Goal: Information Seeking & Learning: Learn about a topic

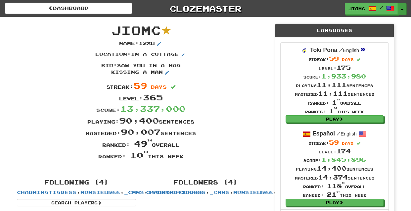
click at [403, 5] on button "Toggle Dropdown" at bounding box center [401, 9] width 9 height 12
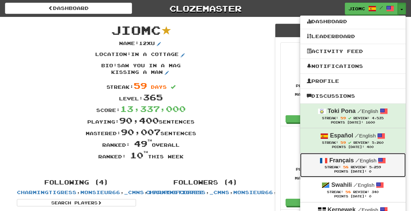
click at [364, 166] on link "Français / English Streak: 58 Review: 5,259 Points Today: 0" at bounding box center [352, 165] width 105 height 24
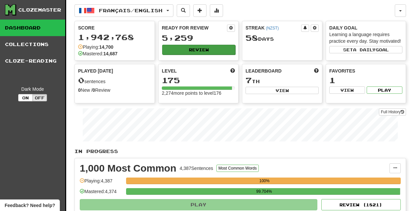
click at [191, 50] on button "Review" at bounding box center [198, 50] width 73 height 10
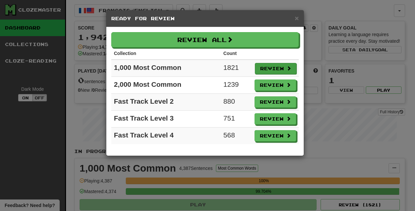
click at [265, 68] on button "Review" at bounding box center [276, 68] width 42 height 11
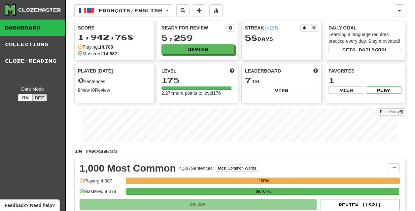
select select "********"
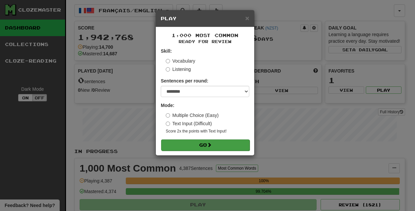
click at [199, 147] on button "Go" at bounding box center [205, 144] width 89 height 11
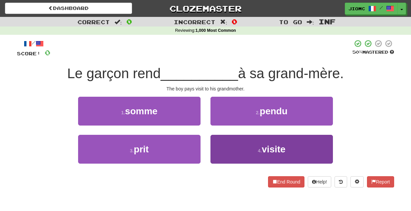
click at [231, 147] on button "4 . visite" at bounding box center [271, 149] width 122 height 29
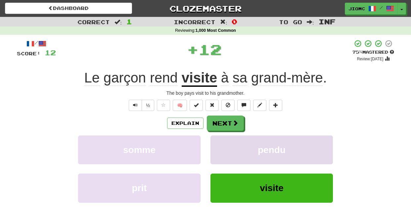
click at [229, 147] on button "pendu" at bounding box center [271, 149] width 122 height 29
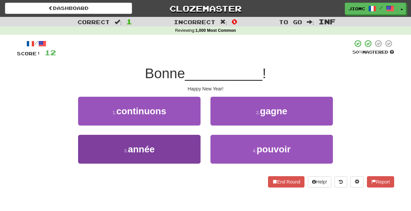
click at [177, 143] on button "3 . année" at bounding box center [139, 149] width 122 height 29
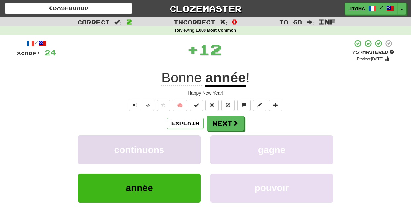
click at [177, 143] on button "continuons" at bounding box center [139, 149] width 122 height 29
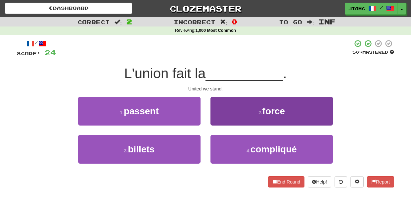
click at [217, 121] on button "2 . force" at bounding box center [271, 111] width 122 height 29
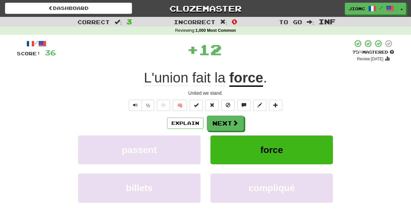
click at [217, 121] on button "Next" at bounding box center [225, 122] width 37 height 15
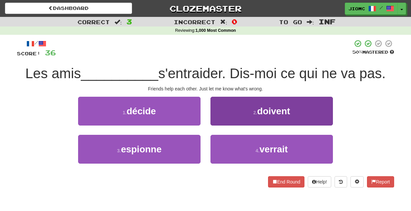
click at [217, 120] on button "2 . doivent" at bounding box center [271, 111] width 122 height 29
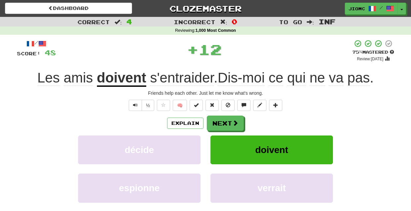
click at [217, 120] on button "Next" at bounding box center [225, 122] width 37 height 15
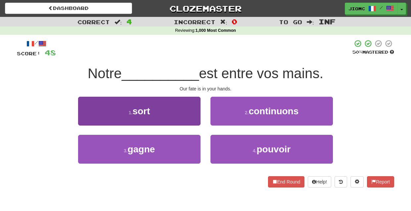
click at [198, 119] on button "1 . sort" at bounding box center [139, 111] width 122 height 29
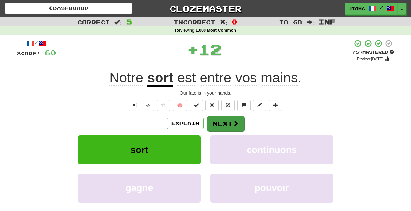
click at [224, 125] on button "Next" at bounding box center [225, 123] width 37 height 15
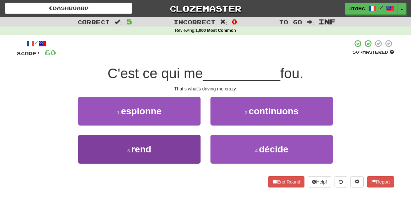
click at [191, 142] on button "3 . rend" at bounding box center [139, 149] width 122 height 29
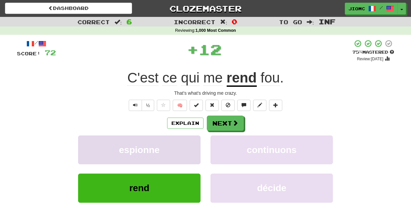
click at [191, 142] on button "espionne" at bounding box center [139, 149] width 122 height 29
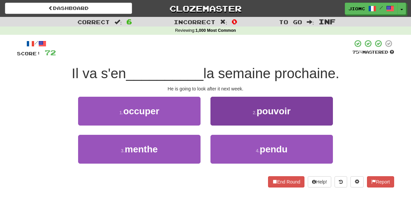
click at [219, 119] on button "2 . pouvoir" at bounding box center [271, 111] width 122 height 29
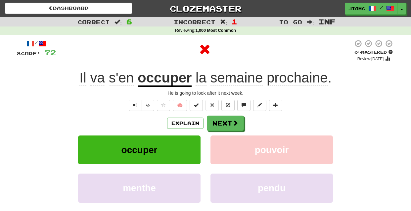
click at [219, 119] on button "Next" at bounding box center [225, 122] width 37 height 15
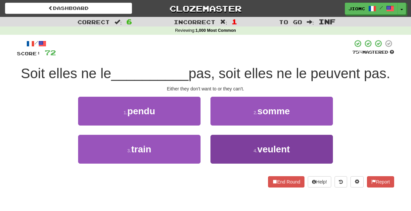
click at [224, 150] on button "4 . veulent" at bounding box center [271, 149] width 122 height 29
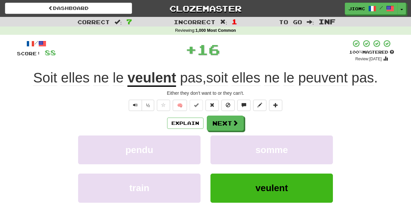
click at [224, 150] on button "somme" at bounding box center [271, 149] width 122 height 29
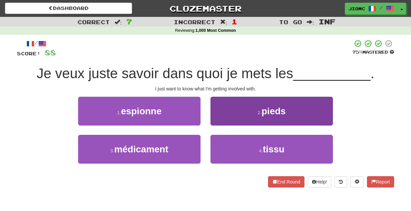
click at [216, 119] on button "2 . pieds" at bounding box center [271, 111] width 122 height 29
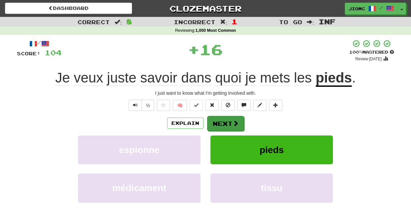
click at [216, 119] on button "Next" at bounding box center [225, 123] width 37 height 15
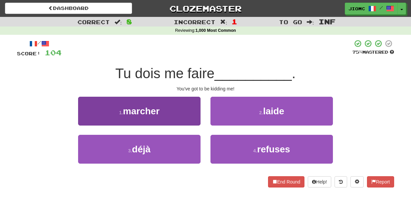
click at [192, 118] on button "1 . marcher" at bounding box center [139, 111] width 122 height 29
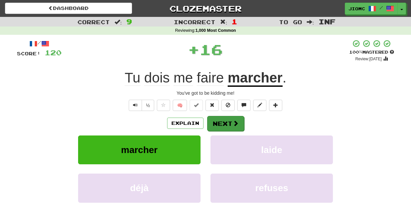
click at [218, 122] on button "Next" at bounding box center [225, 123] width 37 height 15
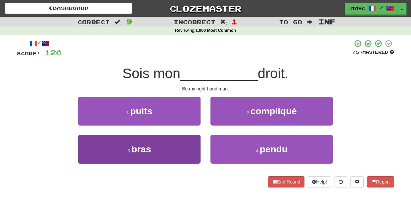
click at [192, 137] on button "3 . bras" at bounding box center [139, 149] width 122 height 29
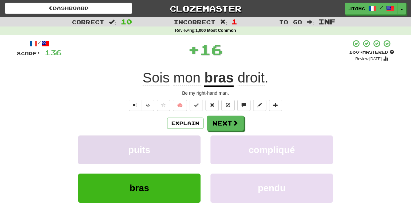
click at [193, 137] on button "puits" at bounding box center [139, 149] width 122 height 29
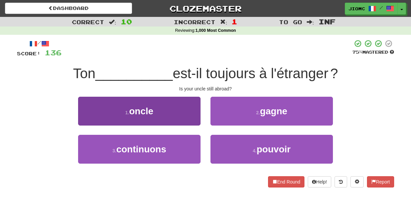
click at [194, 110] on button "1 . oncle" at bounding box center [139, 111] width 122 height 29
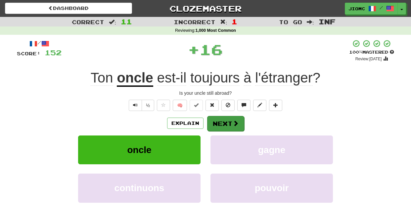
click at [210, 118] on button "Next" at bounding box center [225, 123] width 37 height 15
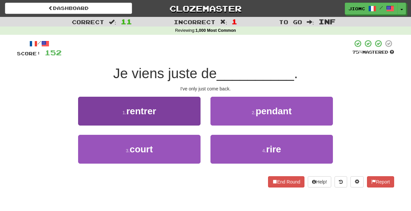
click at [193, 120] on button "1 . rentrer" at bounding box center [139, 111] width 122 height 29
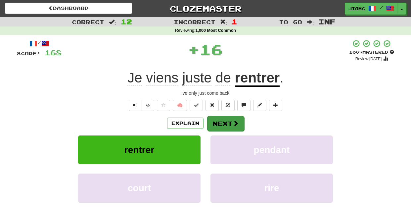
click at [214, 122] on button "Next" at bounding box center [225, 123] width 37 height 15
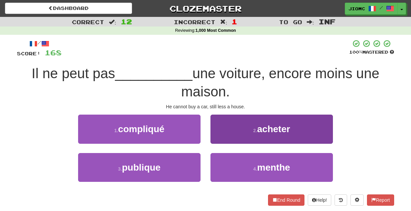
click at [220, 138] on button "2 . acheter" at bounding box center [271, 128] width 122 height 29
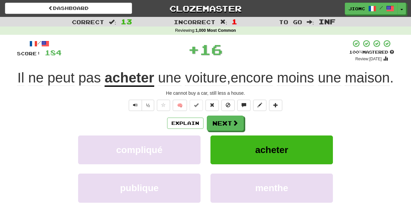
click at [220, 131] on button "Next" at bounding box center [225, 122] width 37 height 15
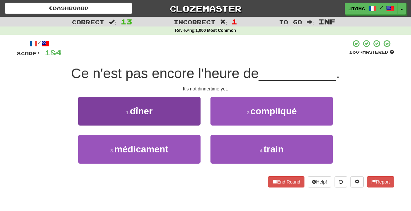
click at [193, 125] on button "1 . dîner" at bounding box center [139, 111] width 122 height 29
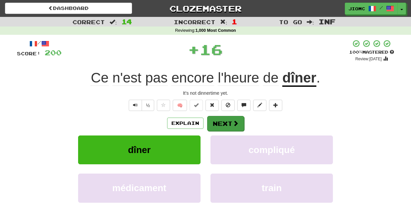
click at [212, 126] on button "Next" at bounding box center [225, 123] width 37 height 15
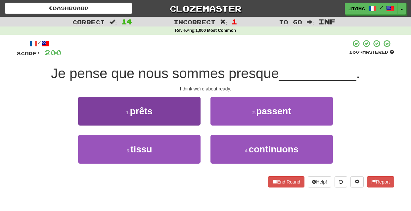
click at [188, 119] on button "1 . prêts" at bounding box center [139, 111] width 122 height 29
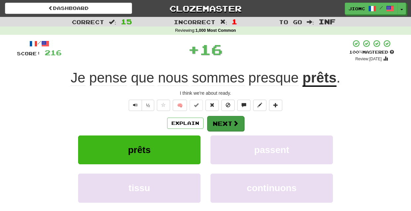
click at [213, 123] on button "Next" at bounding box center [225, 123] width 37 height 15
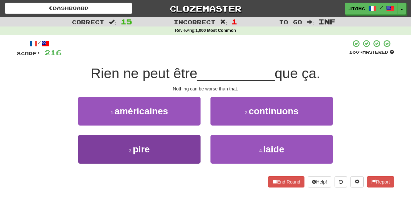
click at [191, 142] on button "3 . pire" at bounding box center [139, 149] width 122 height 29
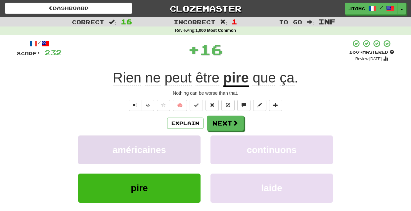
click at [191, 141] on button "américaines" at bounding box center [139, 149] width 122 height 29
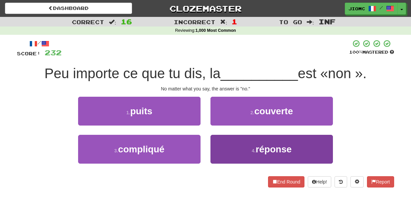
click at [220, 142] on button "4 . réponse" at bounding box center [271, 149] width 122 height 29
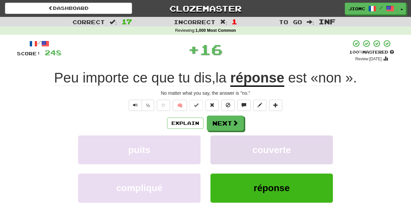
click at [218, 142] on button "couverte" at bounding box center [271, 149] width 122 height 29
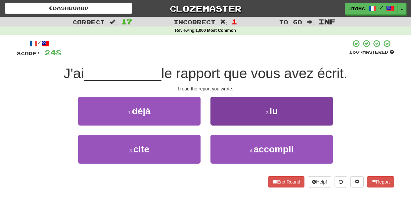
click at [218, 122] on button "2 . lu" at bounding box center [271, 111] width 122 height 29
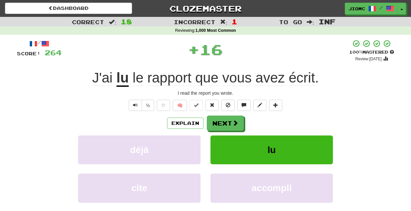
click at [218, 122] on button "Next" at bounding box center [225, 122] width 37 height 15
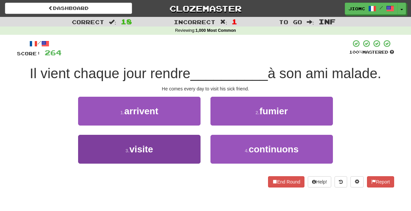
click at [194, 137] on button "3 . visite" at bounding box center [139, 149] width 122 height 29
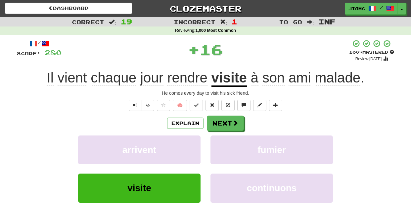
click at [194, 137] on button "arrivent" at bounding box center [139, 149] width 122 height 29
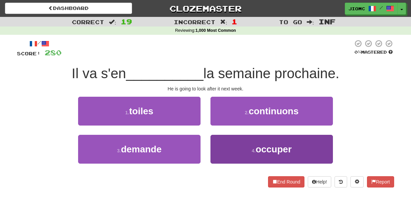
click at [219, 138] on button "4 . occuper" at bounding box center [271, 149] width 122 height 29
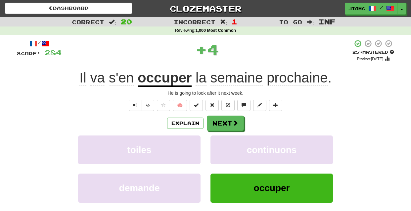
click at [219, 138] on button "continuons" at bounding box center [271, 149] width 122 height 29
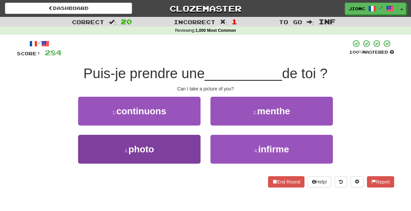
click at [182, 143] on button "3 . photo" at bounding box center [139, 149] width 122 height 29
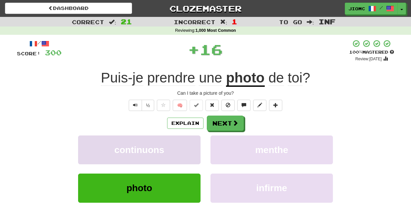
click at [183, 143] on button "continuons" at bounding box center [139, 149] width 122 height 29
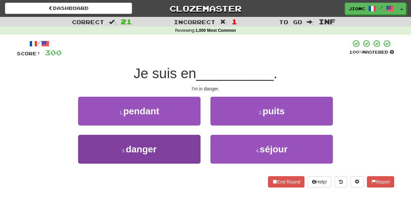
click at [184, 143] on button "3 . danger" at bounding box center [139, 149] width 122 height 29
click at [184, 125] on button "1 . pendant" at bounding box center [139, 111] width 122 height 29
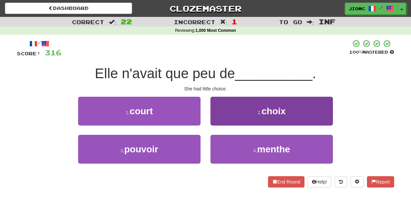
click at [218, 120] on button "2 . choix" at bounding box center [271, 111] width 122 height 29
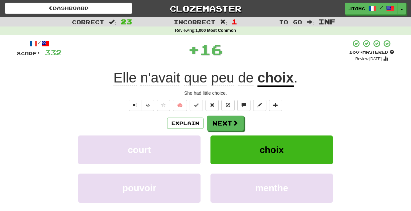
click at [218, 120] on button "Next" at bounding box center [225, 122] width 37 height 15
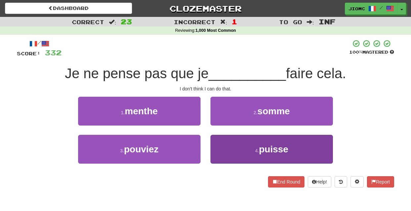
click at [220, 142] on button "4 . puisse" at bounding box center [271, 149] width 122 height 29
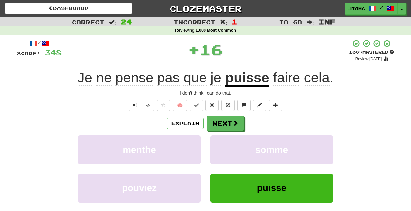
click at [220, 142] on button "somme" at bounding box center [271, 149] width 122 height 29
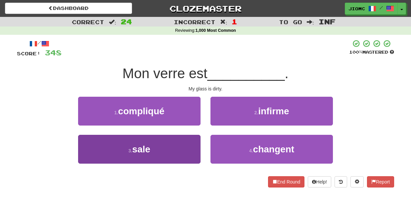
click at [190, 142] on button "3 . sale" at bounding box center [139, 149] width 122 height 29
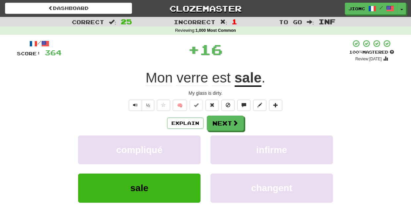
click at [190, 142] on button "compliqué" at bounding box center [139, 149] width 122 height 29
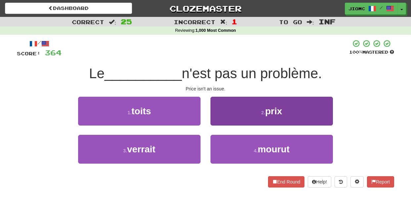
click at [224, 119] on button "2 . prix" at bounding box center [271, 111] width 122 height 29
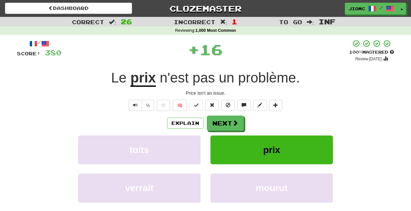
click at [223, 119] on button "Next" at bounding box center [225, 122] width 37 height 15
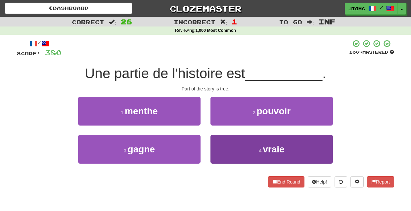
click at [219, 143] on button "4 . vraie" at bounding box center [271, 149] width 122 height 29
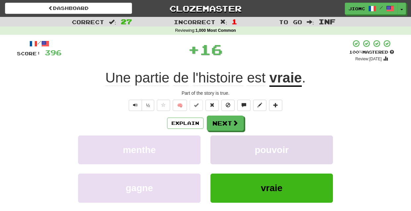
click at [219, 143] on button "pouvoir" at bounding box center [271, 149] width 122 height 29
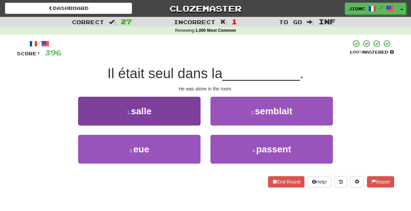
click at [196, 120] on button "1 . salle" at bounding box center [139, 111] width 122 height 29
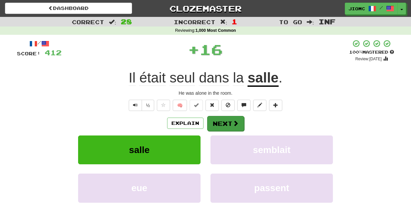
click at [223, 125] on button "Next" at bounding box center [225, 123] width 37 height 15
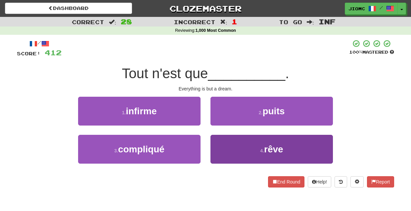
click at [223, 145] on button "4 . rêve" at bounding box center [271, 149] width 122 height 29
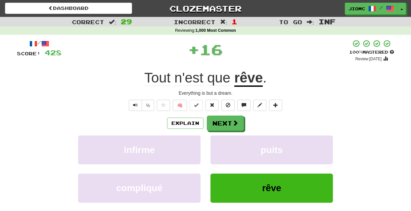
click at [223, 145] on button "puits" at bounding box center [271, 149] width 122 height 29
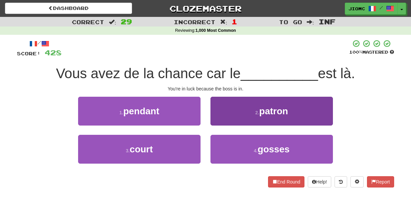
click at [211, 122] on button "2 . patron" at bounding box center [271, 111] width 122 height 29
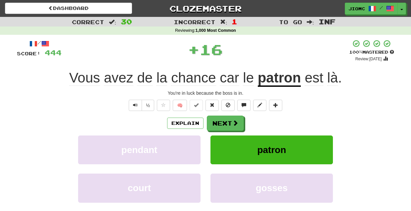
click at [211, 122] on button "Next" at bounding box center [225, 122] width 37 height 15
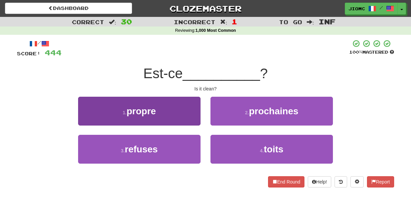
click at [197, 123] on button "1 . propre" at bounding box center [139, 111] width 122 height 29
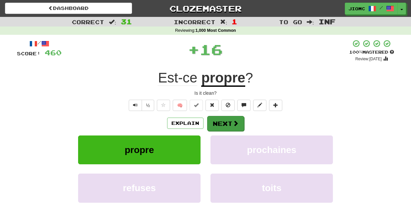
click at [212, 124] on button "Next" at bounding box center [225, 123] width 37 height 15
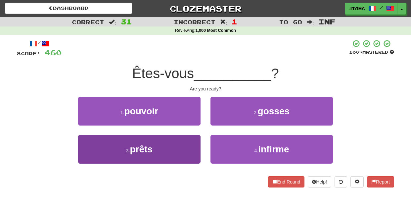
click at [191, 145] on button "3 . prêts" at bounding box center [139, 149] width 122 height 29
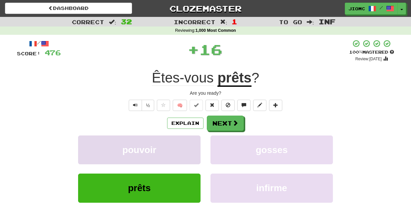
click at [191, 145] on button "pouvoir" at bounding box center [139, 149] width 122 height 29
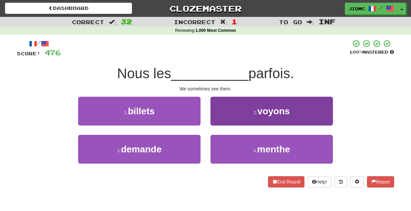
click at [216, 120] on button "2 . voyons" at bounding box center [271, 111] width 122 height 29
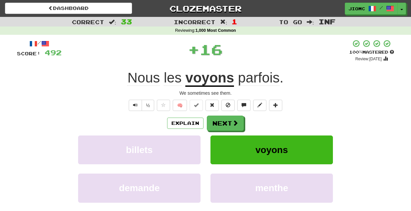
click at [216, 120] on button "Next" at bounding box center [225, 122] width 37 height 15
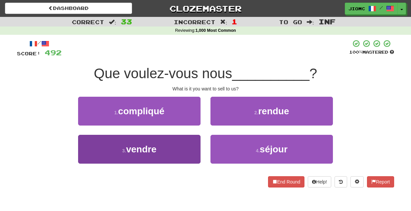
click at [195, 146] on button "3 . vendre" at bounding box center [139, 149] width 122 height 29
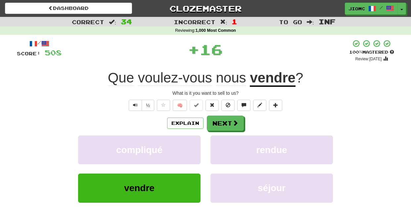
click at [195, 146] on button "compliqué" at bounding box center [139, 149] width 122 height 29
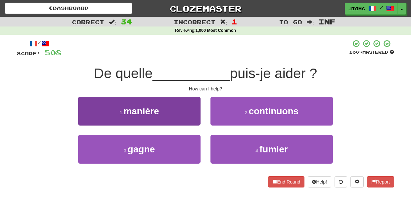
click at [197, 117] on button "1 . manière" at bounding box center [139, 111] width 122 height 29
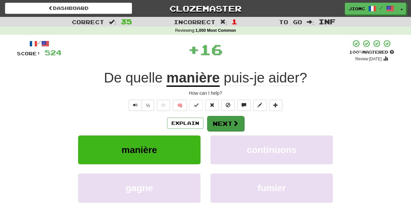
click at [217, 121] on button "Next" at bounding box center [225, 123] width 37 height 15
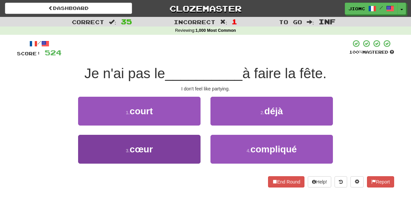
click at [194, 136] on button "3 . cœur" at bounding box center [139, 149] width 122 height 29
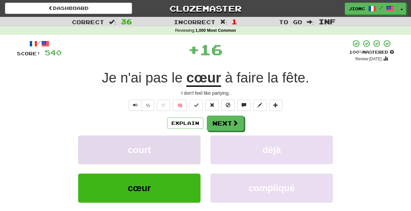
click at [194, 137] on button "court" at bounding box center [139, 149] width 122 height 29
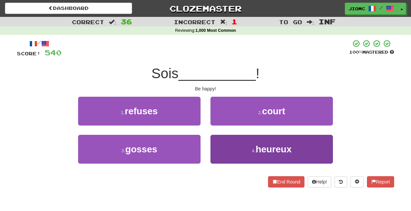
click at [219, 143] on button "4 . heureux" at bounding box center [271, 149] width 122 height 29
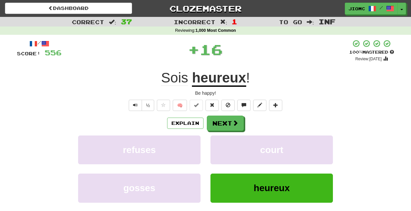
click at [219, 143] on button "court" at bounding box center [271, 149] width 122 height 29
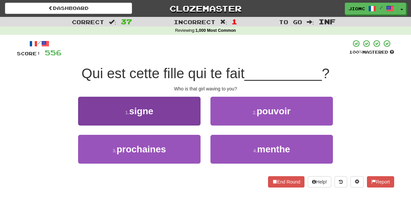
click at [186, 114] on button "1 . signe" at bounding box center [139, 111] width 122 height 29
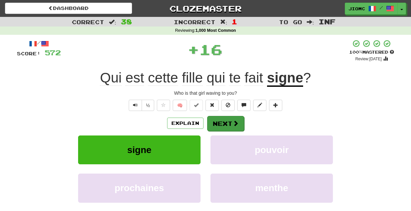
click at [226, 125] on button "Next" at bounding box center [225, 123] width 37 height 15
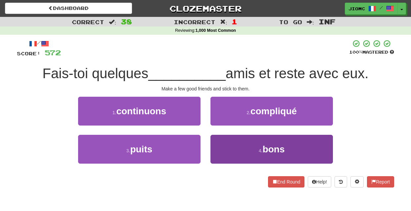
click at [219, 140] on button "4 . bons" at bounding box center [271, 149] width 122 height 29
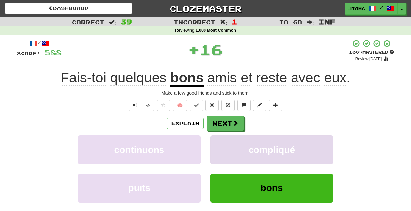
click at [219, 140] on button "compliqué" at bounding box center [271, 149] width 122 height 29
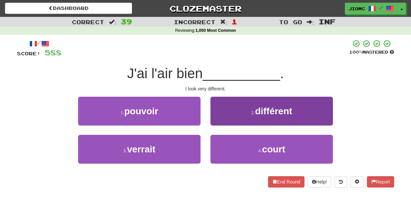
click at [218, 119] on button "2 . différent" at bounding box center [271, 111] width 122 height 29
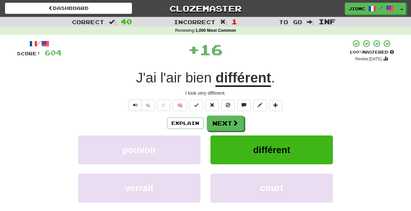
click at [218, 120] on button "Next" at bounding box center [225, 122] width 37 height 15
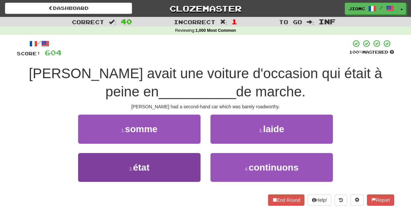
click at [189, 158] on button "3 . état" at bounding box center [139, 167] width 122 height 29
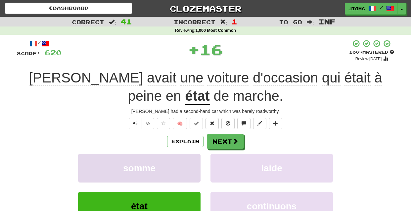
click at [190, 158] on button "somme" at bounding box center [139, 167] width 122 height 29
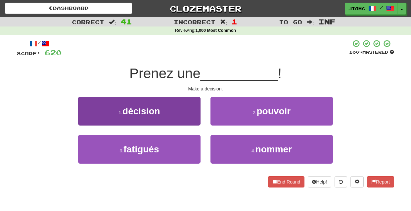
click at [194, 119] on button "1 . décision" at bounding box center [139, 111] width 122 height 29
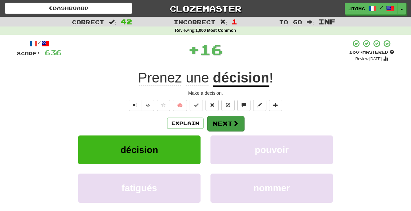
click at [218, 124] on button "Next" at bounding box center [225, 123] width 37 height 15
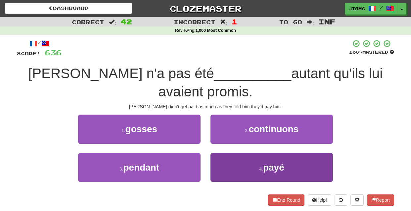
click at [224, 153] on button "4 . payé" at bounding box center [271, 167] width 122 height 29
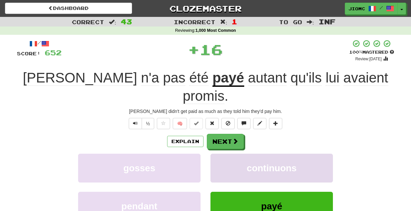
click at [224, 153] on button "continuons" at bounding box center [271, 167] width 122 height 29
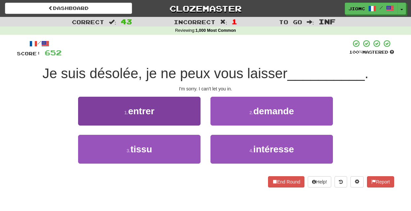
click at [193, 117] on button "1 . entrer" at bounding box center [139, 111] width 122 height 29
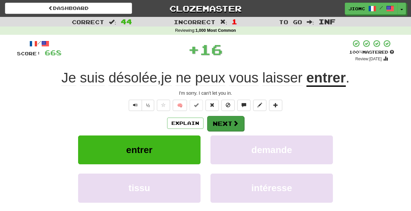
click at [210, 120] on button "Next" at bounding box center [225, 123] width 37 height 15
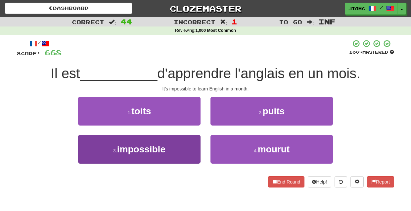
click at [189, 143] on button "3 . impossible" at bounding box center [139, 149] width 122 height 29
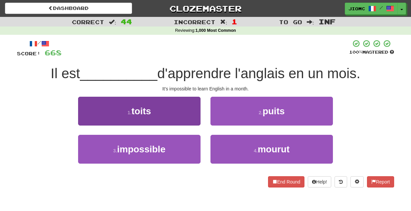
click at [189, 125] on button "1 . toits" at bounding box center [139, 111] width 122 height 29
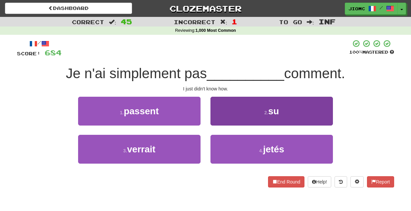
click at [220, 121] on button "2 . su" at bounding box center [271, 111] width 122 height 29
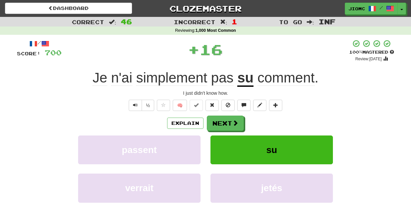
click at [219, 121] on button "Next" at bounding box center [225, 122] width 37 height 15
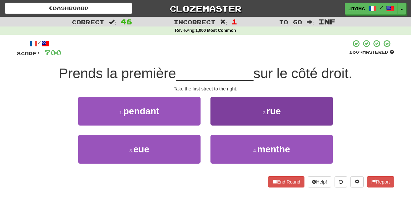
click at [217, 122] on button "2 . rue" at bounding box center [271, 111] width 122 height 29
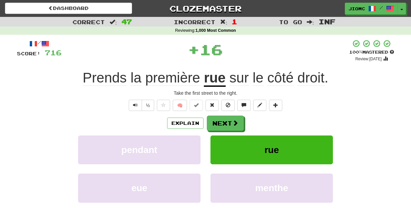
click at [216, 122] on button "Next" at bounding box center [225, 122] width 37 height 15
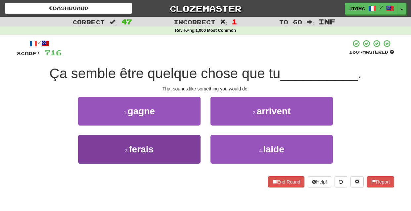
click at [195, 140] on button "3 . ferais" at bounding box center [139, 149] width 122 height 29
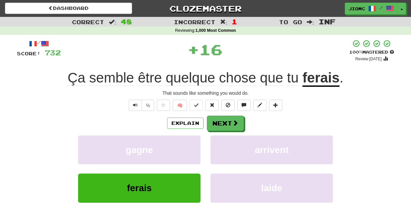
click at [195, 140] on button "gagne" at bounding box center [139, 149] width 122 height 29
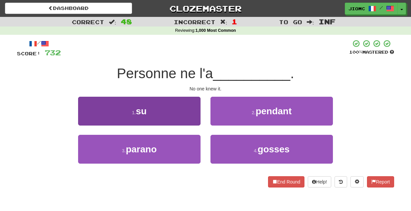
click at [192, 121] on button "1 . su" at bounding box center [139, 111] width 122 height 29
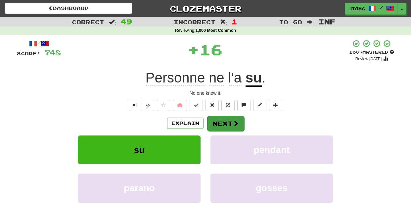
click at [225, 120] on button "Next" at bounding box center [225, 123] width 37 height 15
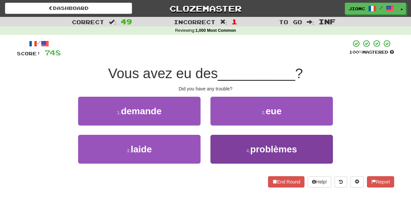
click at [218, 136] on button "4 . problèmes" at bounding box center [271, 149] width 122 height 29
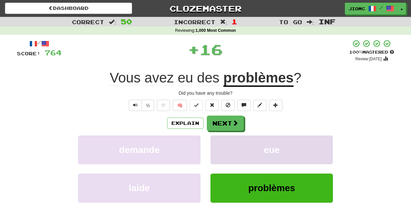
click at [218, 136] on button "eue" at bounding box center [271, 149] width 122 height 29
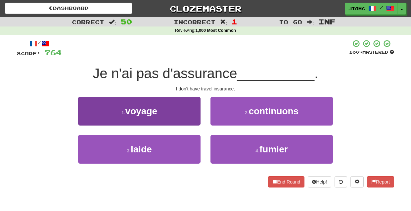
click at [195, 116] on button "1 . voyage" at bounding box center [139, 111] width 122 height 29
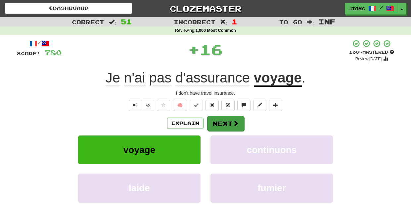
click at [214, 121] on button "Next" at bounding box center [225, 123] width 37 height 15
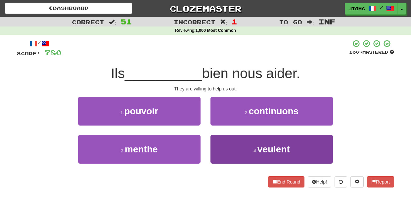
click at [223, 143] on button "4 . veulent" at bounding box center [271, 149] width 122 height 29
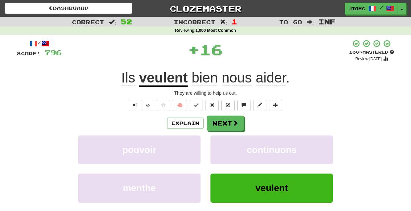
click at [223, 143] on button "continuons" at bounding box center [271, 149] width 122 height 29
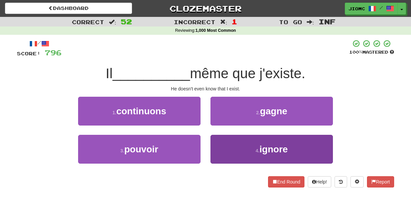
click at [218, 140] on button "4 . ignore" at bounding box center [271, 149] width 122 height 29
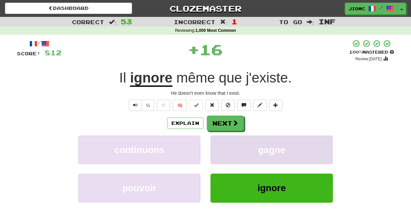
click at [219, 139] on button "gagne" at bounding box center [271, 149] width 122 height 29
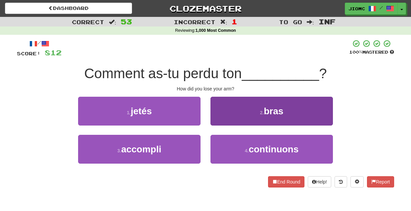
click at [218, 120] on button "2 . bras" at bounding box center [271, 111] width 122 height 29
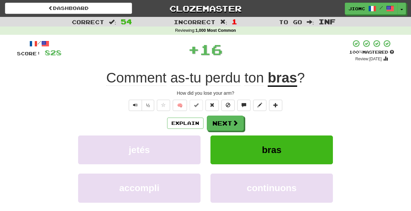
click at [218, 121] on button "Next" at bounding box center [225, 122] width 37 height 15
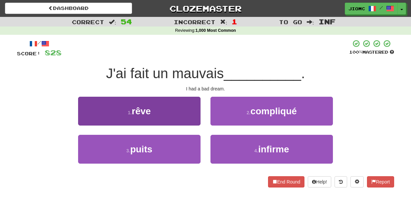
click at [196, 117] on button "1 . rêve" at bounding box center [139, 111] width 122 height 29
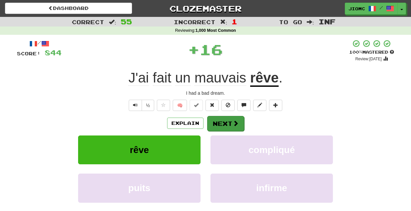
click at [207, 119] on button "Next" at bounding box center [225, 123] width 37 height 15
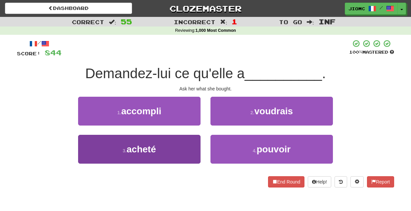
click at [196, 143] on button "3 . acheté" at bounding box center [139, 149] width 122 height 29
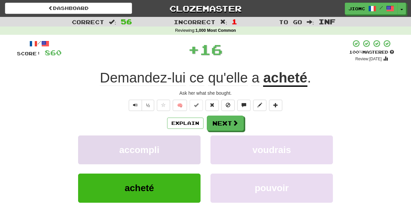
click at [196, 142] on button "accompli" at bounding box center [139, 149] width 122 height 29
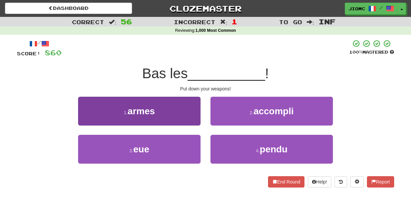
click at [193, 118] on button "1 . armes" at bounding box center [139, 111] width 122 height 29
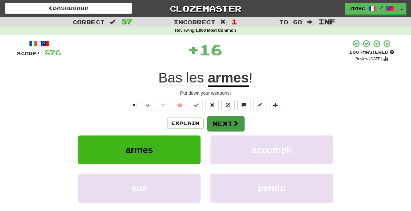
click at [219, 121] on button "Next" at bounding box center [225, 123] width 37 height 15
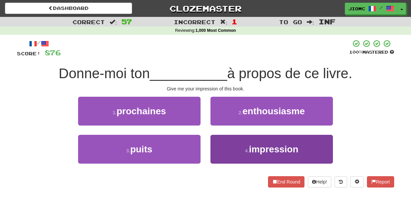
click at [221, 141] on button "4 . impression" at bounding box center [271, 149] width 122 height 29
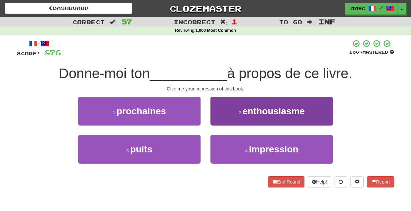
click at [221, 125] on button "2 . enthousiasme" at bounding box center [271, 111] width 122 height 29
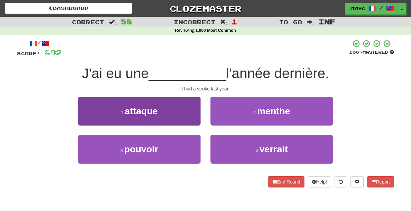
click at [186, 115] on button "1 . attaque" at bounding box center [139, 111] width 122 height 29
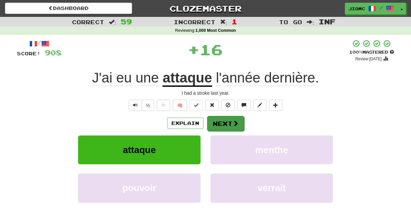
click at [216, 120] on button "Next" at bounding box center [225, 123] width 37 height 15
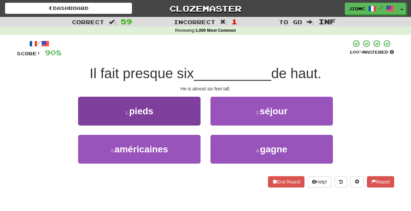
click at [189, 118] on button "1 . pieds" at bounding box center [139, 111] width 122 height 29
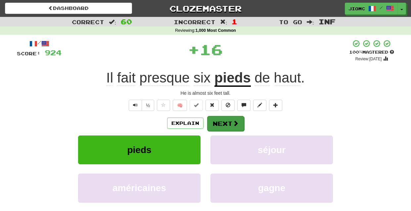
click at [212, 121] on button "Next" at bounding box center [225, 123] width 37 height 15
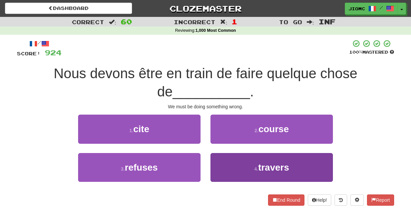
click at [225, 161] on button "4 . travers" at bounding box center [271, 167] width 122 height 29
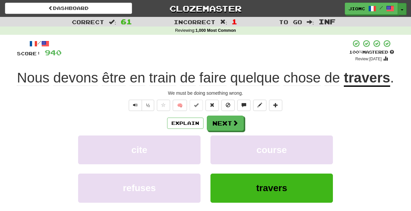
click at [403, 9] on span "button" at bounding box center [401, 9] width 3 height 1
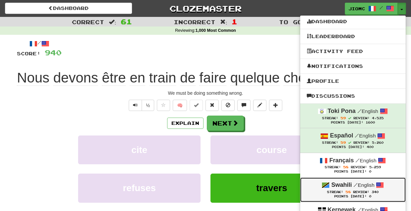
click at [353, 186] on span "/" at bounding box center [355, 184] width 4 height 6
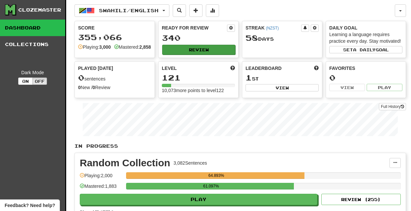
click at [213, 50] on button "Review" at bounding box center [198, 50] width 73 height 10
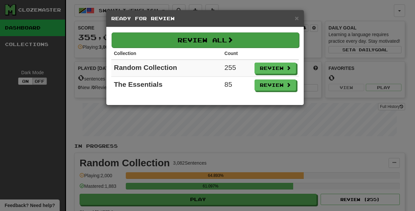
click at [235, 45] on button "Review All" at bounding box center [206, 39] width 188 height 15
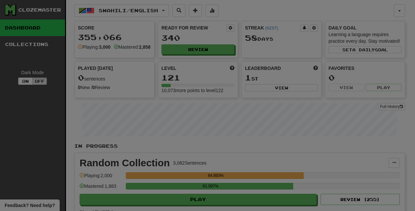
select select "********"
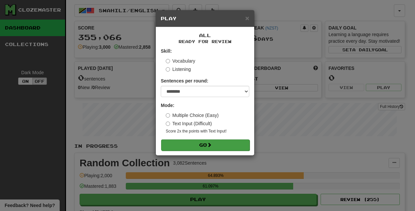
click at [222, 148] on button "Go" at bounding box center [205, 144] width 89 height 11
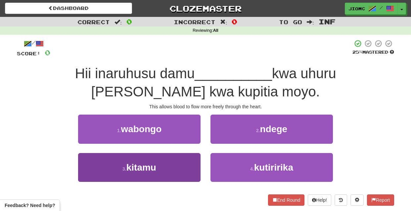
click at [183, 165] on button "3 . kitamu" at bounding box center [139, 167] width 122 height 29
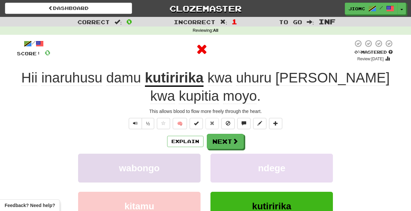
click at [183, 165] on button "wabongo" at bounding box center [139, 167] width 122 height 29
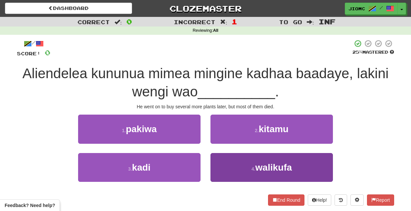
click at [214, 161] on button "4 . walikufa" at bounding box center [271, 167] width 122 height 29
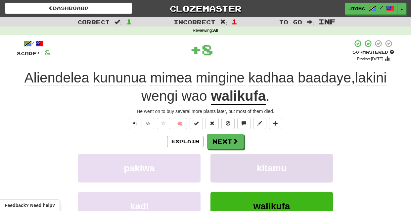
click at [215, 160] on button "kitamu" at bounding box center [271, 167] width 122 height 29
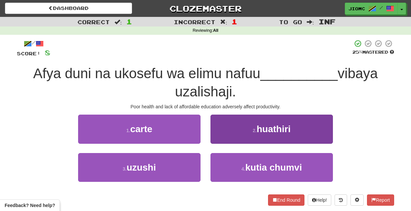
click at [215, 137] on button "2 . huathiri" at bounding box center [271, 128] width 122 height 29
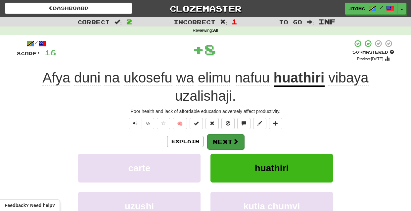
click at [215, 137] on button "Next" at bounding box center [225, 141] width 37 height 15
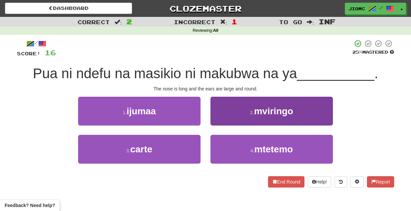
click at [220, 123] on button "2 . mviringo" at bounding box center [271, 111] width 122 height 29
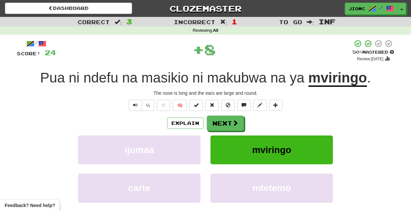
click at [220, 123] on button "Next" at bounding box center [225, 122] width 37 height 15
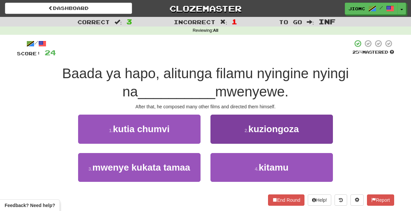
click at [217, 135] on button "2 . kuziongoza" at bounding box center [271, 128] width 122 height 29
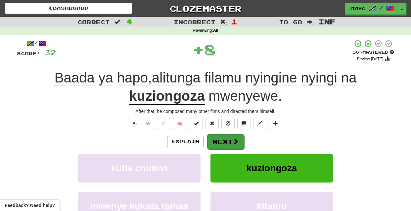
click at [219, 137] on button "Next" at bounding box center [225, 141] width 37 height 15
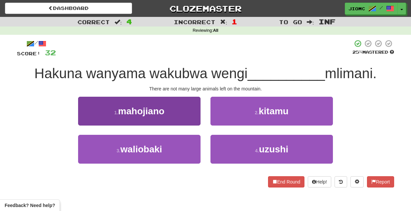
click at [186, 113] on button "1 . mahojiano" at bounding box center [139, 111] width 122 height 29
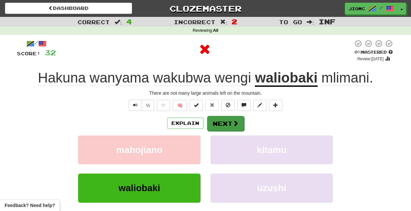
click at [218, 121] on button "Next" at bounding box center [225, 123] width 37 height 15
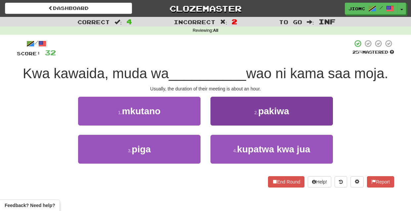
click at [214, 122] on button "2 . pakiwa" at bounding box center [271, 111] width 122 height 29
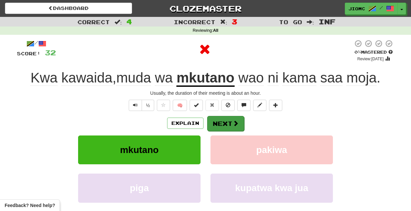
click at [215, 122] on button "Next" at bounding box center [225, 123] width 37 height 15
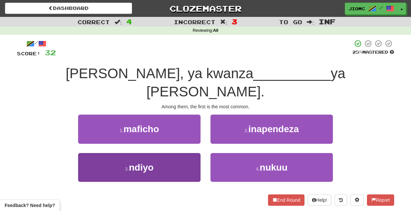
click at [190, 153] on button "3 . ndiyo" at bounding box center [139, 167] width 122 height 29
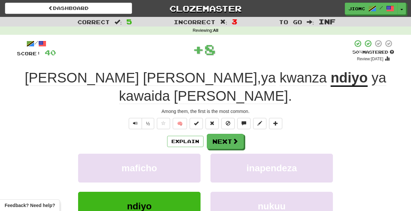
click at [190, 153] on button "maficho" at bounding box center [139, 167] width 122 height 29
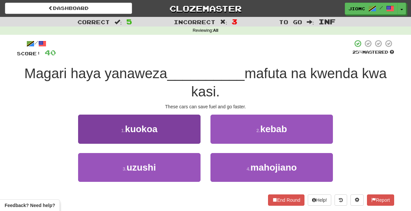
click at [191, 140] on button "1 . kuokoa" at bounding box center [139, 128] width 122 height 29
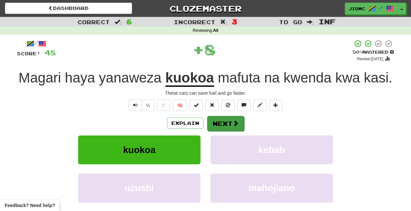
click at [218, 126] on button "Next" at bounding box center [225, 123] width 37 height 15
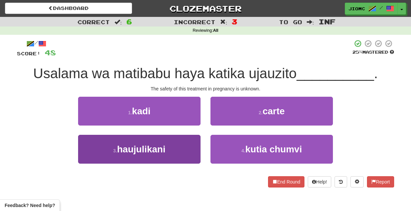
click at [187, 150] on button "3 . haujulikani" at bounding box center [139, 149] width 122 height 29
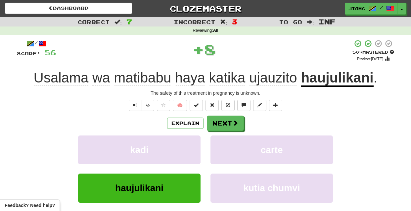
click at [187, 150] on button "kadi" at bounding box center [139, 149] width 122 height 29
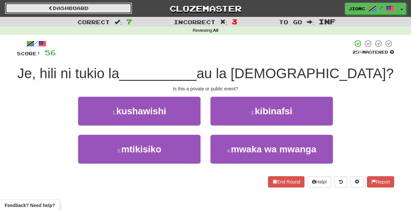
click at [92, 12] on link "Dashboard" at bounding box center [68, 8] width 127 height 11
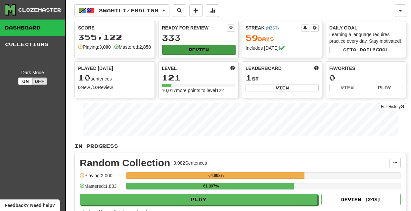
click at [176, 50] on button "Review" at bounding box center [198, 50] width 73 height 10
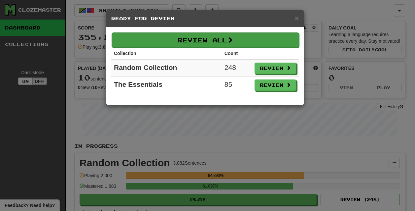
click at [180, 43] on button "Review All" at bounding box center [206, 39] width 188 height 15
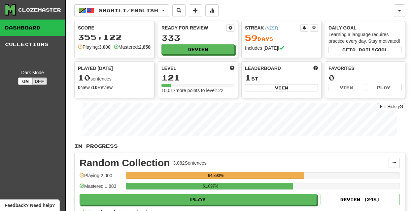
select select "********"
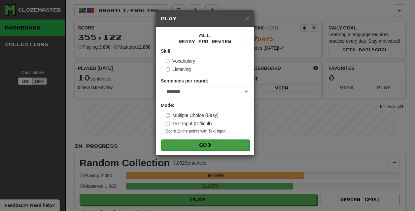
click at [196, 145] on button "Go" at bounding box center [205, 144] width 89 height 11
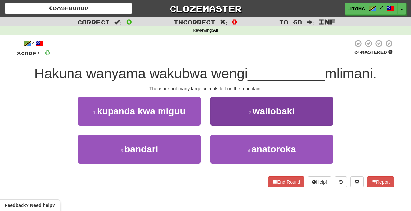
click at [220, 121] on button "2 . waliobaki" at bounding box center [271, 111] width 122 height 29
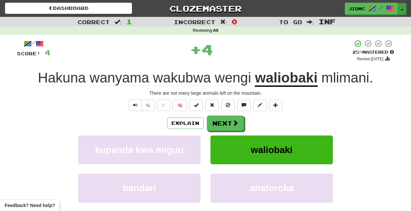
click at [401, 9] on button "Toggle Dropdown" at bounding box center [401, 9] width 9 height 12
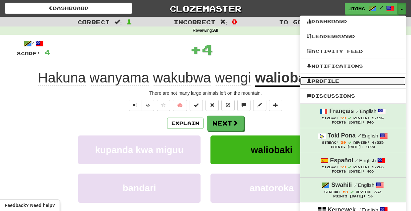
click at [347, 78] on link "Profile" at bounding box center [352, 81] width 105 height 9
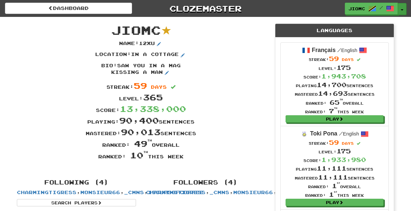
click at [402, 9] on span "button" at bounding box center [401, 9] width 3 height 1
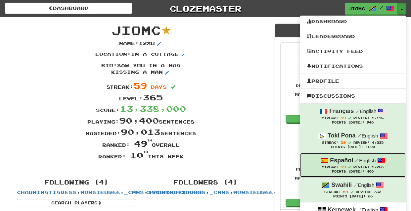
click at [345, 165] on div "Español / English" at bounding box center [352, 160] width 92 height 9
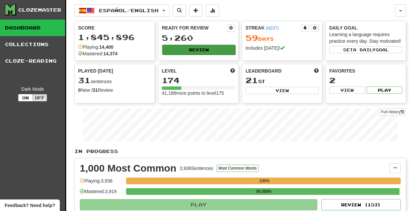
click at [189, 47] on button "Review" at bounding box center [198, 50] width 73 height 10
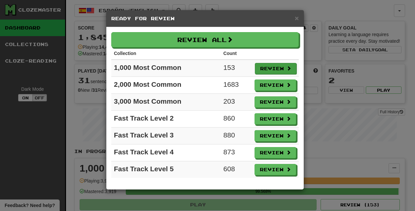
click at [270, 69] on button "Review" at bounding box center [276, 68] width 42 height 11
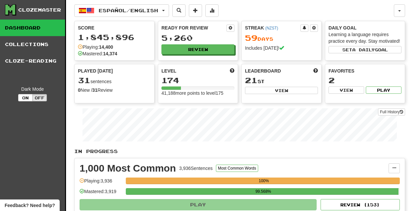
select select "********"
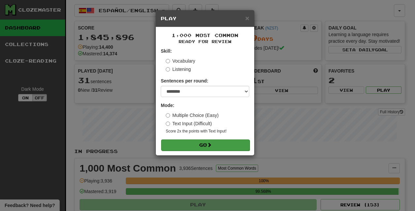
click at [212, 145] on span at bounding box center [209, 144] width 5 height 5
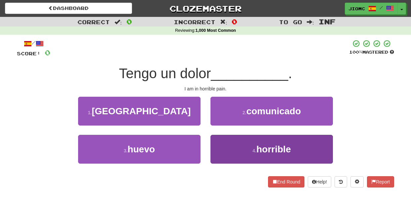
click at [217, 148] on button "4 . horrible" at bounding box center [271, 149] width 122 height 29
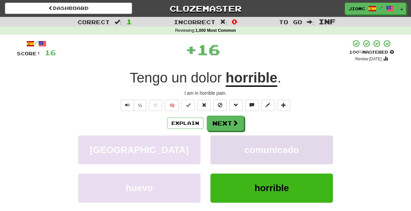
click at [217, 147] on button "comunicado" at bounding box center [271, 149] width 122 height 29
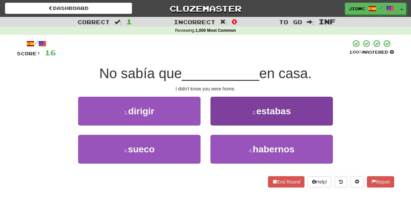
click at [226, 121] on button "2 . estabas" at bounding box center [271, 111] width 122 height 29
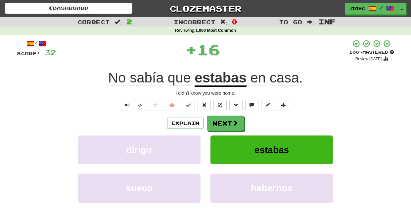
click at [224, 122] on button "Next" at bounding box center [225, 122] width 37 height 15
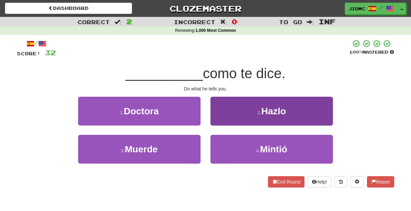
click at [217, 123] on button "2 . Hazlo" at bounding box center [271, 111] width 122 height 29
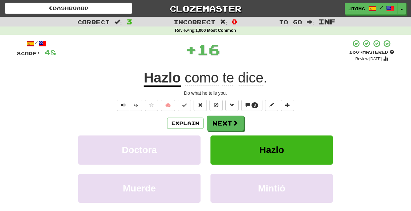
click at [217, 123] on button "Next" at bounding box center [225, 122] width 37 height 15
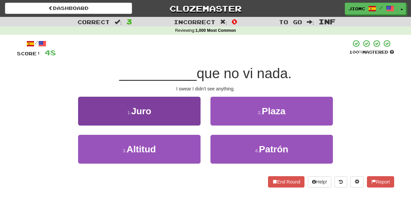
click at [198, 122] on button "1 . Juro" at bounding box center [139, 111] width 122 height 29
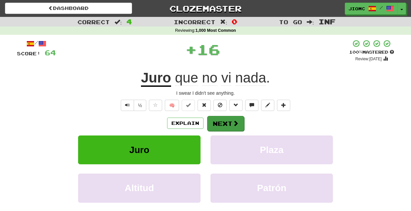
click at [213, 122] on button "Next" at bounding box center [225, 123] width 37 height 15
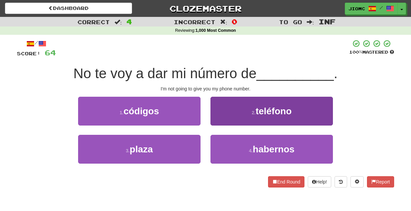
click at [214, 120] on button "2 . teléfono" at bounding box center [271, 111] width 122 height 29
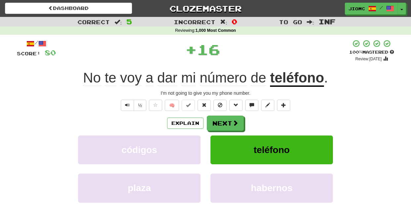
click at [214, 120] on button "Next" at bounding box center [225, 122] width 37 height 15
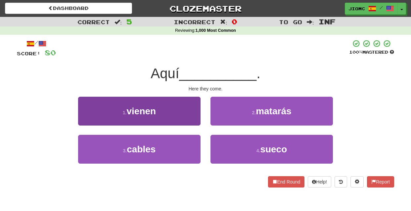
click at [198, 119] on button "1 . vienen" at bounding box center [139, 111] width 122 height 29
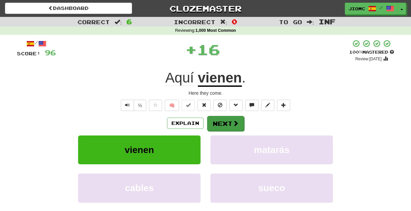
click at [219, 123] on button "Next" at bounding box center [225, 123] width 37 height 15
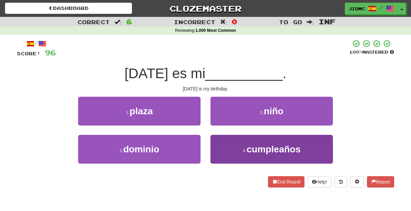
click at [222, 145] on button "4 . cumpleaños" at bounding box center [271, 149] width 122 height 29
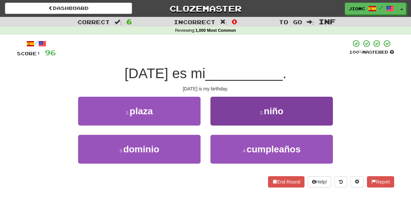
click at [222, 125] on button "2 . niño" at bounding box center [271, 111] width 122 height 29
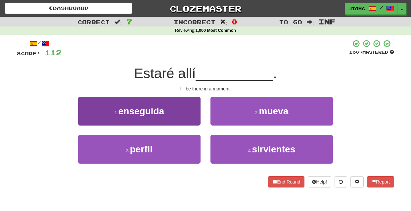
click at [194, 119] on button "1 . enseguida" at bounding box center [139, 111] width 122 height 29
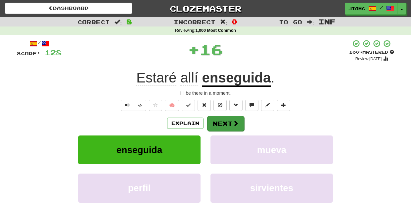
click at [220, 121] on button "Next" at bounding box center [225, 123] width 37 height 15
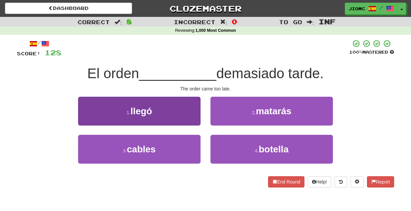
click at [195, 120] on button "1 . llegó" at bounding box center [139, 111] width 122 height 29
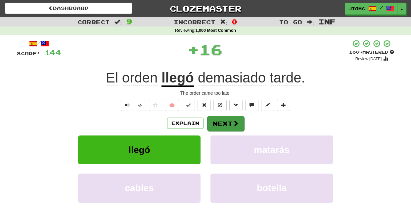
click at [215, 121] on button "Next" at bounding box center [225, 123] width 37 height 15
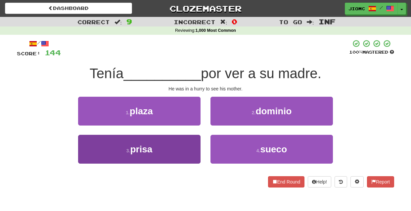
click at [196, 144] on button "3 . prisa" at bounding box center [139, 149] width 122 height 29
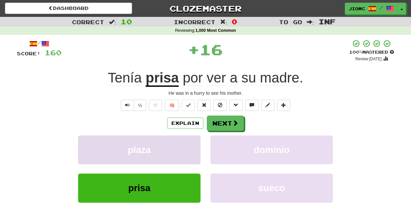
click at [196, 144] on button "plaza" at bounding box center [139, 149] width 122 height 29
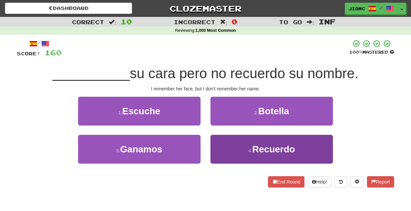
click at [217, 147] on button "4 . Recuerdo" at bounding box center [271, 149] width 122 height 29
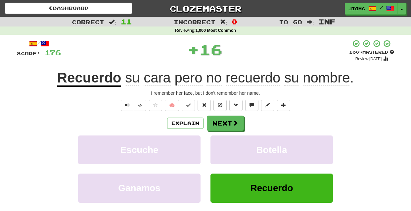
click at [217, 147] on button "Botella" at bounding box center [271, 149] width 122 height 29
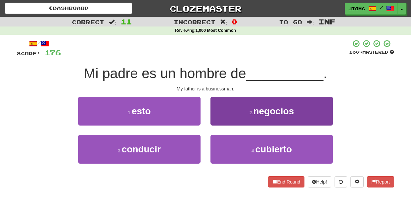
click at [214, 123] on button "2 . negocios" at bounding box center [271, 111] width 122 height 29
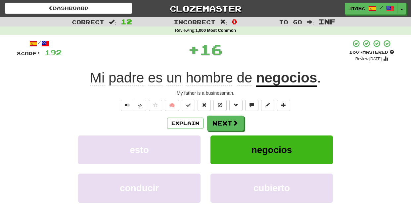
click at [214, 123] on button "Next" at bounding box center [225, 122] width 37 height 15
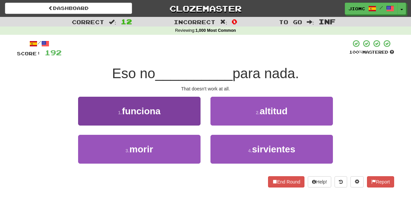
click at [195, 120] on button "1 . funciona" at bounding box center [139, 111] width 122 height 29
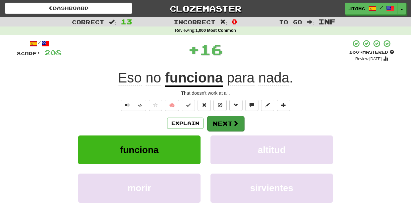
click at [210, 123] on button "Next" at bounding box center [225, 123] width 37 height 15
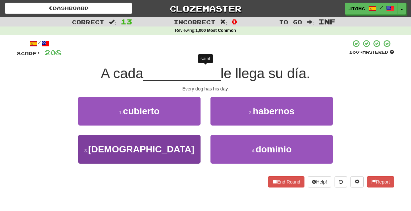
click at [191, 145] on button "3 . santo" at bounding box center [139, 149] width 122 height 29
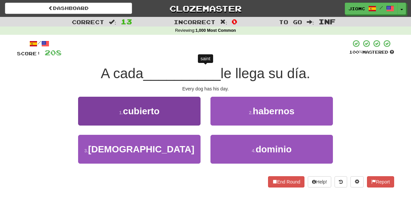
click at [192, 125] on button "1 . cubierto" at bounding box center [139, 111] width 122 height 29
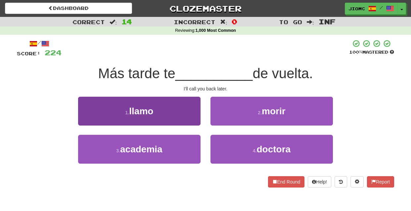
click at [190, 117] on button "1 . llamo" at bounding box center [139, 111] width 122 height 29
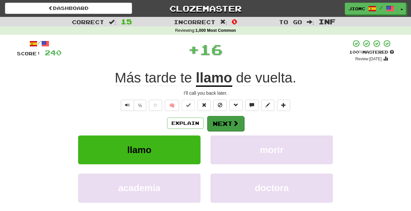
click at [214, 122] on button "Next" at bounding box center [225, 123] width 37 height 15
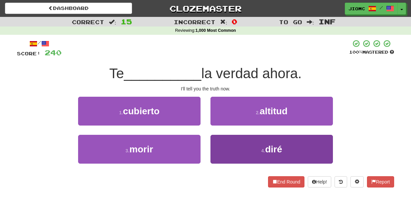
click at [218, 142] on button "4 . diré" at bounding box center [271, 149] width 122 height 29
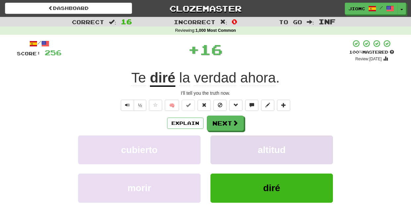
click at [218, 142] on button "altitud" at bounding box center [271, 149] width 122 height 29
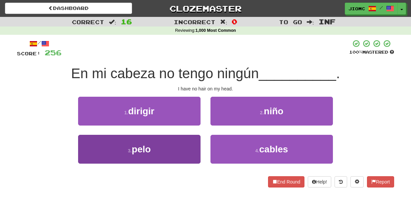
click at [194, 142] on button "3 . pelo" at bounding box center [139, 149] width 122 height 29
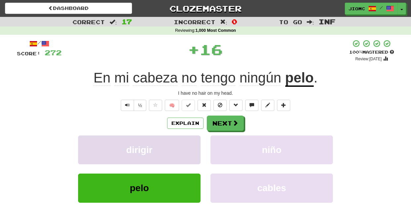
click at [195, 142] on button "dirigir" at bounding box center [139, 149] width 122 height 29
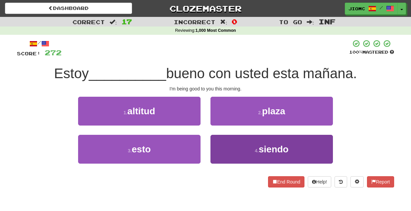
click at [220, 143] on button "4 . siendo" at bounding box center [271, 149] width 122 height 29
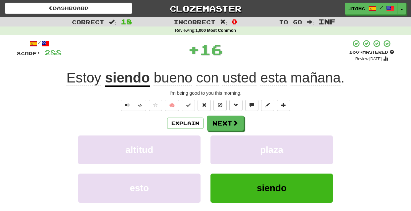
click at [220, 143] on button "plaza" at bounding box center [271, 149] width 122 height 29
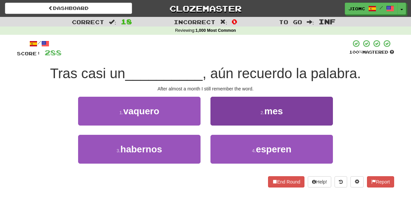
click at [217, 123] on button "2 . mes" at bounding box center [271, 111] width 122 height 29
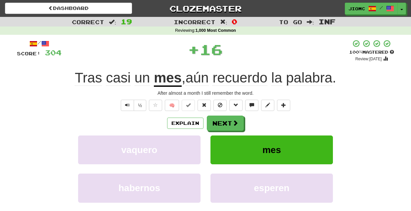
click at [217, 123] on button "Next" at bounding box center [225, 122] width 37 height 15
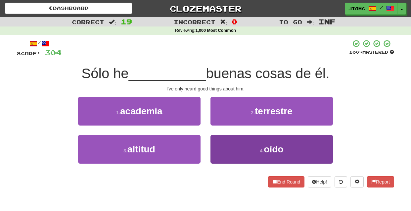
click at [217, 141] on button "4 . oído" at bounding box center [271, 149] width 122 height 29
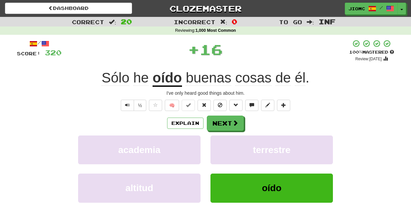
click at [217, 141] on button "terrestre" at bounding box center [271, 149] width 122 height 29
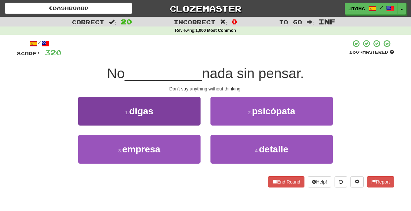
click at [190, 120] on button "1 . digas" at bounding box center [139, 111] width 122 height 29
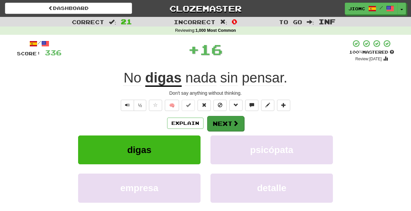
click at [218, 122] on button "Next" at bounding box center [225, 123] width 37 height 15
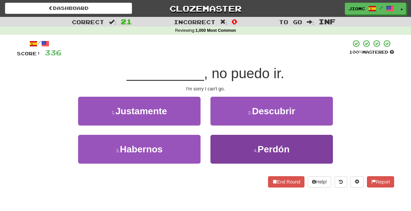
click at [217, 141] on button "4 . Perdón" at bounding box center [271, 149] width 122 height 29
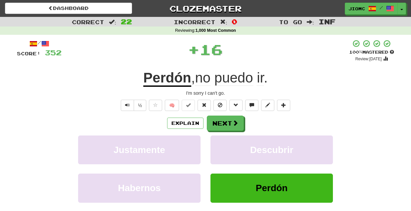
click at [217, 141] on button "Descubrir" at bounding box center [271, 149] width 122 height 29
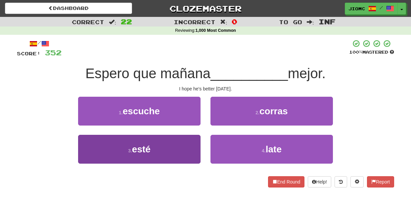
click at [185, 142] on button "3 . esté" at bounding box center [139, 149] width 122 height 29
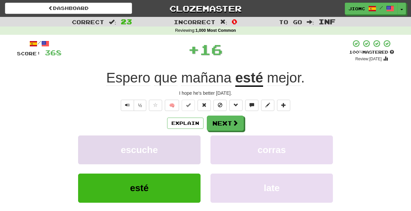
click at [186, 142] on button "escuche" at bounding box center [139, 149] width 122 height 29
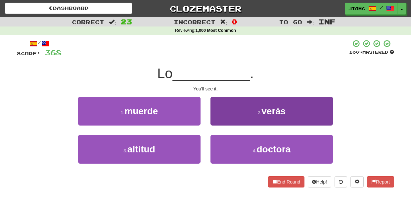
click at [221, 121] on button "2 . verás" at bounding box center [271, 111] width 122 height 29
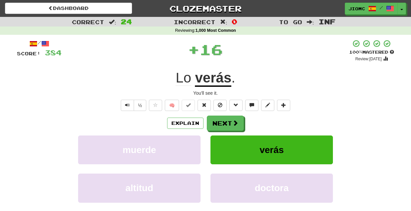
click at [221, 121] on button "Next" at bounding box center [225, 122] width 37 height 15
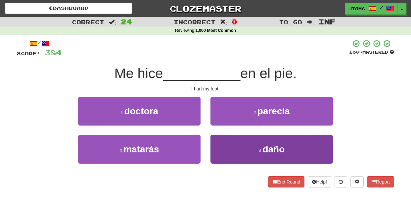
click at [221, 140] on button "4 . daño" at bounding box center [271, 149] width 122 height 29
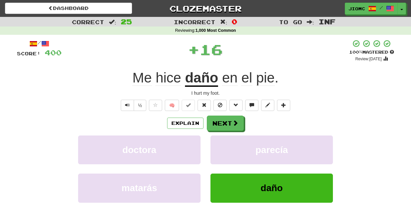
click at [221, 140] on button "parecía" at bounding box center [271, 149] width 122 height 29
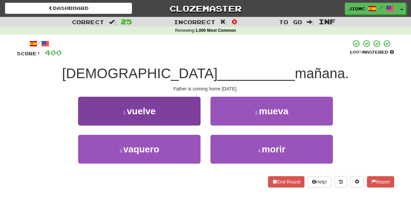
click at [193, 120] on button "1 . vuelve" at bounding box center [139, 111] width 122 height 29
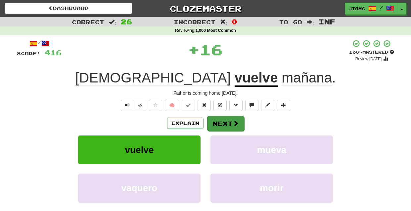
click at [216, 122] on button "Next" at bounding box center [225, 123] width 37 height 15
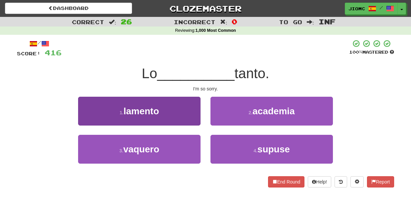
click at [191, 117] on button "1 . lamento" at bounding box center [139, 111] width 122 height 29
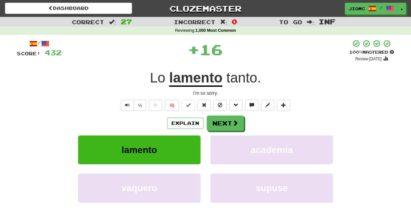
click at [220, 121] on button "Next" at bounding box center [225, 122] width 37 height 15
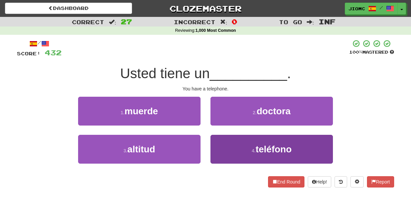
click at [221, 141] on button "4 . teléfono" at bounding box center [271, 149] width 122 height 29
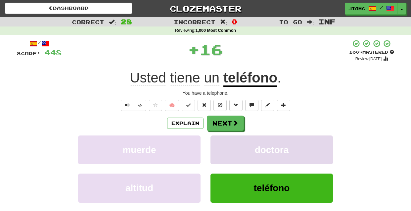
click at [221, 140] on button "doctora" at bounding box center [271, 149] width 122 height 29
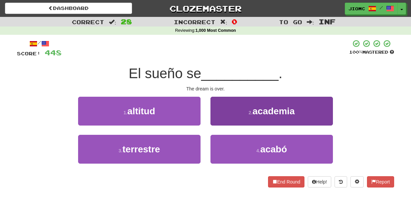
click at [221, 142] on button "4 . acabó" at bounding box center [271, 149] width 122 height 29
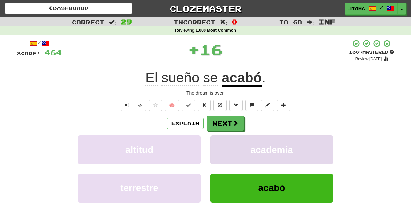
click at [221, 141] on button "academia" at bounding box center [271, 149] width 122 height 29
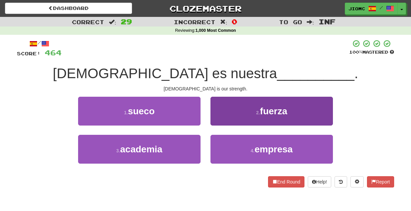
click at [217, 120] on button "2 . fuerza" at bounding box center [271, 111] width 122 height 29
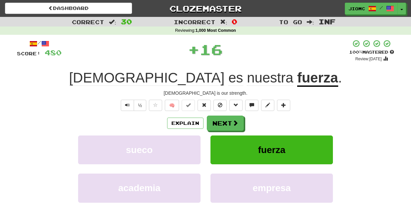
click at [217, 121] on button "Next" at bounding box center [225, 122] width 37 height 15
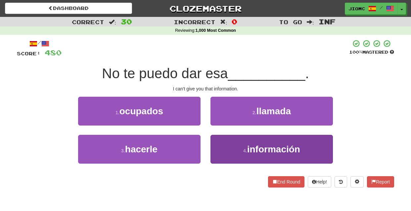
click at [222, 142] on button "4 . información" at bounding box center [271, 149] width 122 height 29
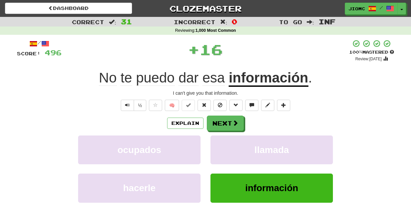
click at [222, 142] on button "llamada" at bounding box center [271, 149] width 122 height 29
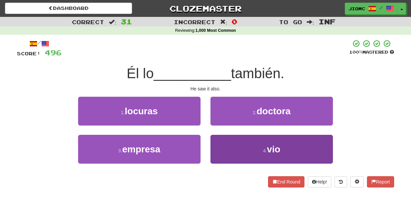
click at [220, 142] on button "4 . vio" at bounding box center [271, 149] width 122 height 29
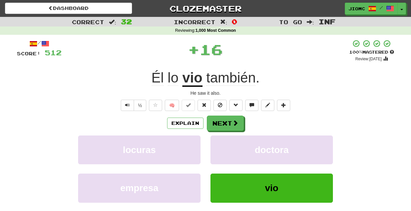
click at [220, 142] on button "doctora" at bounding box center [271, 149] width 122 height 29
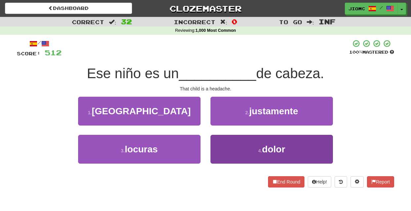
click at [219, 143] on button "4 . dolor" at bounding box center [271, 149] width 122 height 29
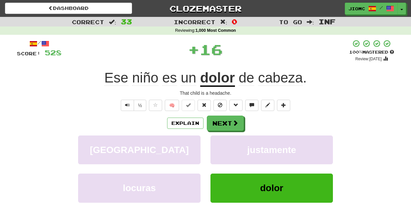
click at [219, 143] on button "justamente" at bounding box center [271, 149] width 122 height 29
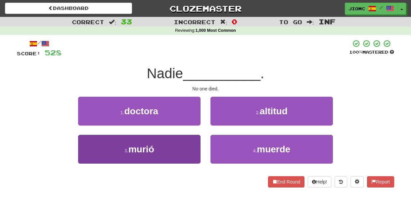
click at [188, 142] on button "3 . murió" at bounding box center [139, 149] width 122 height 29
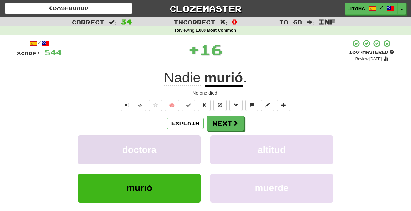
click at [189, 142] on button "doctora" at bounding box center [139, 149] width 122 height 29
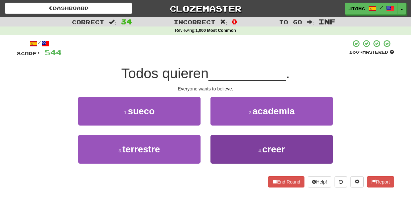
click at [222, 144] on button "4 . creer" at bounding box center [271, 149] width 122 height 29
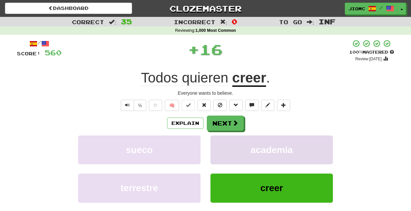
click at [222, 144] on button "academia" at bounding box center [271, 149] width 122 height 29
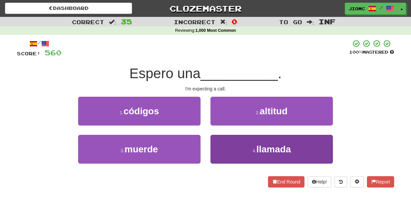
click at [218, 144] on button "4 . llamada" at bounding box center [271, 149] width 122 height 29
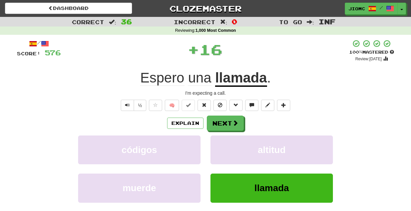
click at [218, 144] on button "altitud" at bounding box center [271, 149] width 122 height 29
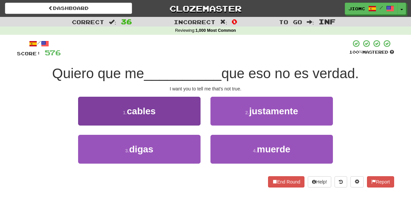
click at [193, 140] on button "3 . digas" at bounding box center [139, 149] width 122 height 29
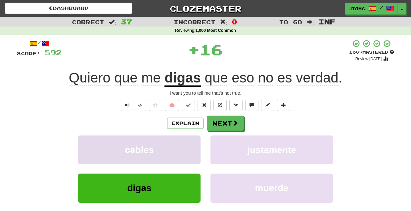
click at [192, 141] on button "cables" at bounding box center [139, 149] width 122 height 29
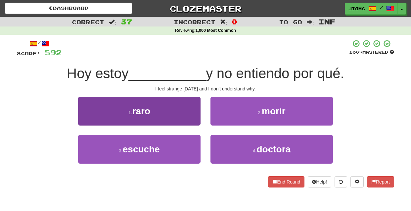
click at [196, 115] on button "1 . raro" at bounding box center [139, 111] width 122 height 29
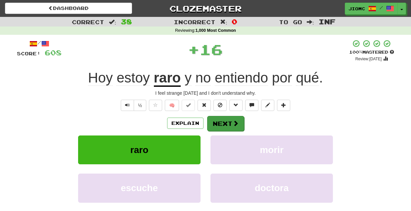
click at [220, 123] on button "Next" at bounding box center [225, 123] width 37 height 15
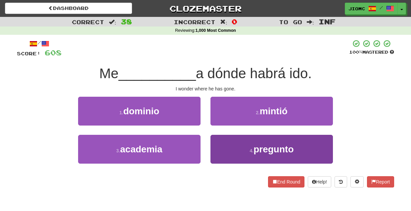
click at [224, 144] on button "4 . pregunto" at bounding box center [271, 149] width 122 height 29
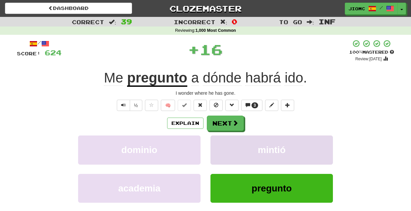
click at [224, 144] on button "mintió" at bounding box center [271, 149] width 122 height 29
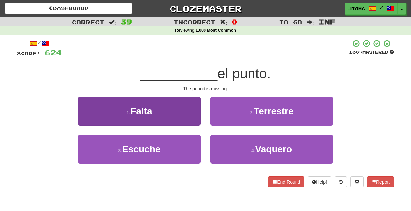
click at [196, 120] on button "1 . Falta" at bounding box center [139, 111] width 122 height 29
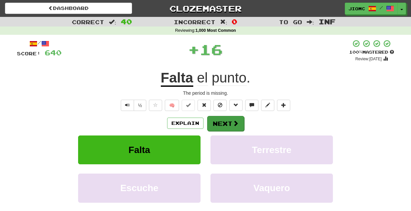
click at [226, 123] on button "Next" at bounding box center [225, 123] width 37 height 15
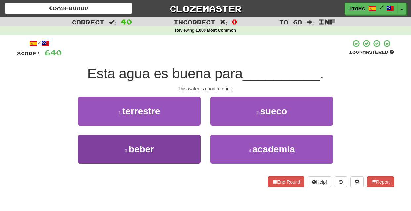
click at [199, 141] on button "3 . beber" at bounding box center [139, 149] width 122 height 29
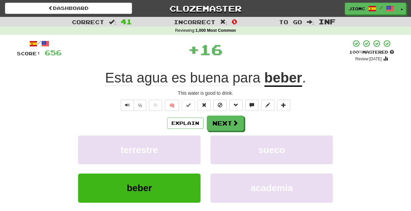
click at [199, 141] on button "terrestre" at bounding box center [139, 149] width 122 height 29
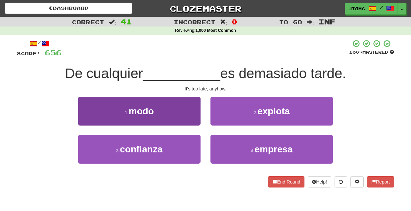
click at [193, 120] on button "1 . modo" at bounding box center [139, 111] width 122 height 29
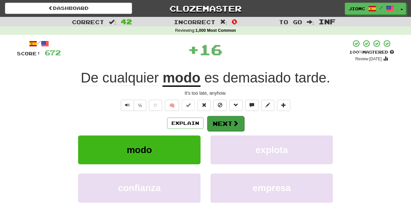
click at [219, 120] on button "Next" at bounding box center [225, 123] width 37 height 15
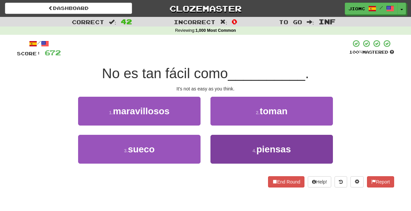
click at [217, 138] on button "4 . piensas" at bounding box center [271, 149] width 122 height 29
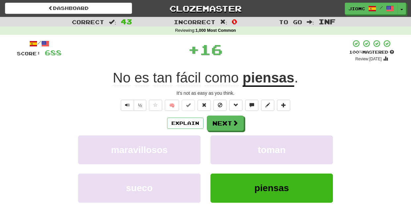
click at [217, 138] on button "toman" at bounding box center [271, 149] width 122 height 29
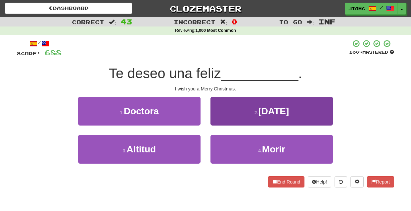
click at [217, 122] on button "2 . Navidad" at bounding box center [271, 111] width 122 height 29
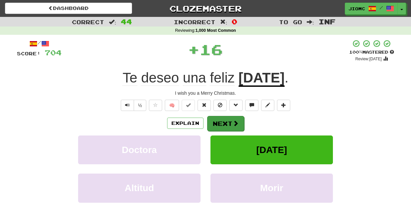
click at [217, 122] on button "Next" at bounding box center [225, 123] width 37 height 15
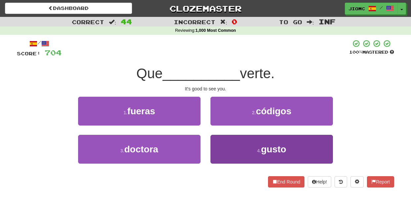
click at [220, 138] on button "4 . gusto" at bounding box center [271, 149] width 122 height 29
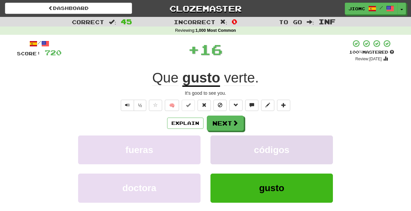
click at [218, 138] on button "códigos" at bounding box center [271, 149] width 122 height 29
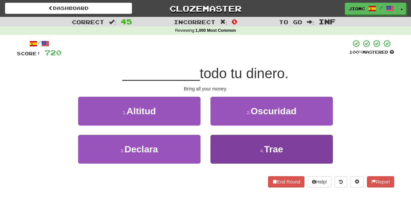
click at [219, 142] on button "4 . Trae" at bounding box center [271, 149] width 122 height 29
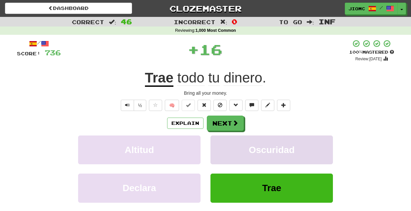
click at [219, 142] on button "Oscuridad" at bounding box center [271, 149] width 122 height 29
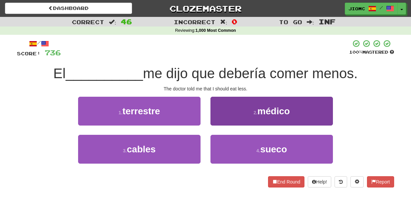
click at [220, 121] on button "2 . médico" at bounding box center [271, 111] width 122 height 29
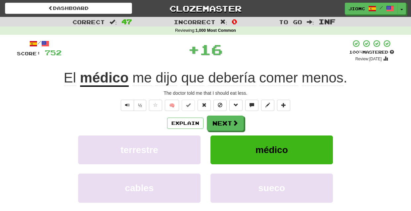
click at [221, 123] on button "Next" at bounding box center [225, 122] width 37 height 15
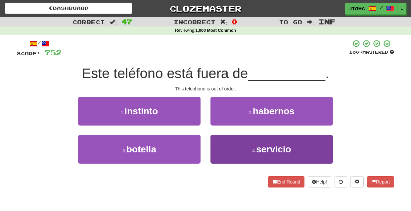
click at [218, 142] on button "4 . servicio" at bounding box center [271, 149] width 122 height 29
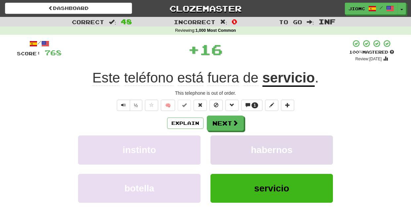
click at [219, 141] on button "habernos" at bounding box center [271, 149] width 122 height 29
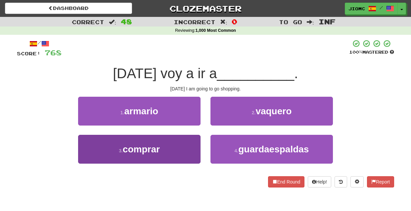
click at [188, 141] on button "3 . comprar" at bounding box center [139, 149] width 122 height 29
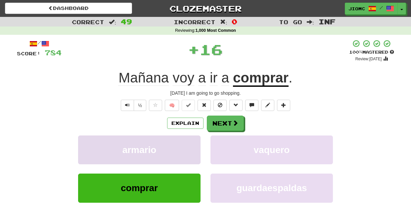
click at [188, 141] on button "armario" at bounding box center [139, 149] width 122 height 29
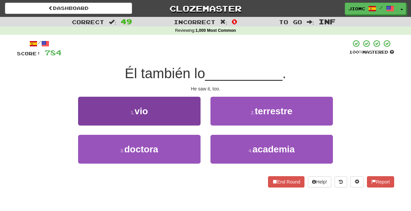
click at [190, 123] on button "1 . vio" at bounding box center [139, 111] width 122 height 29
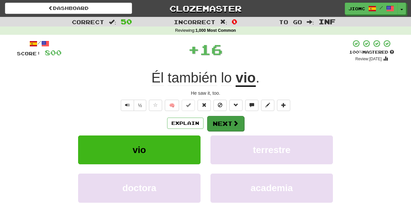
click at [222, 115] on div "/ Score: 800 + 16 100 % Mastered Review: 2025-12-17 Él también lo vio . He saw …" at bounding box center [205, 142] width 377 height 207
click at [217, 119] on button "Next" at bounding box center [225, 123] width 37 height 15
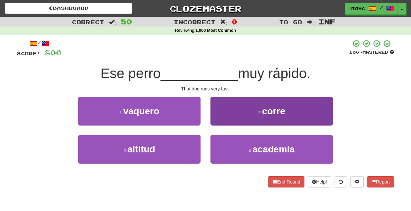
click at [214, 117] on button "2 . corre" at bounding box center [271, 111] width 122 height 29
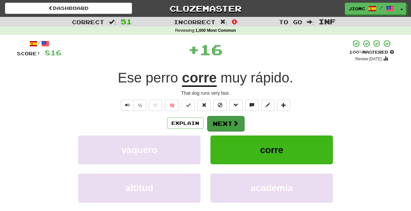
click at [216, 118] on button "Next" at bounding box center [225, 123] width 37 height 15
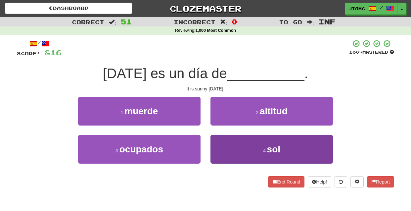
click at [217, 148] on button "4 . sol" at bounding box center [271, 149] width 122 height 29
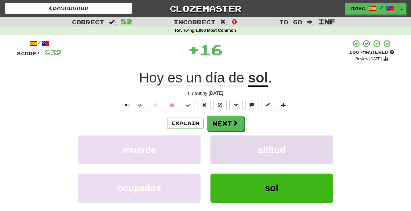
click at [218, 147] on button "altitud" at bounding box center [271, 149] width 122 height 29
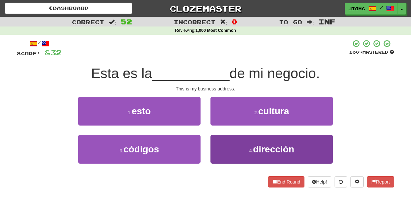
click at [218, 147] on button "4 . dirección" at bounding box center [271, 149] width 122 height 29
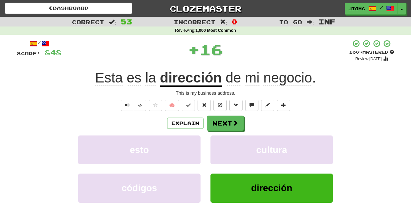
click at [218, 147] on button "cultura" at bounding box center [271, 149] width 122 height 29
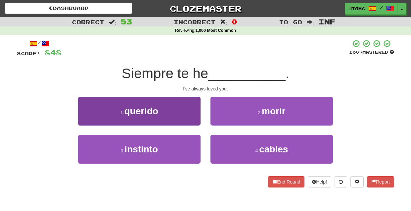
click at [192, 121] on button "1 . querido" at bounding box center [139, 111] width 122 height 29
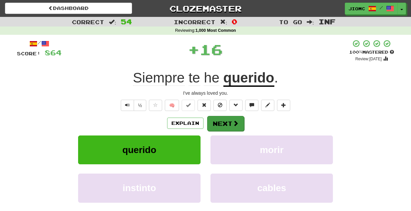
click at [215, 122] on button "Next" at bounding box center [225, 123] width 37 height 15
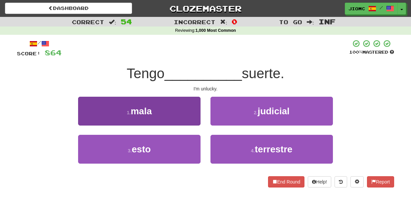
click at [194, 116] on button "1 . mala" at bounding box center [139, 111] width 122 height 29
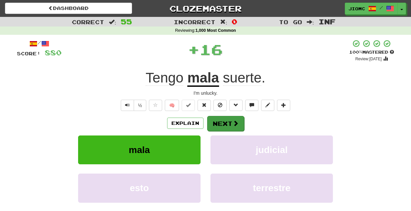
click at [225, 122] on button "Next" at bounding box center [225, 123] width 37 height 15
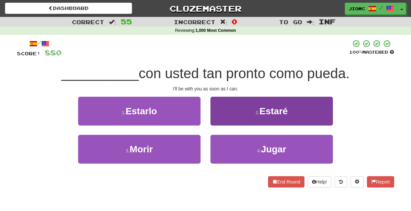
click at [221, 122] on button "2 . Estaré" at bounding box center [271, 111] width 122 height 29
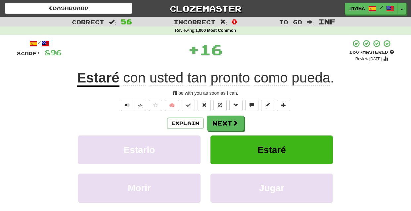
click at [221, 122] on button "Next" at bounding box center [225, 122] width 37 height 15
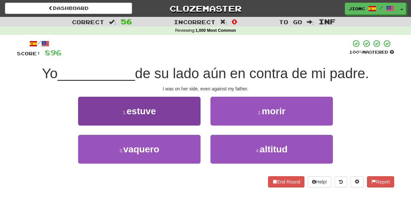
click at [193, 118] on button "1 . estuve" at bounding box center [139, 111] width 122 height 29
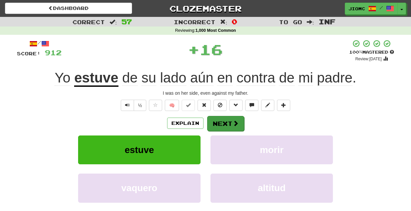
click at [216, 120] on button "Next" at bounding box center [225, 123] width 37 height 15
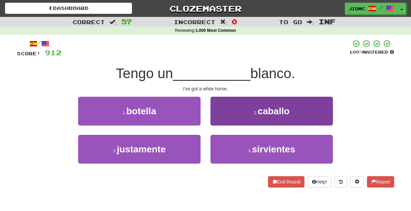
click at [221, 120] on button "2 . caballo" at bounding box center [271, 111] width 122 height 29
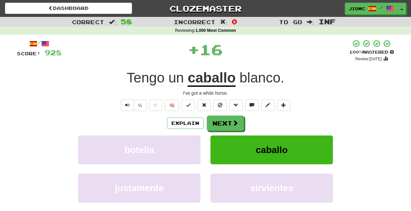
click at [221, 120] on button "Next" at bounding box center [225, 122] width 37 height 15
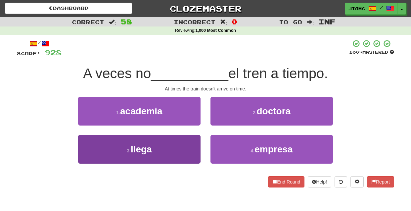
click at [193, 142] on button "3 . llega" at bounding box center [139, 149] width 122 height 29
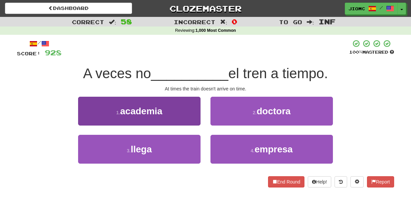
click at [192, 125] on button "1 . academia" at bounding box center [139, 111] width 122 height 29
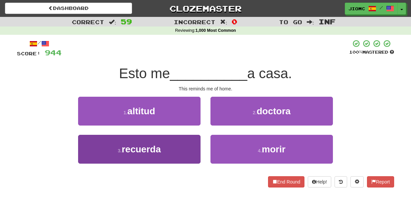
click at [190, 145] on button "3 . recuerda" at bounding box center [139, 149] width 122 height 29
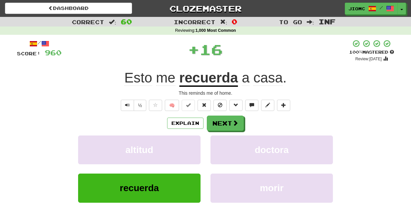
click at [190, 145] on button "altitud" at bounding box center [139, 149] width 122 height 29
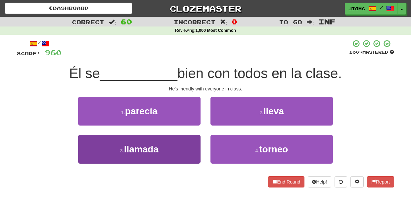
click at [187, 147] on button "3 . llamada" at bounding box center [139, 149] width 122 height 29
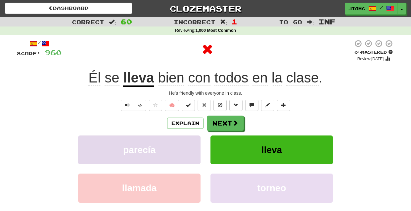
click at [186, 144] on button "parecía" at bounding box center [139, 149] width 122 height 29
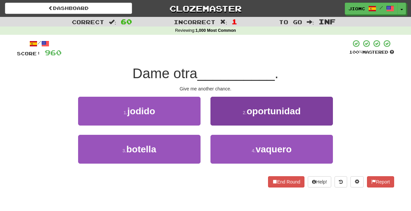
click at [214, 124] on button "2 . oportunidad" at bounding box center [271, 111] width 122 height 29
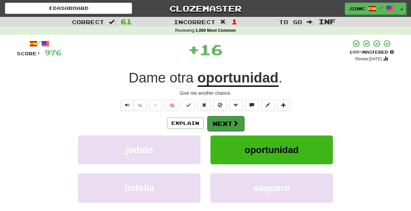
click at [215, 124] on button "Next" at bounding box center [225, 123] width 37 height 15
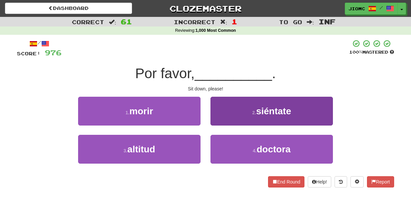
click at [218, 120] on button "2 . siéntate" at bounding box center [271, 111] width 122 height 29
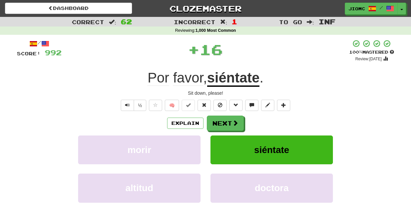
click at [218, 120] on button "Next" at bounding box center [225, 122] width 37 height 15
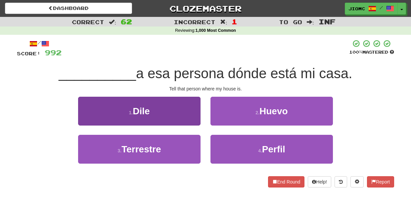
click at [185, 118] on button "1 . Dile" at bounding box center [139, 111] width 122 height 29
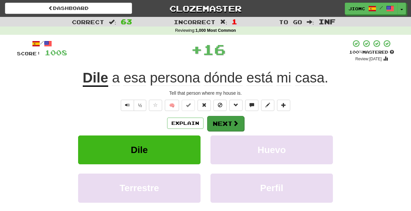
click at [219, 118] on button "Next" at bounding box center [225, 123] width 37 height 15
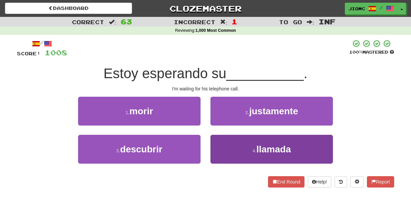
click at [221, 143] on button "4 . llamada" at bounding box center [271, 149] width 122 height 29
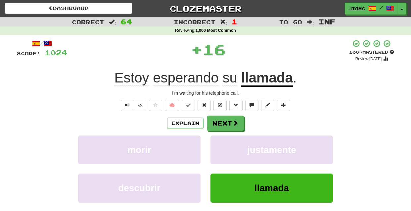
click at [221, 143] on button "justamente" at bounding box center [271, 149] width 122 height 29
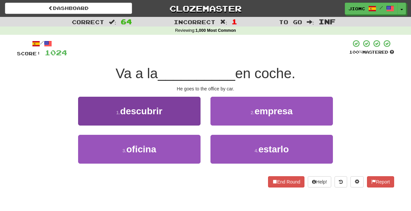
click at [191, 147] on button "3 . oficina" at bounding box center [139, 149] width 122 height 29
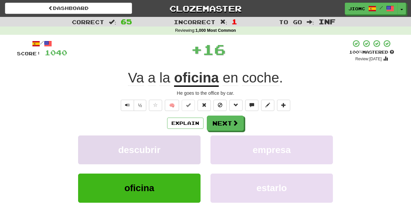
click at [193, 146] on button "descubrir" at bounding box center [139, 149] width 122 height 29
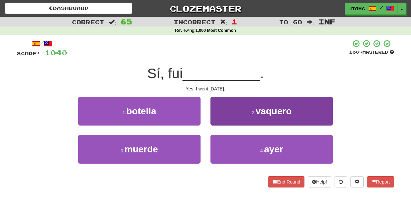
click at [226, 141] on button "4 . ayer" at bounding box center [271, 149] width 122 height 29
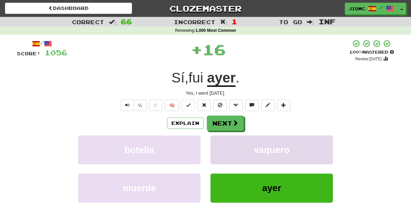
click at [223, 141] on button "vaquero" at bounding box center [271, 149] width 122 height 29
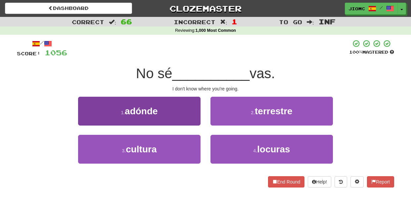
click at [185, 115] on button "1 . adónde" at bounding box center [139, 111] width 122 height 29
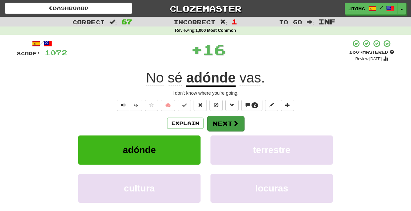
click at [212, 120] on button "Next" at bounding box center [225, 123] width 37 height 15
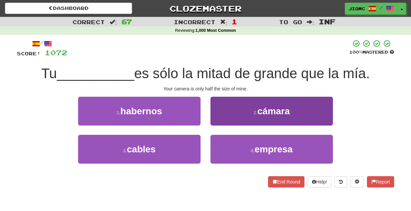
click at [216, 121] on button "2 . cámara" at bounding box center [271, 111] width 122 height 29
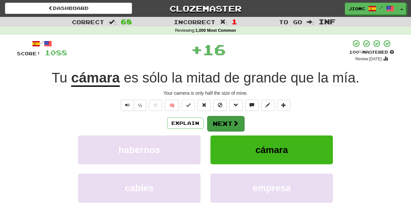
click at [217, 120] on button "Next" at bounding box center [225, 123] width 37 height 15
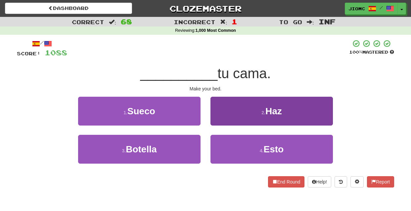
click at [217, 121] on button "2 . Haz" at bounding box center [271, 111] width 122 height 29
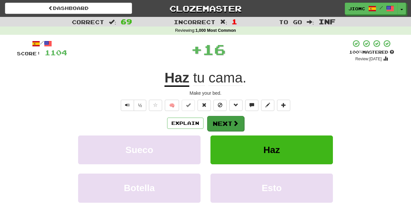
click at [217, 121] on button "Next" at bounding box center [225, 123] width 37 height 15
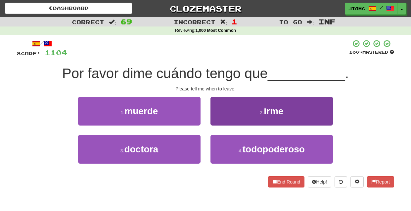
click at [218, 121] on button "2 . irme" at bounding box center [271, 111] width 122 height 29
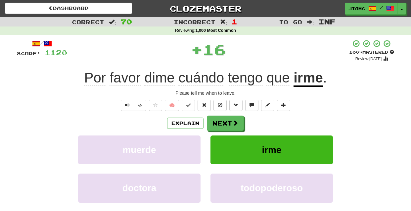
click at [218, 121] on button "Next" at bounding box center [225, 122] width 37 height 15
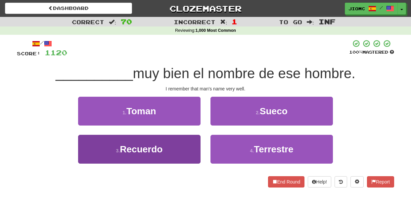
click at [190, 143] on button "3 . Recuerdo" at bounding box center [139, 149] width 122 height 29
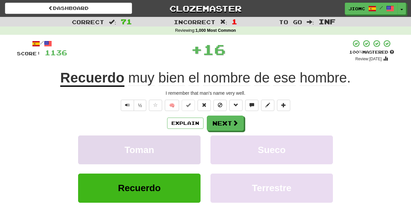
click at [190, 142] on button "Toman" at bounding box center [139, 149] width 122 height 29
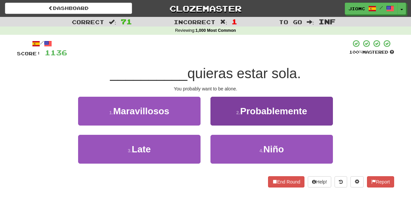
click at [221, 120] on button "2 . Probablemente" at bounding box center [271, 111] width 122 height 29
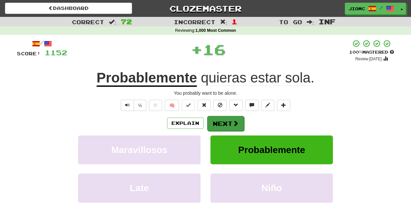
click at [219, 121] on button "Next" at bounding box center [225, 123] width 37 height 15
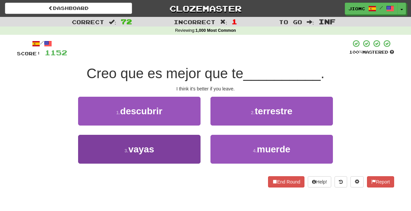
click at [190, 142] on button "3 . vayas" at bounding box center [139, 149] width 122 height 29
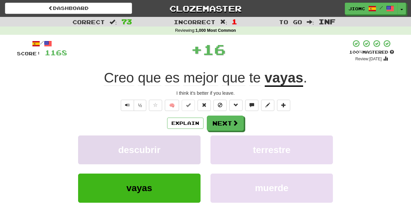
click at [190, 145] on button "descubrir" at bounding box center [139, 149] width 122 height 29
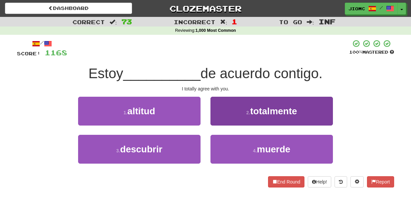
click at [220, 122] on button "2 . totalmente" at bounding box center [271, 111] width 122 height 29
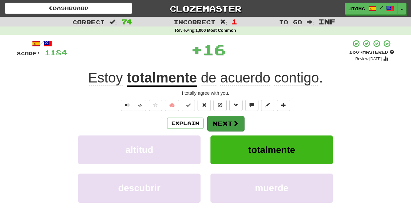
click at [220, 123] on button "Next" at bounding box center [225, 123] width 37 height 15
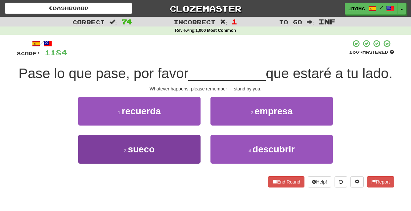
click at [186, 146] on button "3 . sueco" at bounding box center [139, 149] width 122 height 29
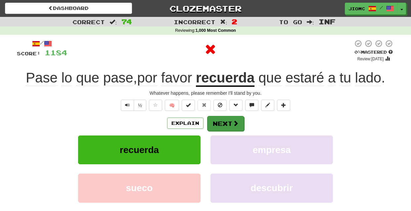
click at [221, 122] on button "Next" at bounding box center [225, 123] width 37 height 15
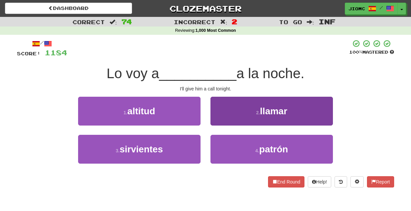
click at [219, 121] on button "2 . llamar" at bounding box center [271, 111] width 122 height 29
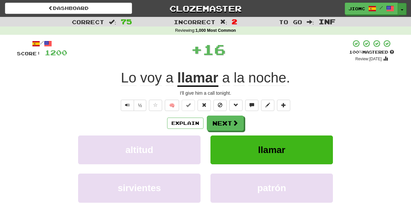
click at [403, 8] on button "Toggle Dropdown" at bounding box center [401, 9] width 9 height 12
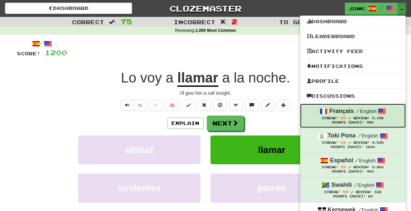
click at [355, 119] on span "Review:" at bounding box center [361, 118] width 16 height 4
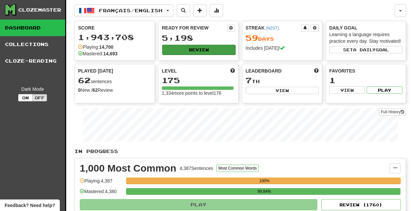
click at [198, 49] on button "Review" at bounding box center [198, 50] width 73 height 10
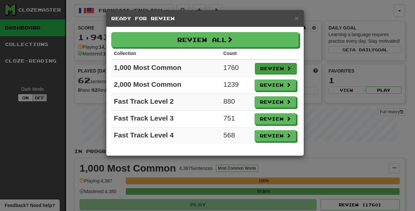
click at [270, 68] on button "Review" at bounding box center [276, 68] width 42 height 11
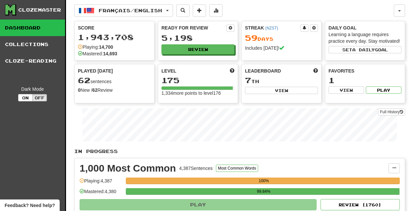
select select "********"
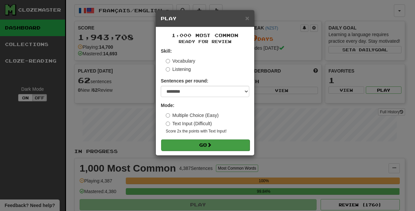
click at [237, 145] on button "Go" at bounding box center [205, 144] width 89 height 11
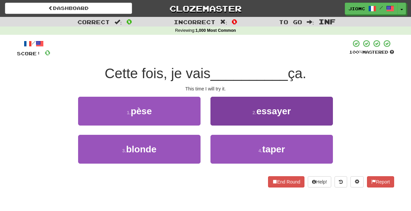
click at [223, 120] on button "2 . essayer" at bounding box center [271, 111] width 122 height 29
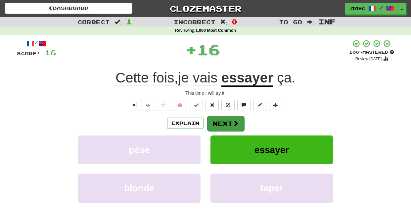
click at [223, 121] on button "Next" at bounding box center [225, 123] width 37 height 15
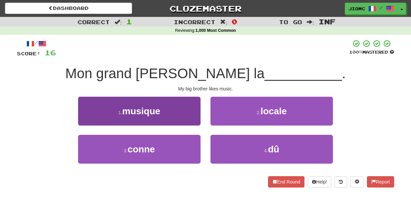
click at [197, 117] on button "1 . musique" at bounding box center [139, 111] width 122 height 29
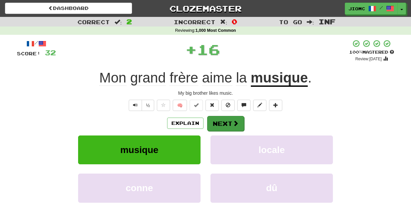
click at [219, 119] on button "Next" at bounding box center [225, 123] width 37 height 15
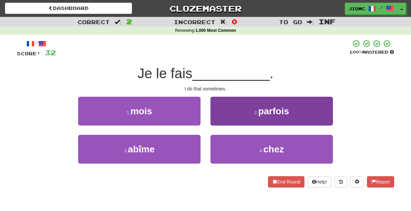
click at [216, 119] on button "2 . parfois" at bounding box center [271, 111] width 122 height 29
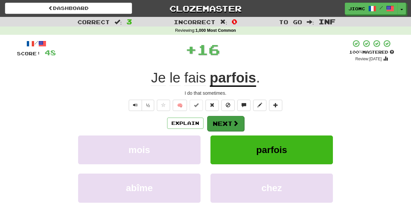
click at [218, 122] on button "Next" at bounding box center [225, 123] width 37 height 15
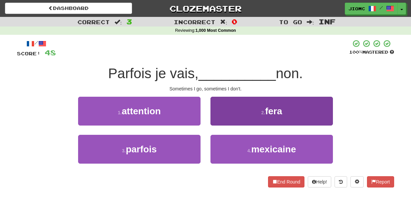
click at [217, 119] on button "2 . fera" at bounding box center [271, 111] width 122 height 29
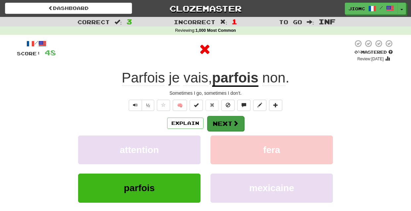
click at [218, 121] on button "Next" at bounding box center [225, 123] width 37 height 15
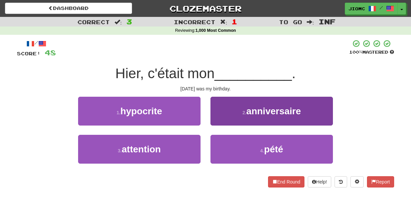
click at [222, 121] on button "2 . anniversaire" at bounding box center [271, 111] width 122 height 29
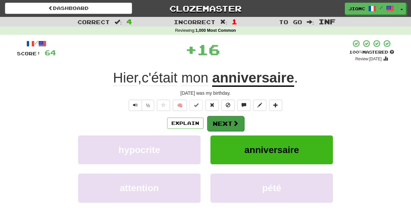
click at [222, 122] on button "Next" at bounding box center [225, 123] width 37 height 15
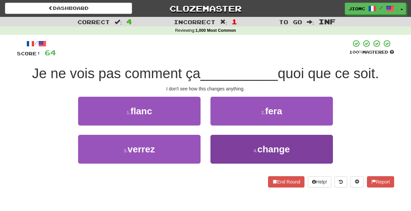
click at [224, 150] on button "4 . change" at bounding box center [271, 149] width 122 height 29
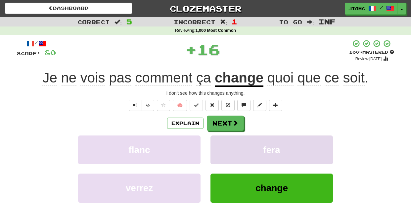
click at [224, 149] on button "fera" at bounding box center [271, 149] width 122 height 29
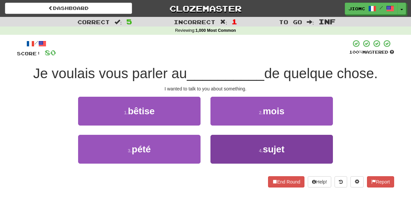
click at [219, 144] on button "4 . sujet" at bounding box center [271, 149] width 122 height 29
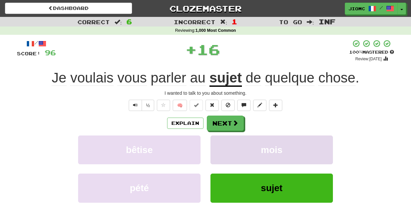
click at [219, 144] on button "mois" at bounding box center [271, 149] width 122 height 29
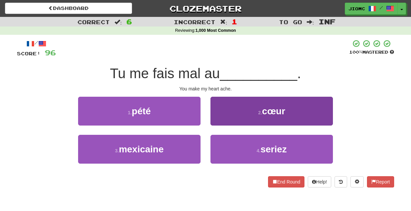
click at [222, 119] on button "2 . cœur" at bounding box center [271, 111] width 122 height 29
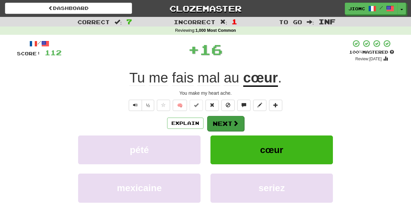
click at [222, 119] on button "Next" at bounding box center [225, 123] width 37 height 15
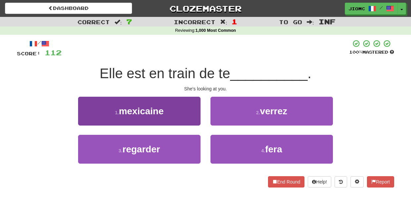
click at [194, 141] on button "3 . regarder" at bounding box center [139, 149] width 122 height 29
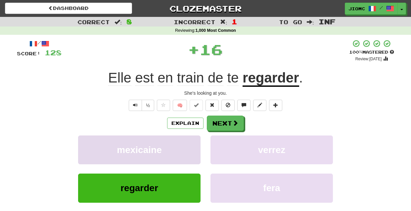
click at [194, 140] on button "mexicaine" at bounding box center [139, 149] width 122 height 29
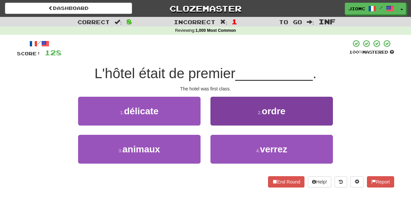
click at [217, 121] on button "2 . ordre" at bounding box center [271, 111] width 122 height 29
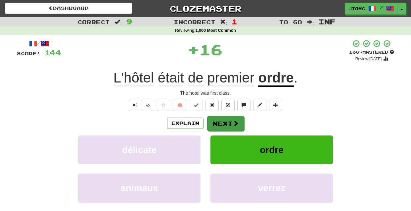
click at [217, 121] on button "Next" at bounding box center [225, 123] width 37 height 15
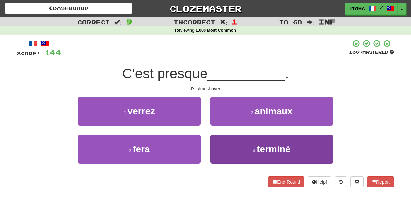
click at [216, 139] on button "4 . terminé" at bounding box center [271, 149] width 122 height 29
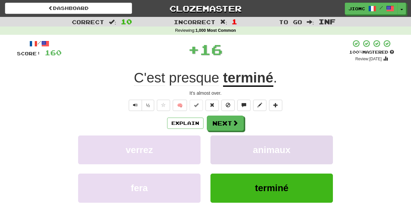
click at [217, 139] on button "animaux" at bounding box center [271, 149] width 122 height 29
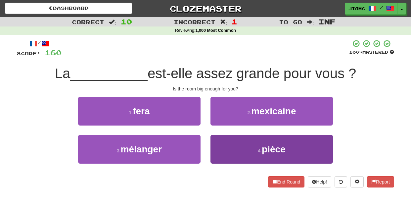
click at [219, 146] on button "4 . pièce" at bounding box center [271, 149] width 122 height 29
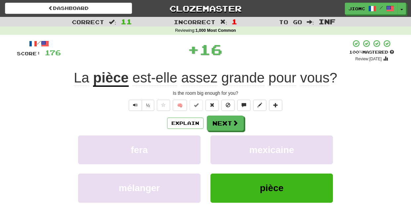
click at [219, 146] on button "mexicaine" at bounding box center [271, 149] width 122 height 29
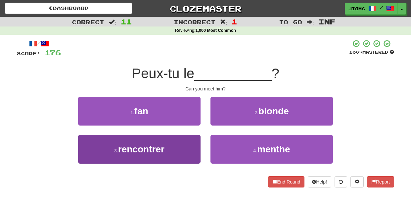
click at [191, 142] on button "3 . rencontrer" at bounding box center [139, 149] width 122 height 29
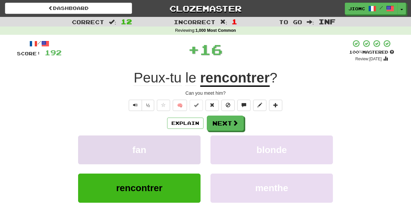
click at [192, 141] on button "fan" at bounding box center [139, 149] width 122 height 29
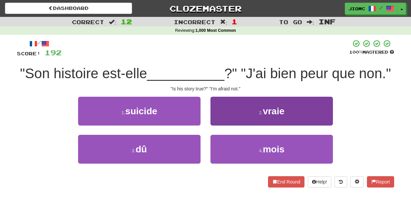
click at [221, 120] on button "2 . vraie" at bounding box center [271, 111] width 122 height 29
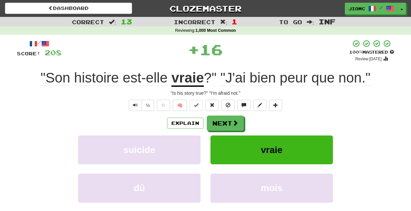
click at [221, 120] on button "Next" at bounding box center [225, 122] width 37 height 15
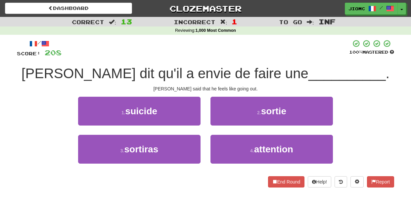
click at [221, 120] on button "2 . sortie" at bounding box center [271, 111] width 122 height 29
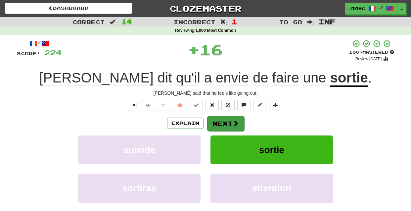
click at [222, 120] on button "Next" at bounding box center [225, 123] width 37 height 15
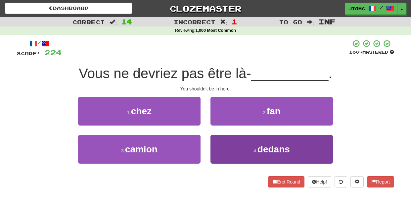
click at [225, 142] on button "4 . dedans" at bounding box center [271, 149] width 122 height 29
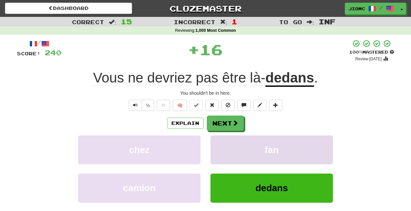
click at [224, 141] on button "fan" at bounding box center [271, 149] width 122 height 29
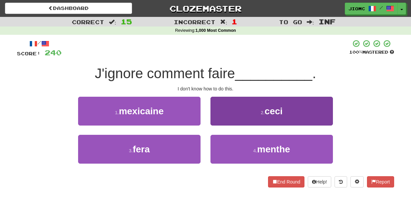
click at [226, 118] on button "2 . ceci" at bounding box center [271, 111] width 122 height 29
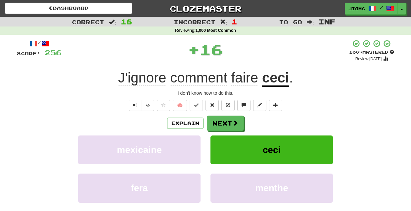
click at [225, 119] on button "Next" at bounding box center [225, 122] width 37 height 15
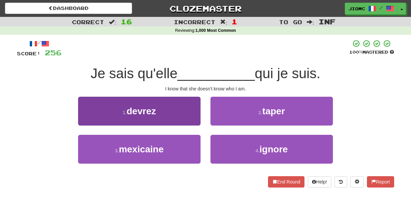
click at [194, 118] on button "1 . devrez" at bounding box center [139, 111] width 122 height 29
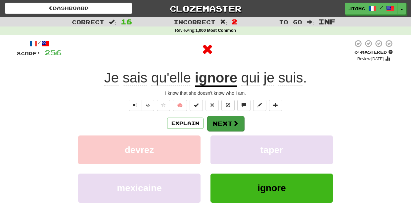
click at [216, 121] on button "Next" at bounding box center [225, 123] width 37 height 15
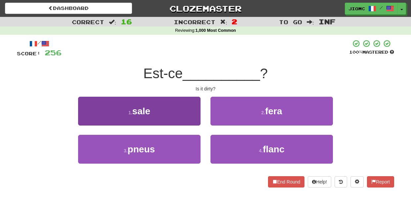
click at [195, 119] on button "1 . sale" at bounding box center [139, 111] width 122 height 29
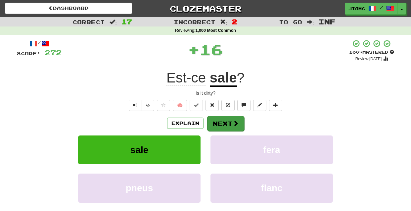
click at [216, 121] on button "Next" at bounding box center [225, 123] width 37 height 15
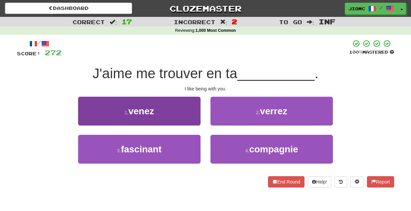
click at [192, 117] on button "1 . venez" at bounding box center [139, 111] width 122 height 29
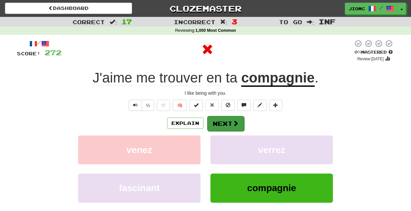
click at [217, 121] on button "Next" at bounding box center [225, 123] width 37 height 15
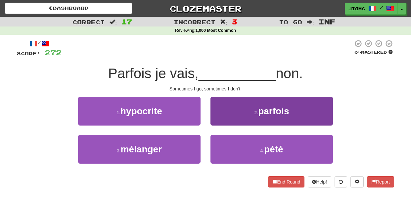
click at [221, 120] on button "2 . parfois" at bounding box center [271, 111] width 122 height 29
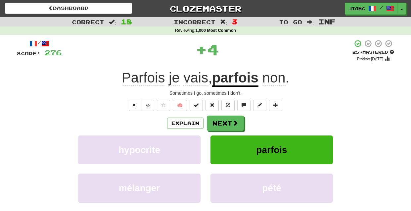
click at [221, 120] on button "Next" at bounding box center [225, 122] width 37 height 15
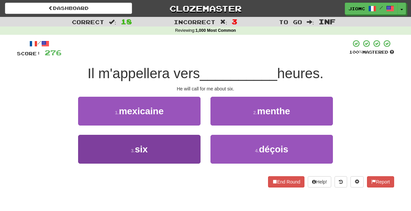
click at [192, 142] on button "3 . six" at bounding box center [139, 149] width 122 height 29
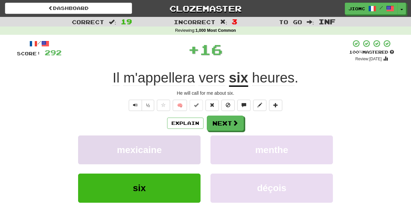
click at [192, 142] on button "mexicaine" at bounding box center [139, 149] width 122 height 29
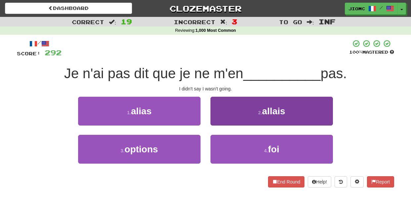
click at [217, 120] on button "2 . allais" at bounding box center [271, 111] width 122 height 29
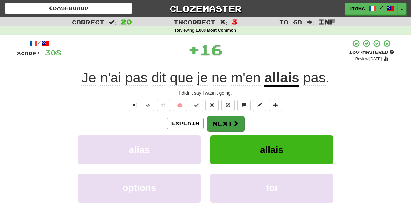
click at [217, 122] on button "Next" at bounding box center [225, 123] width 37 height 15
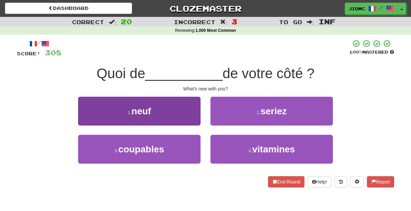
click at [187, 118] on button "1 . neuf" at bounding box center [139, 111] width 122 height 29
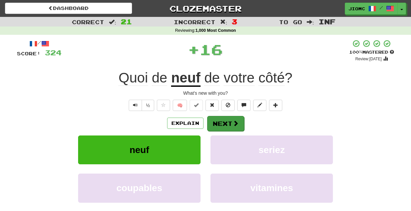
click at [215, 120] on button "Next" at bounding box center [225, 123] width 37 height 15
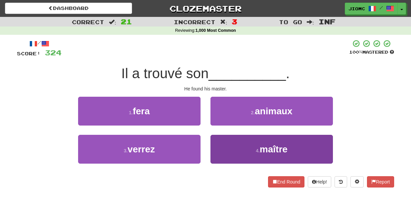
click at [222, 143] on button "4 . maître" at bounding box center [271, 149] width 122 height 29
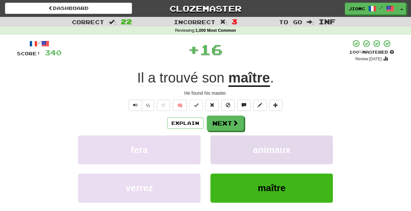
click at [223, 142] on button "animaux" at bounding box center [271, 149] width 122 height 29
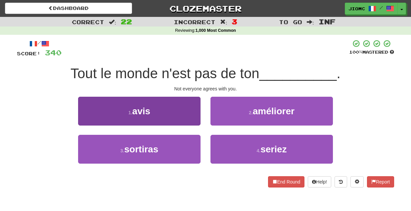
click at [184, 115] on button "1 . avis" at bounding box center [139, 111] width 122 height 29
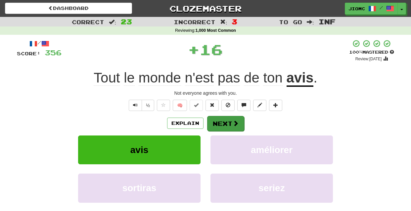
click at [211, 122] on button "Next" at bounding box center [225, 123] width 37 height 15
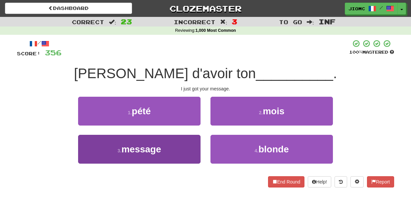
click at [194, 139] on button "3 . message" at bounding box center [139, 149] width 122 height 29
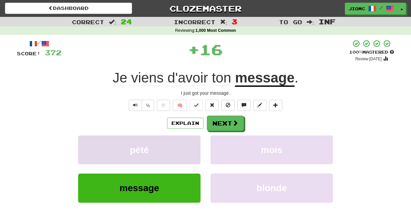
click at [193, 139] on button "pété" at bounding box center [139, 149] width 122 height 29
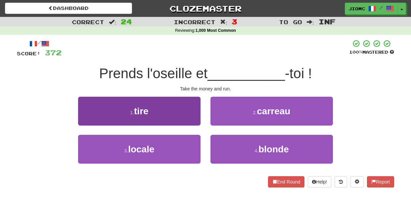
click at [197, 114] on button "1 . tire" at bounding box center [139, 111] width 122 height 29
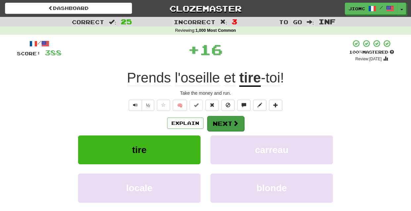
click at [222, 123] on button "Next" at bounding box center [225, 123] width 37 height 15
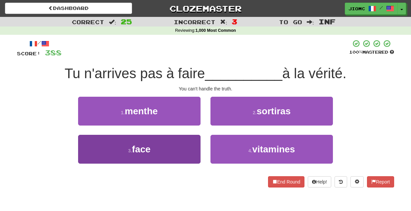
click at [196, 142] on button "3 . face" at bounding box center [139, 149] width 122 height 29
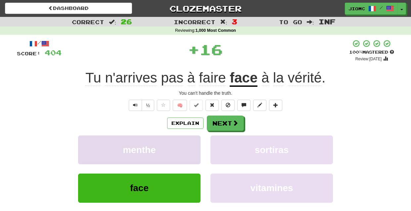
click at [195, 142] on button "menthe" at bounding box center [139, 149] width 122 height 29
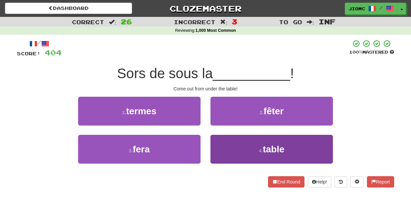
click at [214, 140] on button "4 . table" at bounding box center [271, 149] width 122 height 29
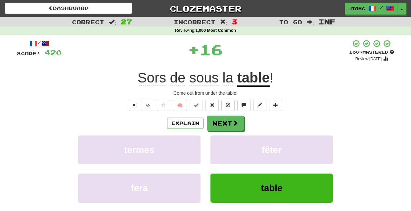
click at [214, 140] on button "fêter" at bounding box center [271, 149] width 122 height 29
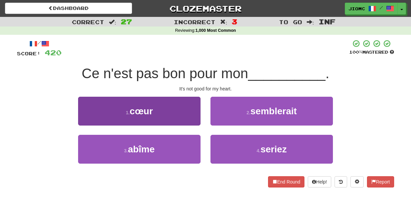
click at [193, 114] on button "1 . cœur" at bounding box center [139, 111] width 122 height 29
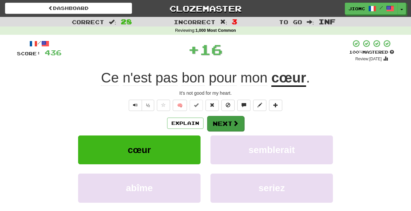
click at [216, 124] on button "Next" at bounding box center [225, 123] width 37 height 15
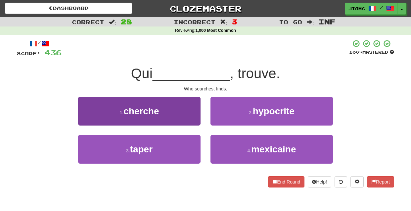
click at [195, 119] on button "1 . cherche" at bounding box center [139, 111] width 122 height 29
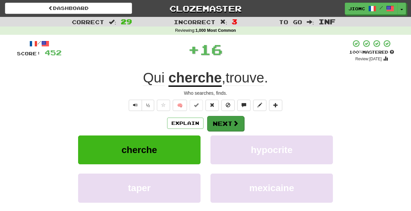
click at [217, 119] on button "Next" at bounding box center [225, 123] width 37 height 15
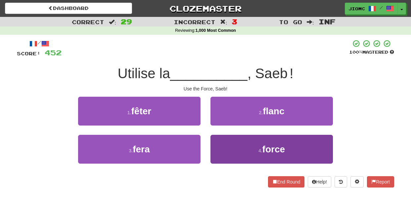
click at [221, 138] on button "4 . force" at bounding box center [271, 149] width 122 height 29
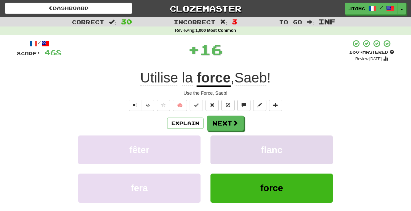
click at [221, 138] on button "flanc" at bounding box center [271, 149] width 122 height 29
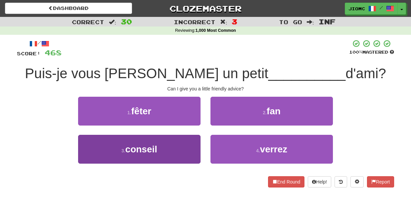
click at [184, 141] on button "3 . conseil" at bounding box center [139, 149] width 122 height 29
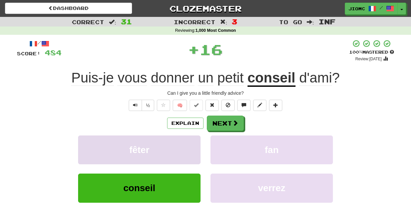
click at [185, 141] on button "fêter" at bounding box center [139, 149] width 122 height 29
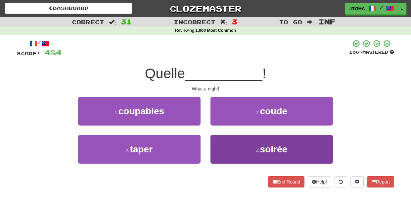
click at [222, 144] on button "4 . soirée" at bounding box center [271, 149] width 122 height 29
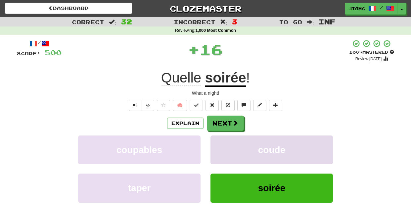
click at [222, 142] on button "coude" at bounding box center [271, 149] width 122 height 29
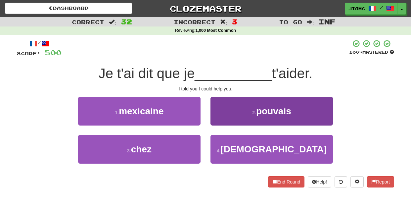
click at [219, 123] on button "2 . pouvais" at bounding box center [271, 111] width 122 height 29
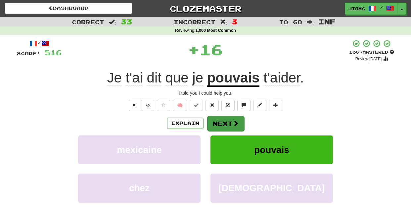
click at [219, 124] on button "Next" at bounding box center [225, 123] width 37 height 15
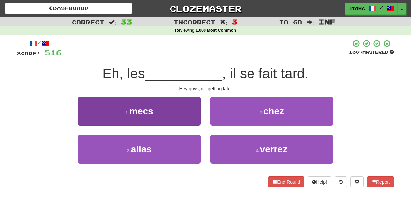
click at [194, 117] on button "1 . mecs" at bounding box center [139, 111] width 122 height 29
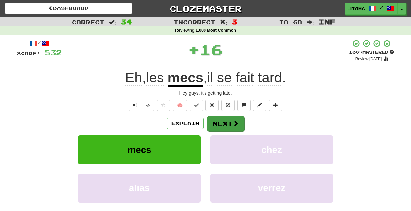
click at [220, 118] on button "Next" at bounding box center [225, 123] width 37 height 15
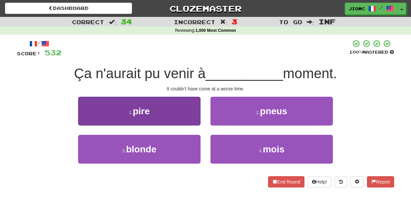
click at [196, 119] on button "1 . pire" at bounding box center [139, 111] width 122 height 29
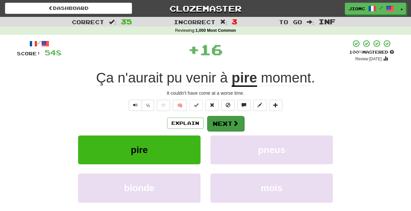
click at [220, 119] on button "Next" at bounding box center [225, 123] width 37 height 15
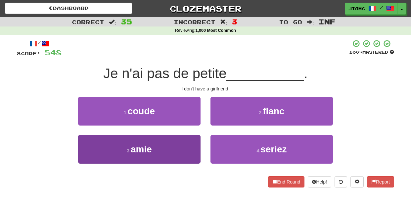
click at [188, 140] on button "3 . amie" at bounding box center [139, 149] width 122 height 29
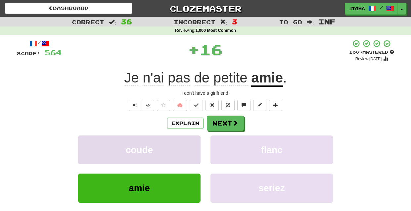
click at [189, 140] on button "coude" at bounding box center [139, 149] width 122 height 29
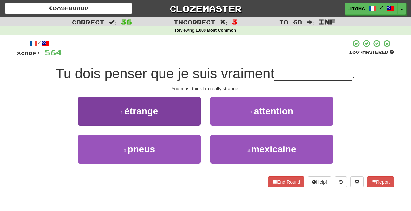
click at [187, 113] on button "1 . étrange" at bounding box center [139, 111] width 122 height 29
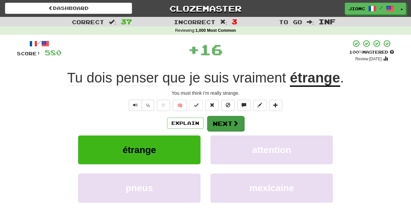
click at [212, 119] on button "Next" at bounding box center [225, 123] width 37 height 15
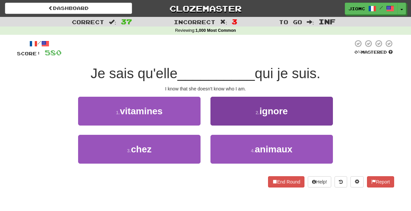
click at [212, 120] on button "2 . ignore" at bounding box center [271, 111] width 122 height 29
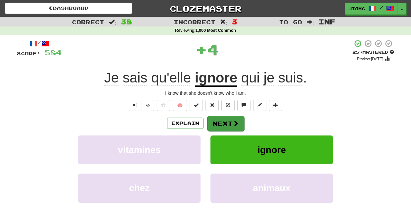
click at [217, 122] on button "Next" at bounding box center [225, 123] width 37 height 15
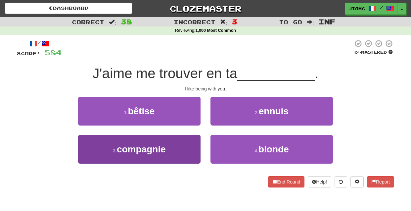
click at [191, 147] on button "3 . compagnie" at bounding box center [139, 149] width 122 height 29
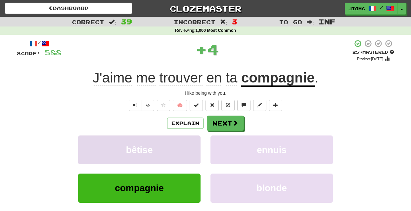
click at [192, 147] on button "bêtise" at bounding box center [139, 149] width 122 height 29
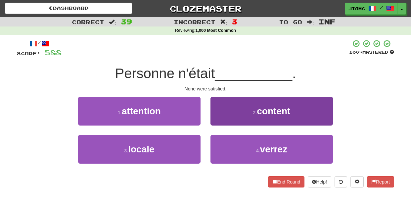
click at [217, 122] on button "2 . content" at bounding box center [271, 111] width 122 height 29
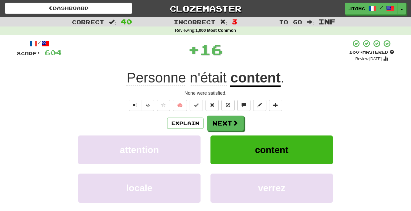
click at [217, 123] on button "Next" at bounding box center [225, 122] width 37 height 15
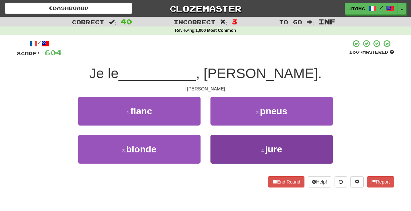
click at [220, 140] on button "4 . jure" at bounding box center [271, 149] width 122 height 29
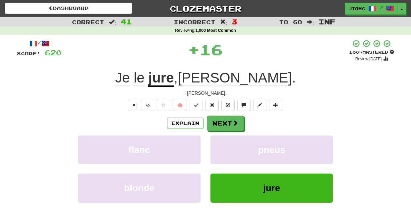
click at [220, 140] on button "pneus" at bounding box center [271, 149] width 122 height 29
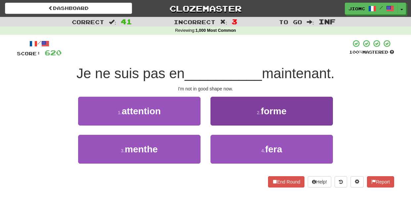
click at [221, 119] on button "2 . forme" at bounding box center [271, 111] width 122 height 29
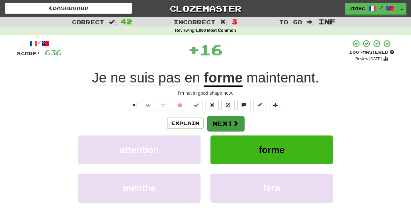
click at [221, 121] on button "Next" at bounding box center [225, 123] width 37 height 15
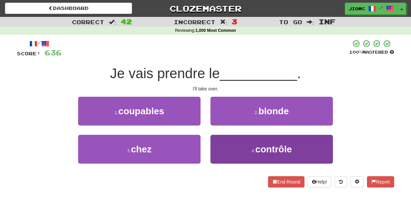
click at [218, 147] on button "4 . contrôle" at bounding box center [271, 149] width 122 height 29
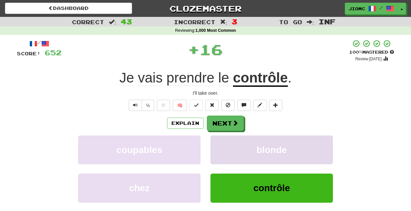
click at [219, 146] on button "blonde" at bounding box center [271, 149] width 122 height 29
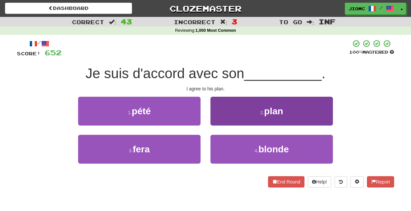
click at [220, 122] on button "2 . plan" at bounding box center [271, 111] width 122 height 29
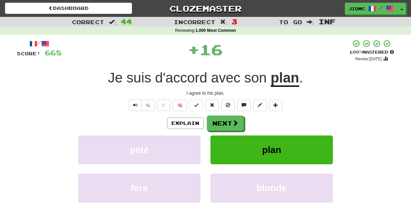
click at [220, 122] on button "Next" at bounding box center [225, 122] width 37 height 15
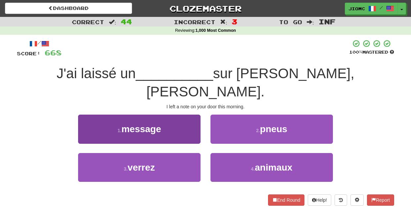
click at [192, 119] on button "1 . message" at bounding box center [139, 128] width 122 height 29
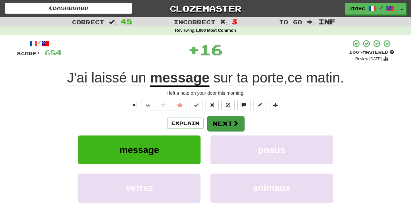
click at [210, 122] on button "Next" at bounding box center [225, 123] width 37 height 15
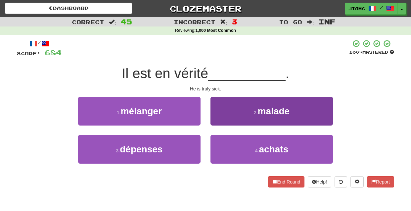
click at [215, 125] on button "2 . malade" at bounding box center [271, 111] width 122 height 29
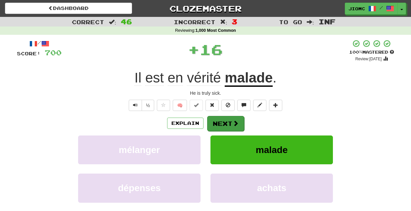
click at [215, 124] on button "Next" at bounding box center [225, 123] width 37 height 15
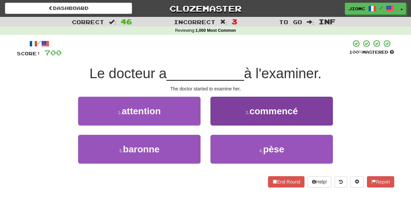
click at [219, 122] on button "2 . commencé" at bounding box center [271, 111] width 122 height 29
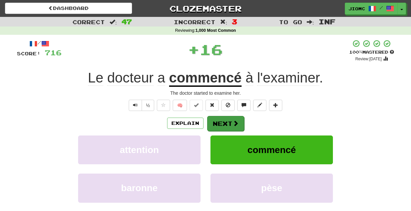
click at [219, 122] on button "Next" at bounding box center [225, 123] width 37 height 15
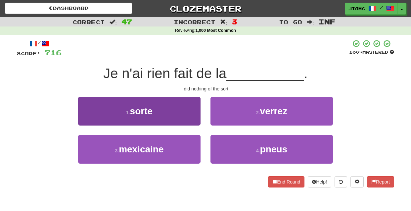
click at [197, 121] on button "1 . sorte" at bounding box center [139, 111] width 122 height 29
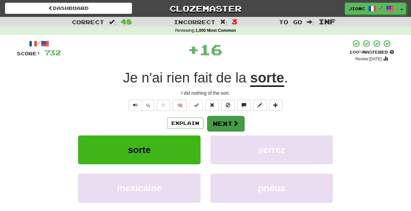
click at [216, 123] on button "Next" at bounding box center [225, 123] width 37 height 15
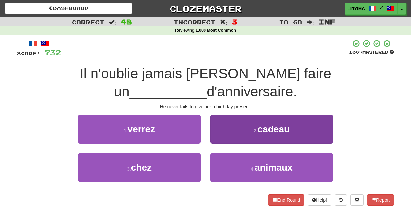
click at [218, 122] on button "2 . cadeau" at bounding box center [271, 128] width 122 height 29
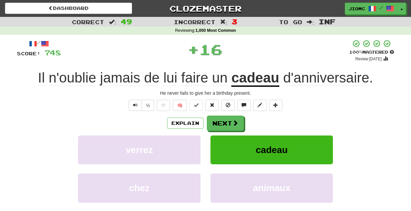
click at [218, 122] on button "Next" at bounding box center [225, 122] width 37 height 15
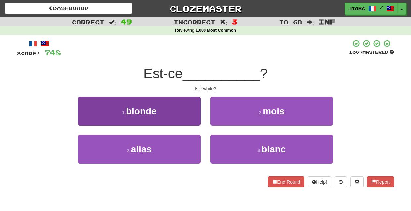
click at [185, 118] on button "1 . blonde" at bounding box center [139, 111] width 122 height 29
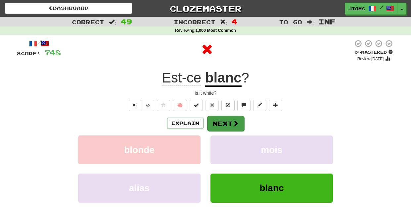
click at [217, 119] on button "Next" at bounding box center [225, 123] width 37 height 15
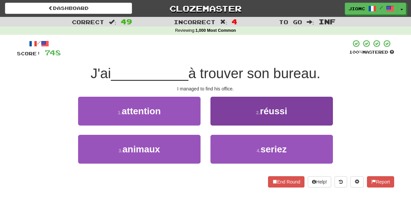
click at [217, 121] on button "2 . réussi" at bounding box center [271, 111] width 122 height 29
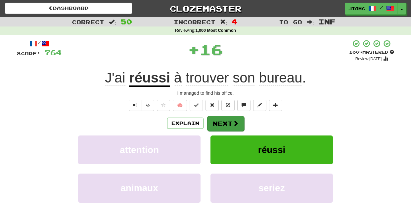
click at [217, 123] on button "Next" at bounding box center [225, 123] width 37 height 15
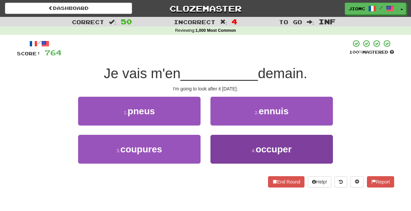
click at [224, 140] on button "4 . occuper" at bounding box center [271, 149] width 122 height 29
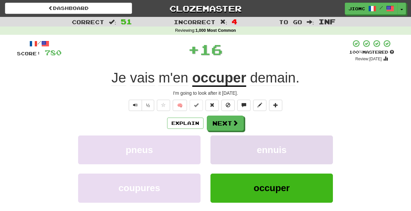
click at [223, 142] on button "ennuis" at bounding box center [271, 149] width 122 height 29
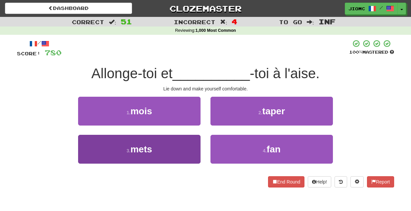
click at [192, 144] on button "3 . mets" at bounding box center [139, 149] width 122 height 29
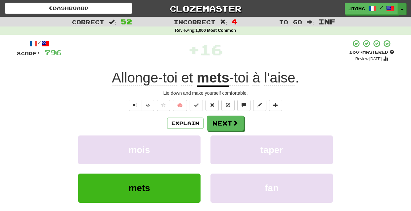
click at [401, 8] on button "Toggle Dropdown" at bounding box center [401, 9] width 9 height 12
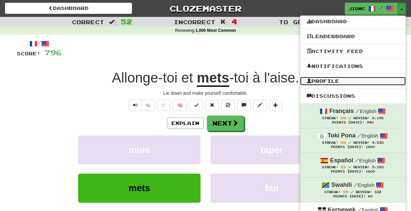
click at [339, 84] on link "Profile" at bounding box center [352, 81] width 105 height 9
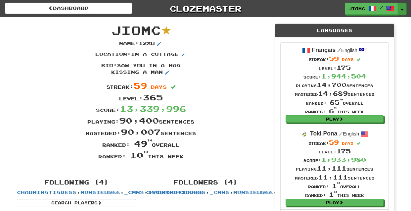
click at [402, 9] on span "button" at bounding box center [401, 9] width 3 height 1
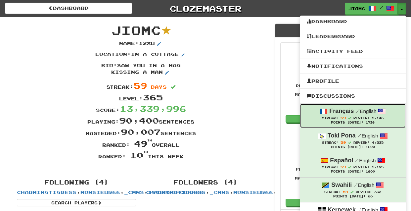
click at [347, 111] on strong "Français" at bounding box center [341, 110] width 24 height 7
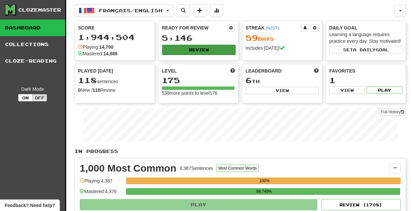
click at [188, 49] on button "Review" at bounding box center [198, 50] width 73 height 10
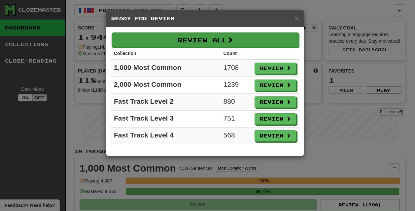
click at [188, 42] on button "Review All" at bounding box center [206, 39] width 188 height 15
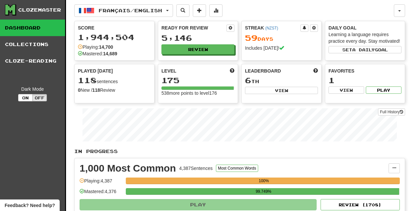
select select "********"
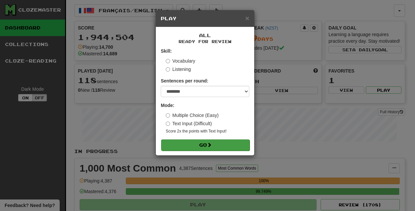
click at [205, 141] on button "Go" at bounding box center [205, 144] width 89 height 11
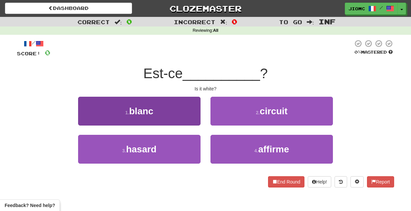
click at [180, 115] on button "1 . blanc" at bounding box center [139, 111] width 122 height 29
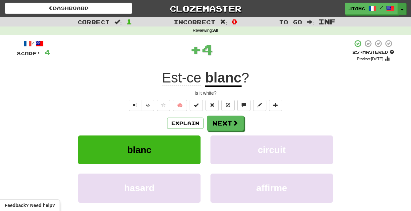
click at [400, 8] on button "Toggle Dropdown" at bounding box center [401, 9] width 9 height 12
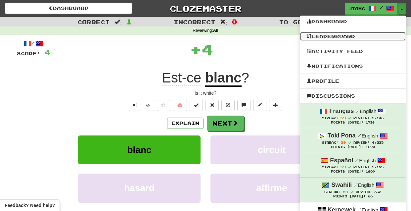
click at [366, 39] on link "Leaderboard" at bounding box center [352, 36] width 105 height 9
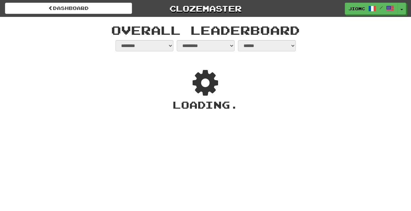
select select "**********"
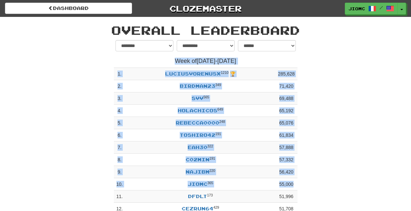
drag, startPoint x: 174, startPoint y: 61, endPoint x: 296, endPoint y: 184, distance: 172.5
click at [296, 184] on div "Week of [DATE] - [DATE] 1 . [PERSON_NAME] 1210 🏆 285,628 2 . birdman23 349 71,4…" at bounding box center [205, 136] width 183 height 157
click at [296, 182] on td "55,000" at bounding box center [286, 184] width 22 height 12
drag, startPoint x: 299, startPoint y: 185, endPoint x: 173, endPoint y: 61, distance: 176.7
click at [173, 61] on div "**********" at bounding box center [205, 129] width 193 height 178
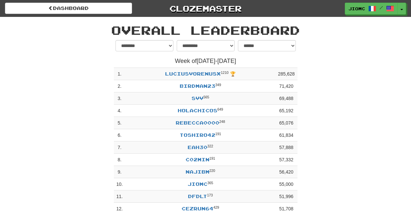
click at [174, 61] on h4 "Week of Sep 15 - Sep 21" at bounding box center [205, 61] width 183 height 7
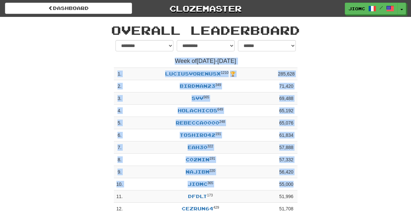
drag, startPoint x: 174, startPoint y: 61, endPoint x: 295, endPoint y: 184, distance: 173.2
click at [295, 184] on div "Week of Sep 15 - Sep 21 1 . LuciusVorenusX 1210 🏆 285,628 2 . birdman23 349 71,…" at bounding box center [205, 136] width 183 height 157
click at [297, 185] on td "55,000" at bounding box center [286, 184] width 22 height 12
drag, startPoint x: 297, startPoint y: 185, endPoint x: 175, endPoint y: 59, distance: 175.1
click at [175, 59] on div "Week of Sep 15 - Sep 21 1 . LuciusVorenusX 1210 🏆 285,628 2 . birdman23 349 71,…" at bounding box center [205, 136] width 183 height 157
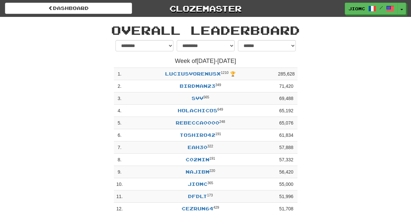
click at [173, 59] on h4 "Week of Sep 15 - Sep 21" at bounding box center [205, 61] width 183 height 7
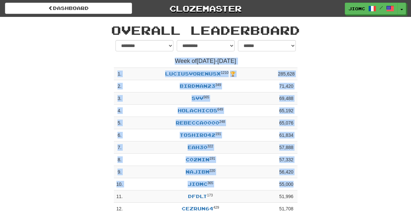
drag, startPoint x: 174, startPoint y: 60, endPoint x: 297, endPoint y: 185, distance: 176.2
click at [297, 185] on div "**********" at bounding box center [205, 129] width 193 height 178
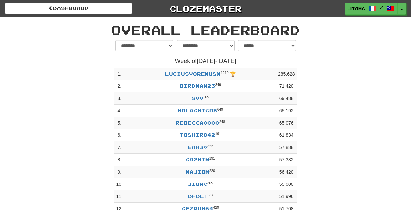
click at [297, 185] on div "**********" at bounding box center [205, 129] width 193 height 178
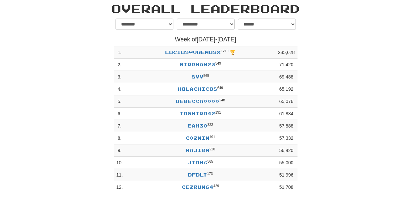
scroll to position [21, 0]
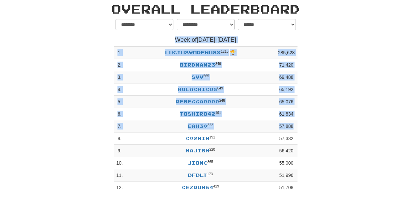
drag, startPoint x: 112, startPoint y: 9, endPoint x: 298, endPoint y: 128, distance: 221.1
click at [298, 128] on div "**********" at bounding box center [205, 96] width 387 height 201
click at [302, 130] on div "**********" at bounding box center [205, 108] width 387 height 178
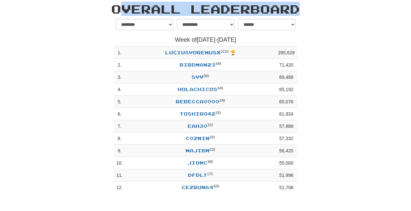
drag, startPoint x: 302, startPoint y: 153, endPoint x: 113, endPoint y: 11, distance: 236.4
click at [113, 11] on div "**********" at bounding box center [205, 96] width 387 height 201
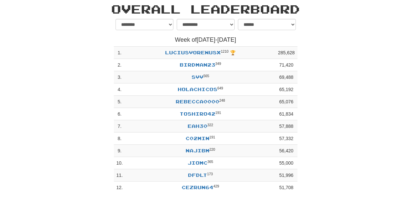
click at [113, 11] on h1 "Overall Leaderboard" at bounding box center [205, 8] width 377 height 13
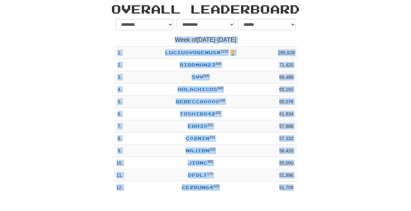
drag, startPoint x: 112, startPoint y: 10, endPoint x: 304, endPoint y: 187, distance: 261.5
click at [304, 187] on div "**********" at bounding box center [205, 96] width 387 height 201
click at [305, 187] on div "**********" at bounding box center [205, 108] width 387 height 178
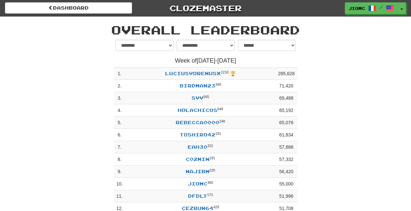
scroll to position [0, 0]
click at [401, 10] on span "button" at bounding box center [401, 9] width 3 height 1
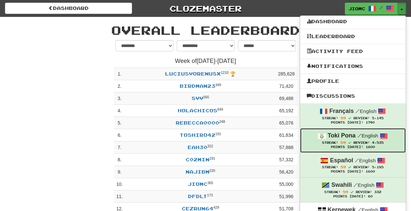
click at [339, 143] on span "Streak: 59" at bounding box center [337, 142] width 31 height 4
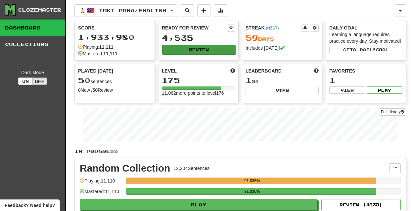
click at [183, 49] on button "Review" at bounding box center [198, 50] width 73 height 10
select select "********"
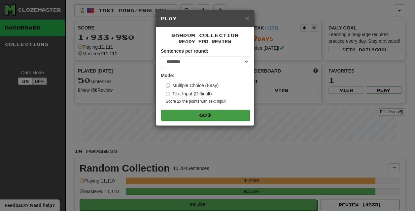
click at [205, 116] on button "Go" at bounding box center [205, 114] width 89 height 11
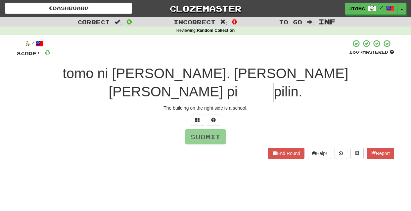
type input "*"
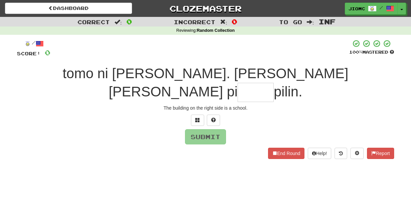
type input "*"
type input "****"
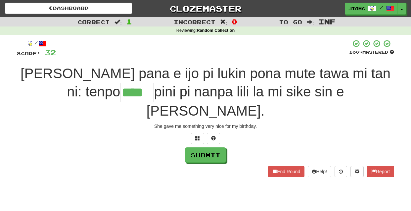
type input "****"
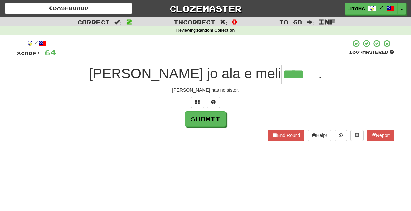
type input "****"
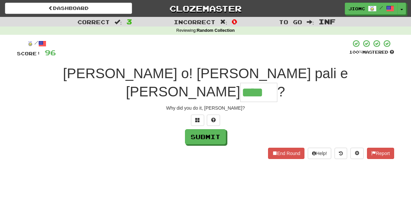
type input "****"
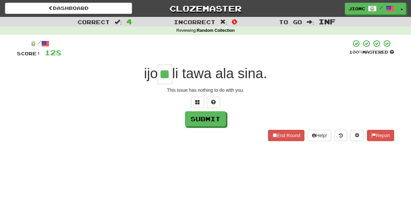
type input "**"
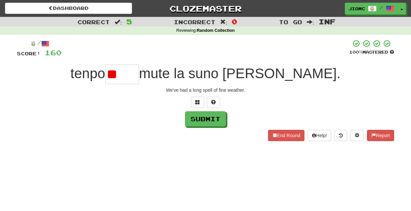
type input "*"
type input "****"
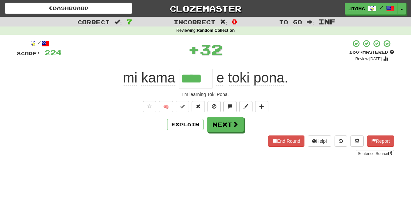
type input "****"
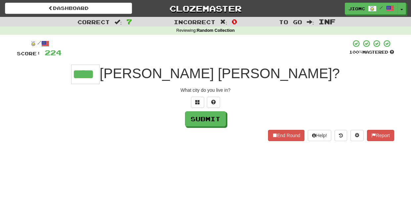
type input "****"
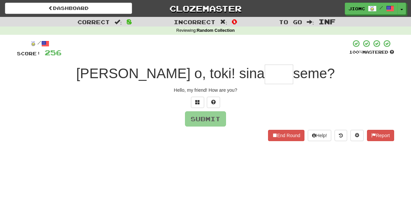
type input "*"
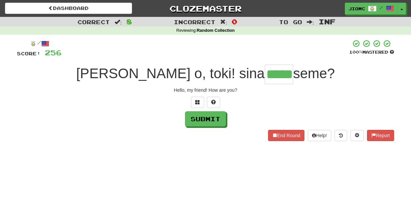
type input "*****"
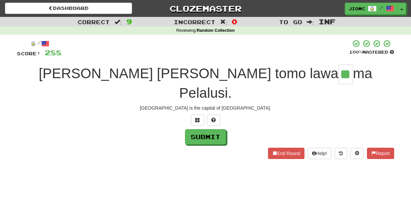
type input "**"
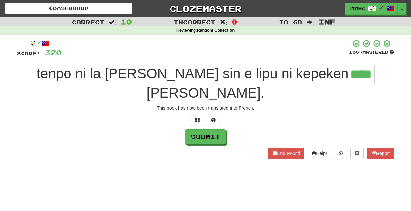
type input "****"
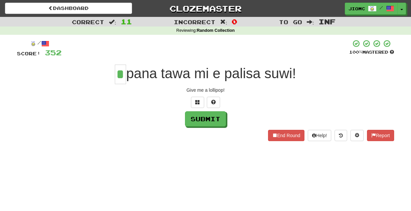
type input "*"
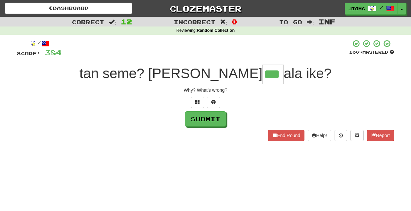
type input "***"
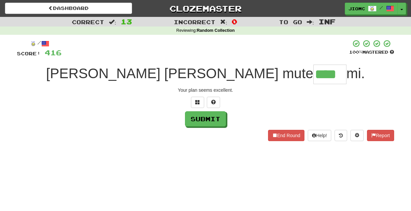
type input "****"
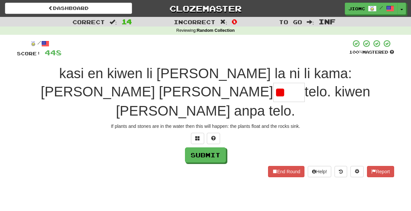
type input "*"
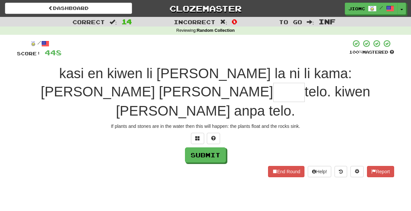
type input "*"
type input "****"
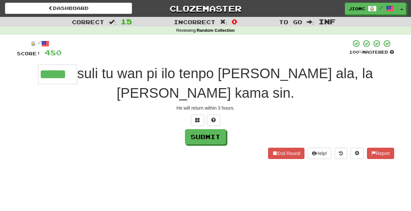
type input "*****"
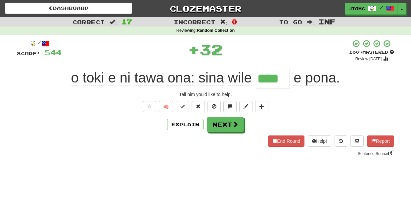
type input "****"
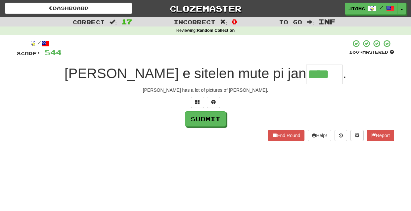
type input "****"
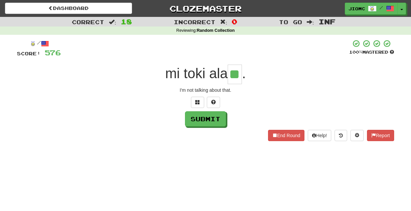
type input "**"
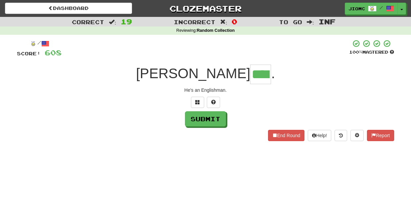
type input "****"
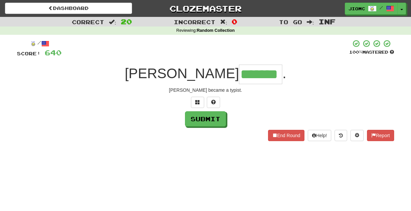
type input "*******"
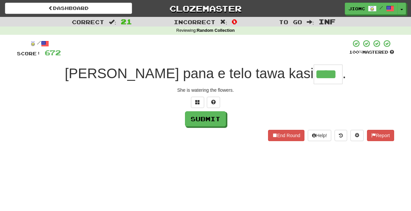
type input "****"
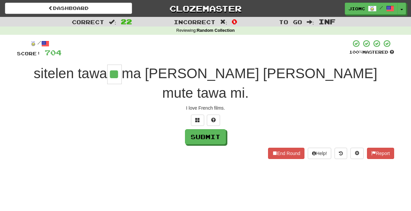
type input "**"
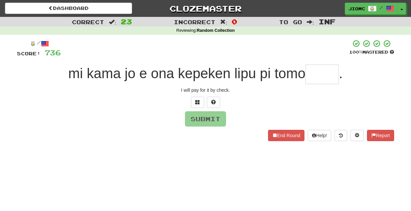
type input "*"
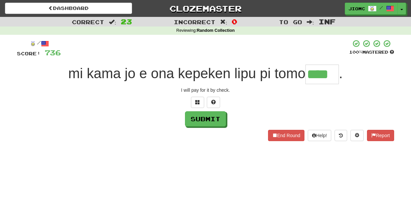
type input "****"
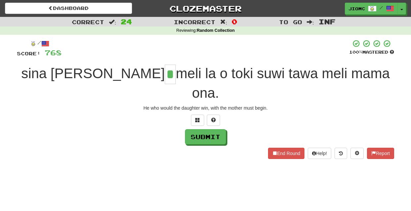
type input "*"
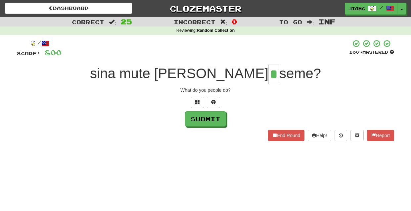
type input "*"
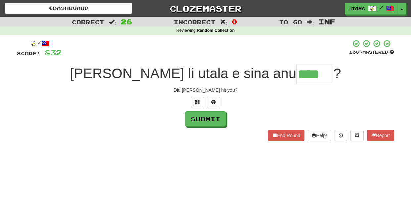
type input "****"
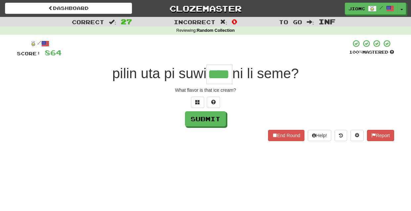
type input "****"
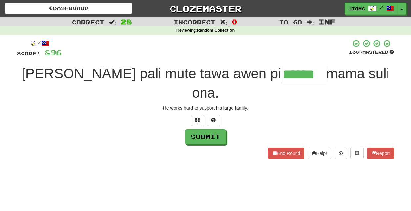
type input "******"
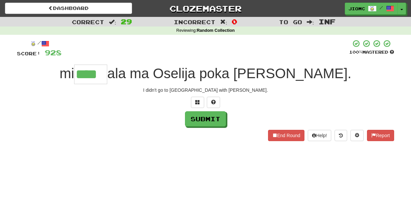
type input "****"
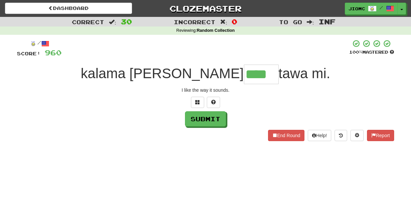
type input "****"
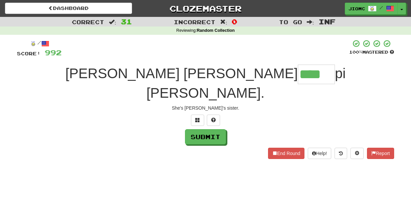
type input "****"
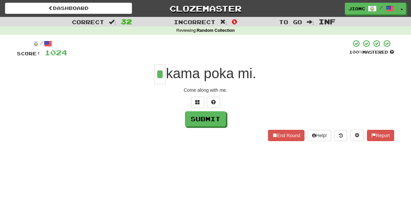
type input "*"
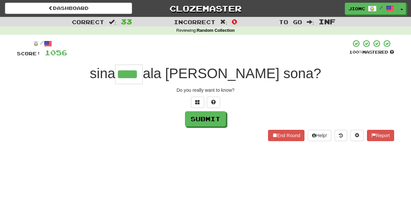
type input "****"
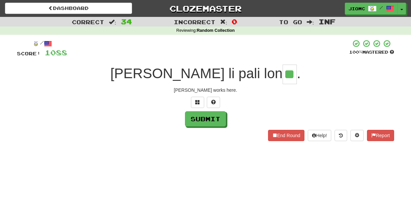
type input "**"
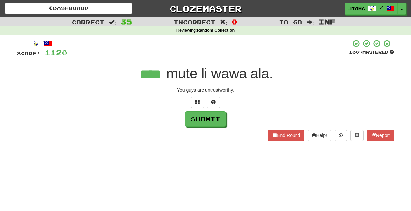
type input "****"
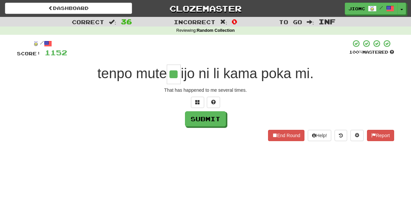
type input "**"
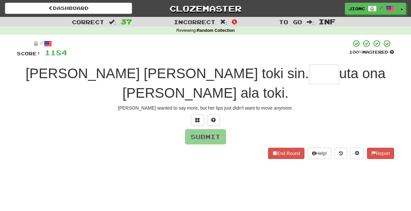
type input "*"
type input "****"
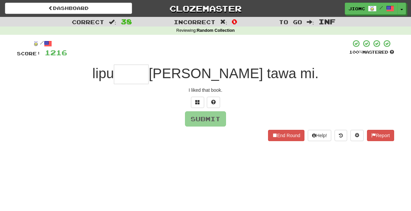
type input "*"
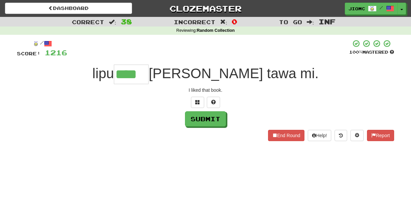
type input "****"
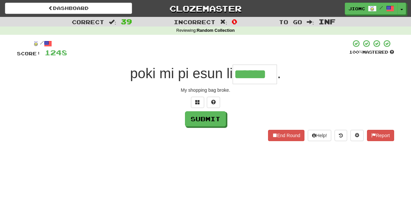
type input "******"
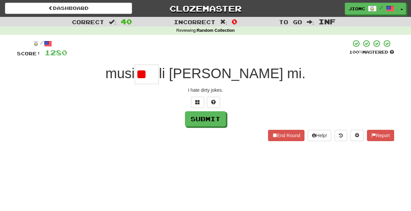
type input "*"
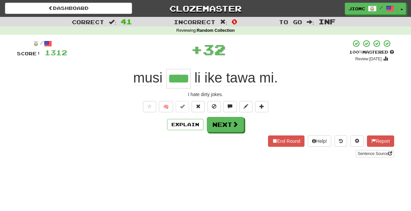
type input "****"
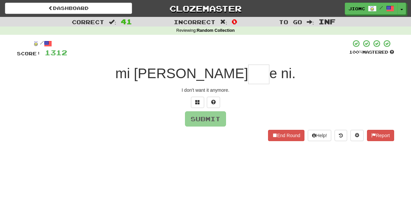
type input "*"
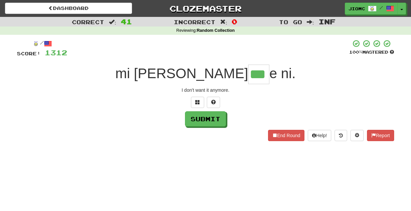
type input "***"
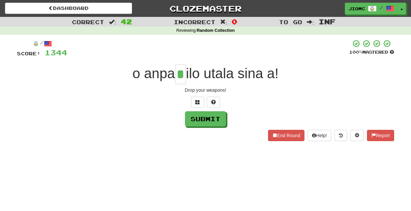
type input "*"
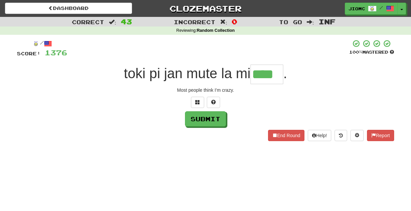
type input "****"
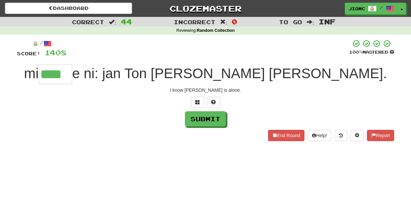
type input "*"
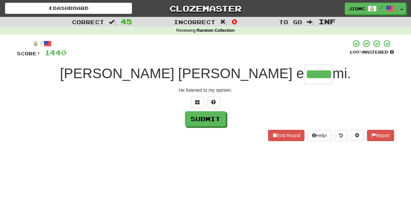
type input "*****"
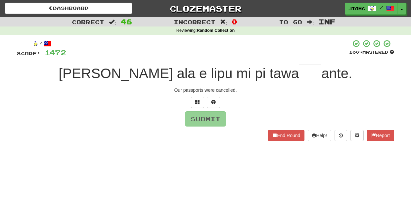
type input "*"
type input "**"
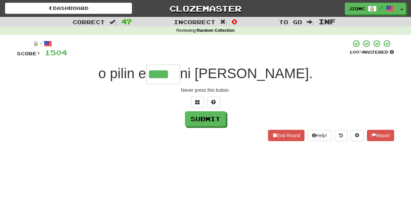
type input "****"
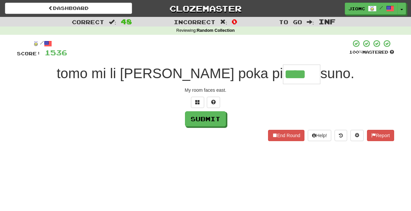
type input "****"
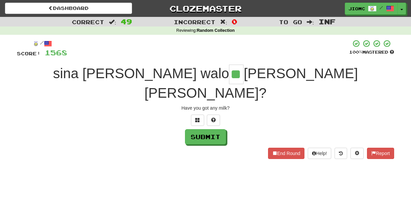
type input "**"
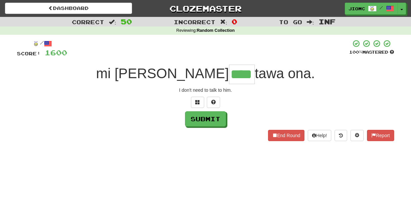
type input "****"
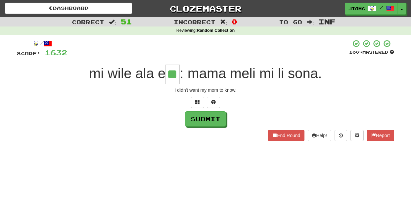
type input "**"
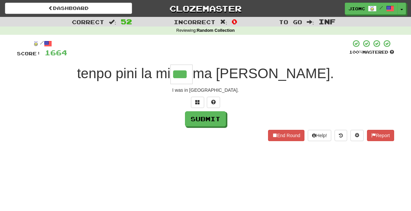
type input "***"
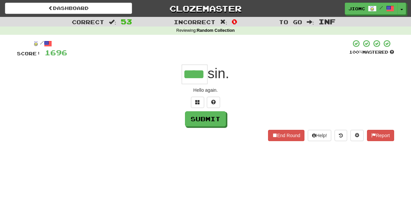
type input "****"
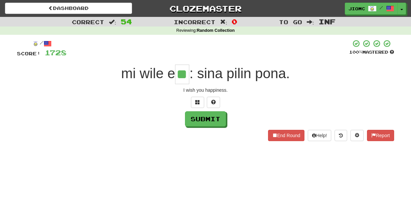
type input "**"
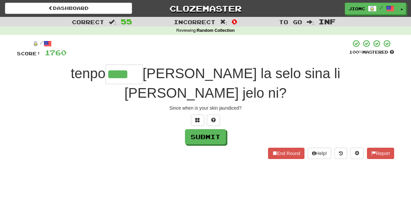
type input "****"
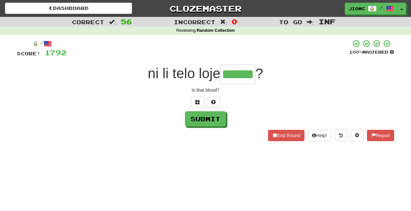
type input "******"
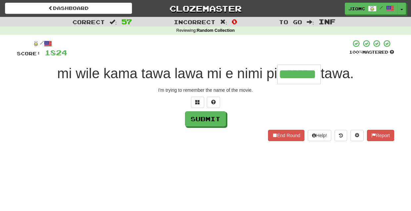
type input "*******"
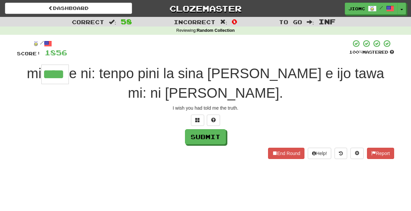
type input "****"
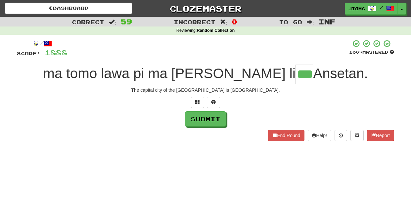
type input "***"
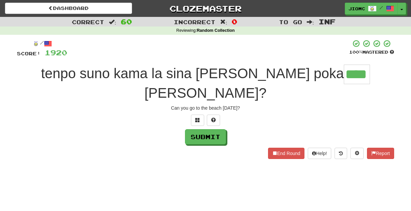
type input "****"
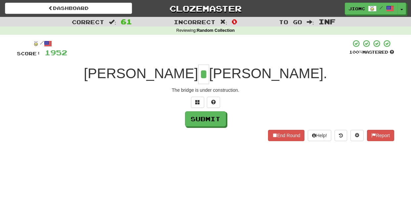
type input "*"
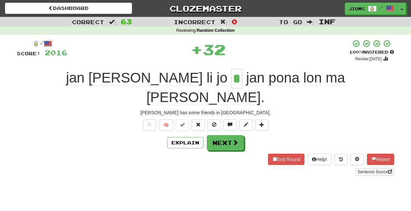
type input "*"
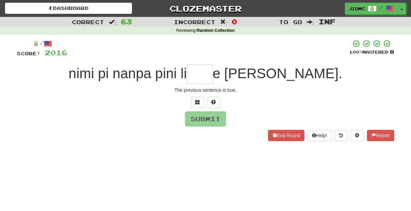
type input "*"
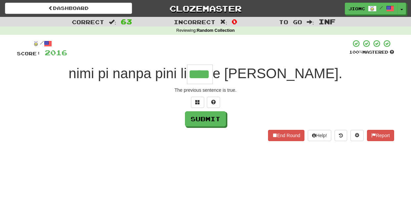
type input "****"
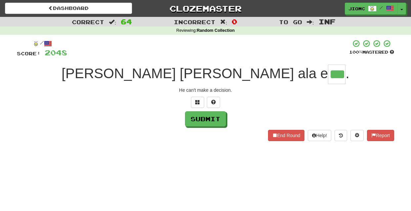
type input "***"
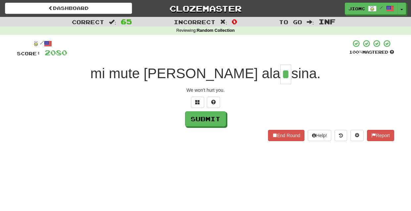
type input "*"
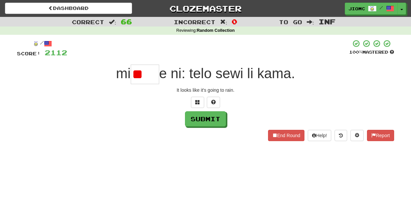
type input "*"
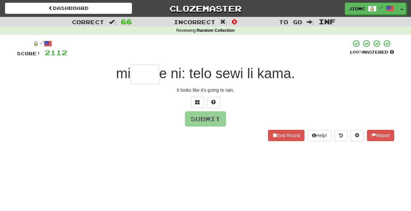
type input "*"
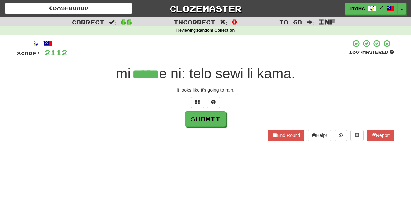
type input "*****"
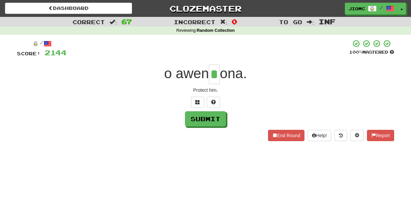
type input "*"
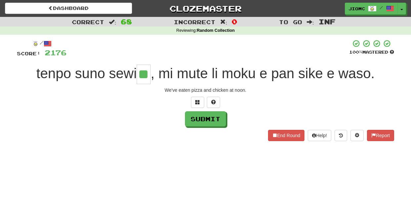
type input "**"
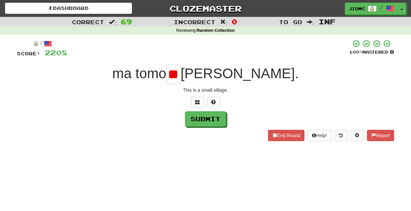
type input "*"
type input "**"
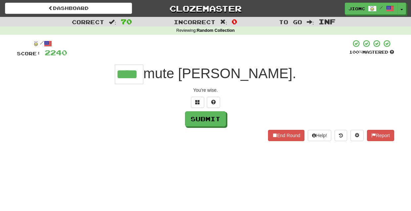
type input "****"
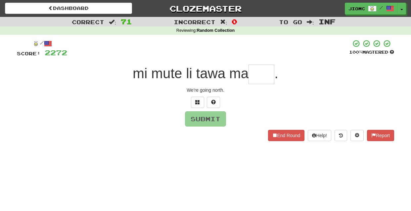
type input "*"
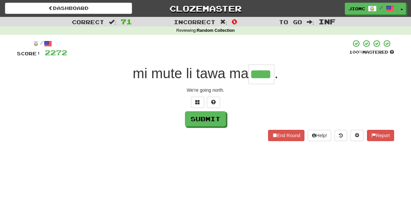
type input "****"
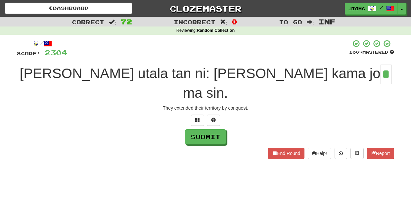
type input "*"
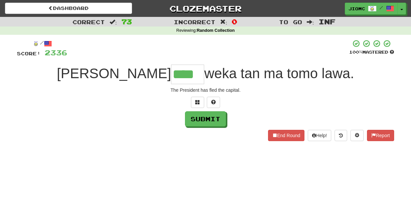
type input "****"
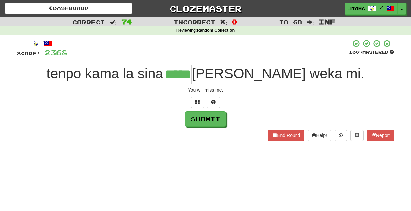
type input "*****"
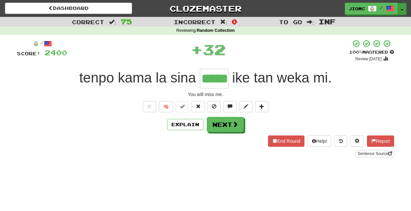
click at [402, 8] on button "Toggle Dropdown" at bounding box center [401, 9] width 9 height 12
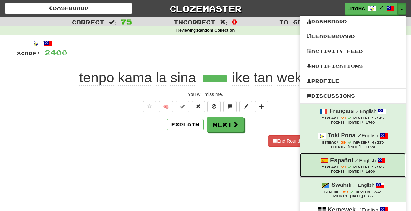
click at [344, 166] on span "59" at bounding box center [342, 167] width 5 height 4
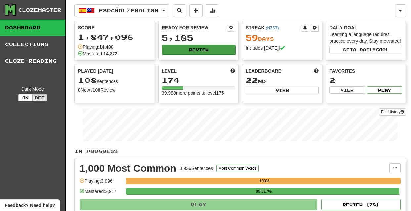
click at [196, 50] on button "Review" at bounding box center [198, 50] width 73 height 10
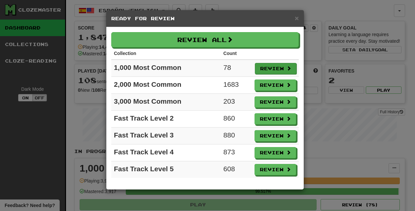
click at [271, 69] on button "Review" at bounding box center [276, 68] width 42 height 11
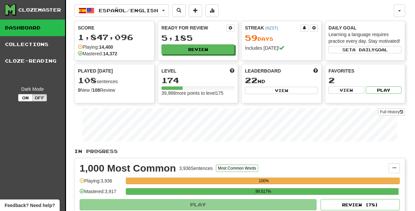
select select "********"
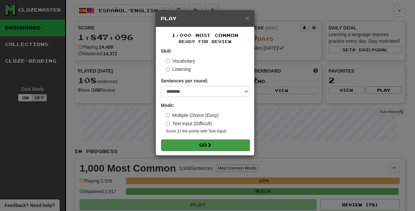
click at [212, 145] on span at bounding box center [209, 144] width 5 height 5
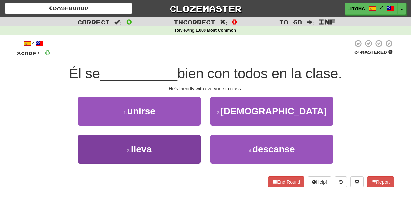
click at [177, 145] on button "3 . lleva" at bounding box center [139, 149] width 122 height 29
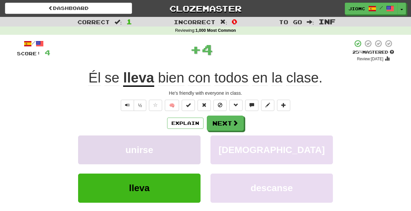
click at [177, 145] on button "unirse" at bounding box center [139, 149] width 122 height 29
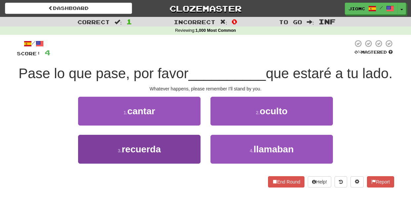
click at [188, 147] on button "3 . recuerda" at bounding box center [139, 149] width 122 height 29
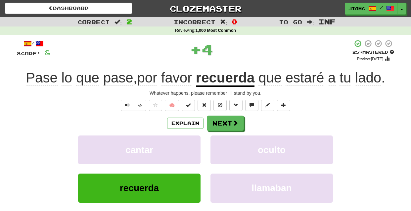
click at [188, 147] on button "cantar" at bounding box center [139, 149] width 122 height 29
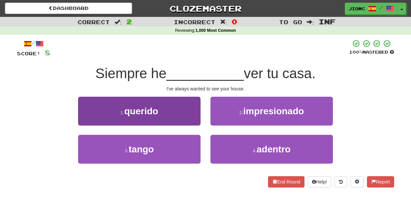
click at [196, 119] on button "1 . querido" at bounding box center [139, 111] width 122 height 29
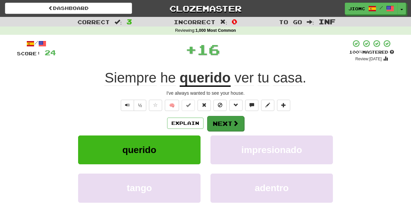
click at [218, 120] on button "Next" at bounding box center [225, 123] width 37 height 15
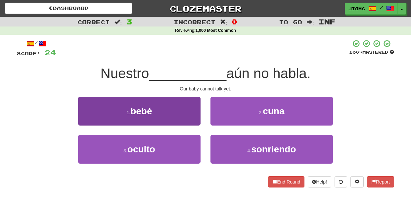
click at [184, 115] on button "1 . bebé" at bounding box center [139, 111] width 122 height 29
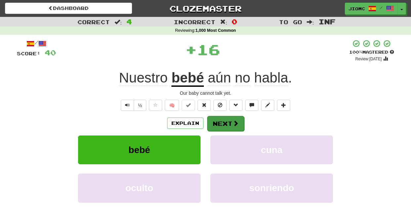
click at [219, 124] on button "Next" at bounding box center [225, 123] width 37 height 15
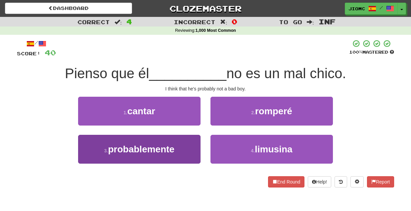
click at [195, 144] on button "3 . probablemente" at bounding box center [139, 149] width 122 height 29
click at [195, 125] on button "1 . cantar" at bounding box center [139, 111] width 122 height 29
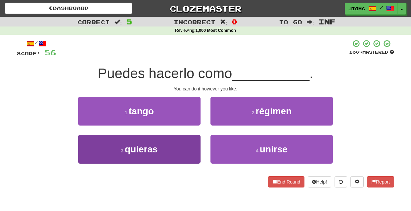
click at [188, 147] on button "3 . quieras" at bounding box center [139, 149] width 122 height 29
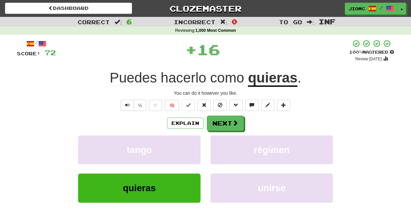
click at [188, 147] on button "tango" at bounding box center [139, 149] width 122 height 29
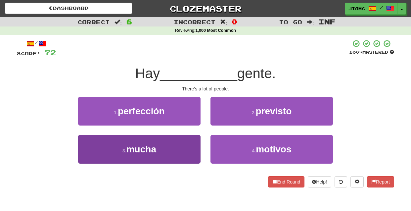
click at [187, 147] on button "3 . mucha" at bounding box center [139, 149] width 122 height 29
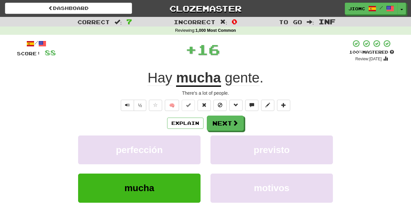
click at [187, 147] on button "perfección" at bounding box center [139, 149] width 122 height 29
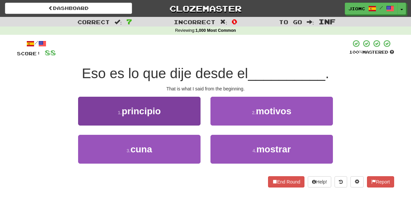
click at [190, 116] on button "1 . principio" at bounding box center [139, 111] width 122 height 29
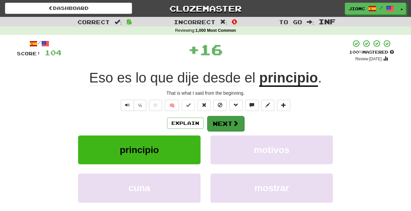
click at [219, 119] on button "Next" at bounding box center [225, 123] width 37 height 15
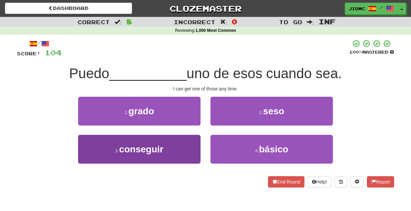
click at [188, 148] on button "3 . conseguir" at bounding box center [139, 149] width 122 height 29
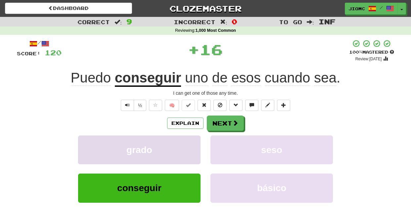
click at [188, 148] on button "grado" at bounding box center [139, 149] width 122 height 29
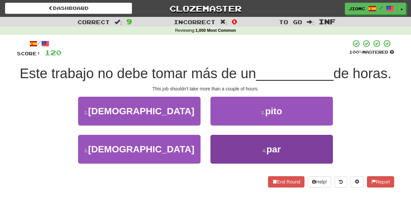
click at [217, 143] on button "4 . par" at bounding box center [271, 149] width 122 height 29
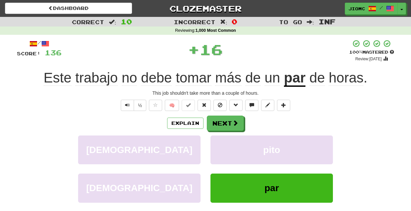
click at [217, 143] on button "pito" at bounding box center [271, 149] width 122 height 29
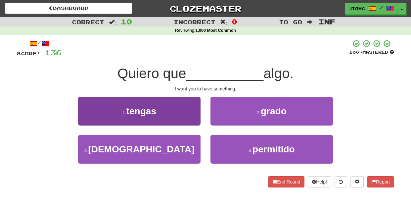
click at [182, 112] on button "1 . tengas" at bounding box center [139, 111] width 122 height 29
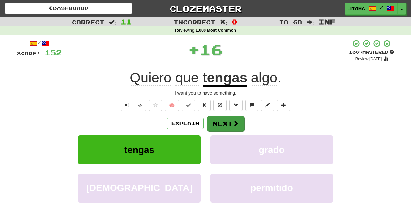
click at [216, 122] on button "Next" at bounding box center [225, 123] width 37 height 15
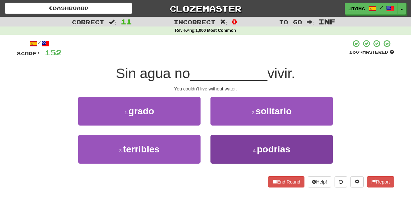
click at [211, 143] on button "4 . podrías" at bounding box center [271, 149] width 122 height 29
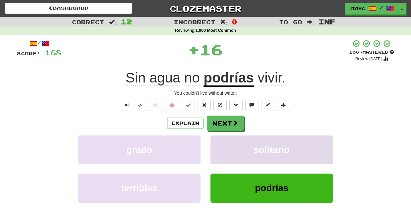
click at [212, 144] on button "solitario" at bounding box center [271, 149] width 122 height 29
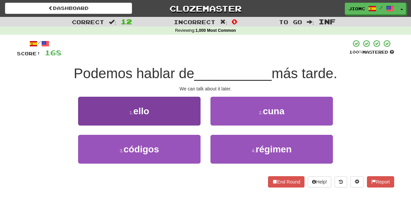
click at [193, 120] on button "1 . ello" at bounding box center [139, 111] width 122 height 29
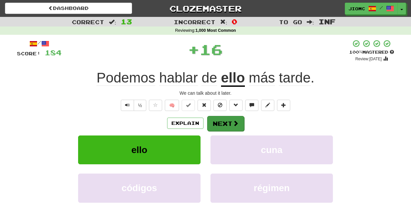
click at [226, 121] on button "Next" at bounding box center [225, 123] width 37 height 15
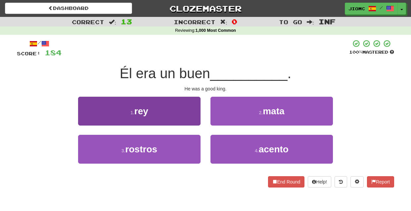
click at [192, 116] on button "1 . rey" at bounding box center [139, 111] width 122 height 29
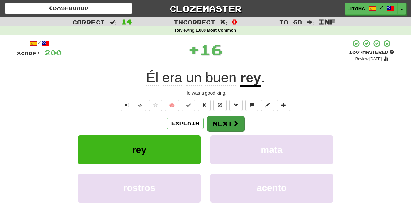
click at [220, 118] on button "Next" at bounding box center [225, 123] width 37 height 15
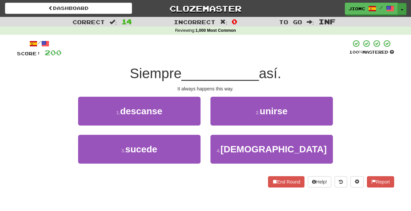
click at [403, 7] on button "Toggle Dropdown" at bounding box center [401, 9] width 9 height 12
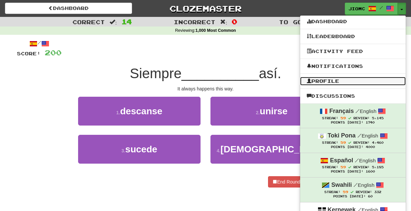
click at [334, 82] on link "Profile" at bounding box center [352, 81] width 105 height 9
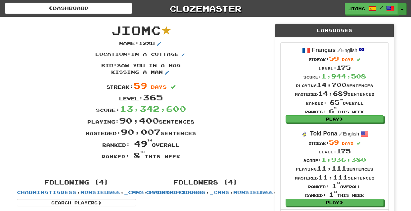
click at [402, 9] on button "Toggle Dropdown" at bounding box center [401, 9] width 9 height 12
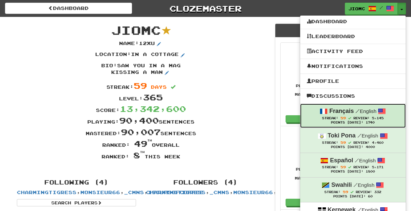
click at [347, 115] on div "Français / English" at bounding box center [352, 111] width 92 height 9
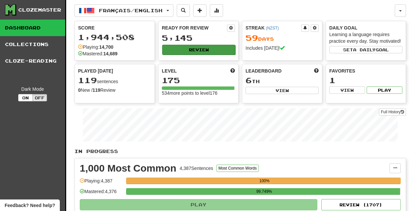
click at [200, 49] on button "Review" at bounding box center [198, 50] width 73 height 10
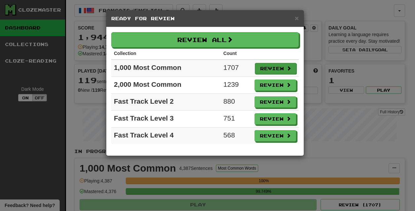
click at [263, 65] on button "Review" at bounding box center [276, 68] width 42 height 11
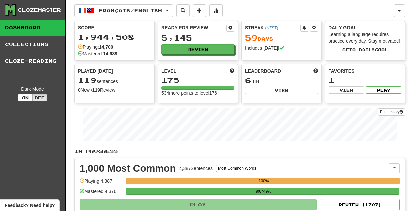
select select "********"
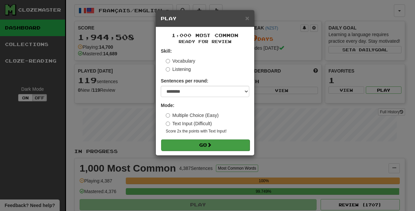
click at [217, 146] on button "Go" at bounding box center [205, 144] width 89 height 11
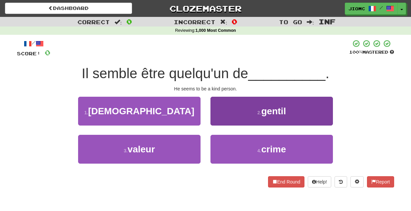
click at [218, 121] on button "2 . gentil" at bounding box center [271, 111] width 122 height 29
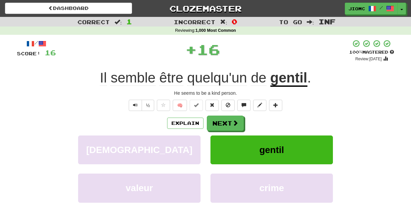
click at [218, 121] on button "Next" at bounding box center [225, 122] width 37 height 15
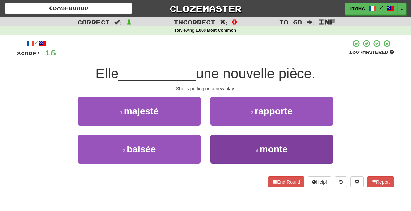
click at [218, 145] on button "4 . monte" at bounding box center [271, 149] width 122 height 29
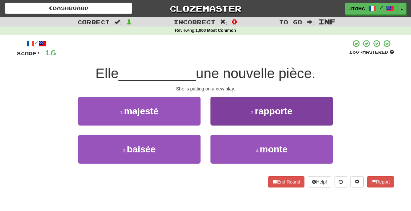
click at [218, 125] on button "2 . rapporte" at bounding box center [271, 111] width 122 height 29
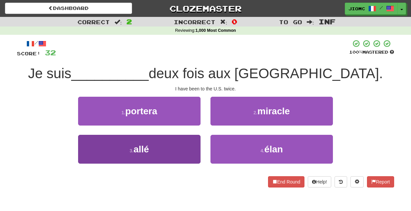
click at [180, 144] on button "3 . allé" at bounding box center [139, 149] width 122 height 29
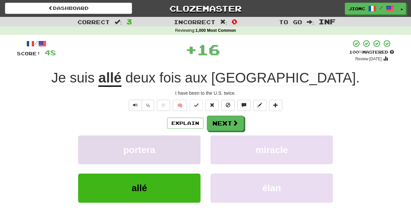
click at [181, 144] on button "portera" at bounding box center [139, 149] width 122 height 29
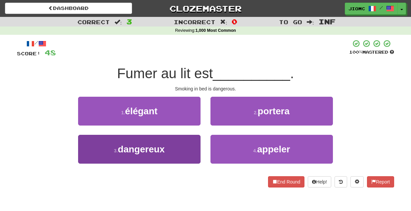
click at [184, 146] on button "3 . dangereux" at bounding box center [139, 149] width 122 height 29
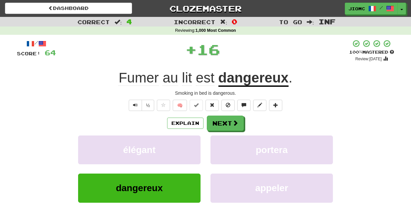
click at [184, 146] on button "élégant" at bounding box center [139, 149] width 122 height 29
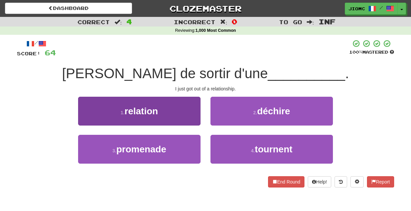
click at [187, 117] on button "1 . relation" at bounding box center [139, 111] width 122 height 29
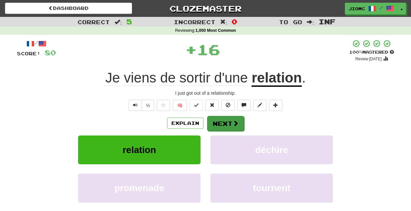
drag, startPoint x: 187, startPoint y: 117, endPoint x: 226, endPoint y: 125, distance: 40.1
click at [226, 125] on button "Next" at bounding box center [225, 123] width 37 height 15
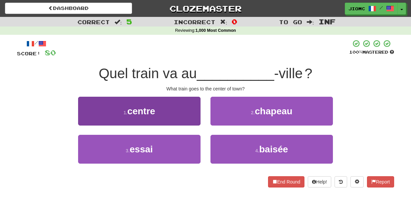
click at [185, 112] on button "1 . centre" at bounding box center [139, 111] width 122 height 29
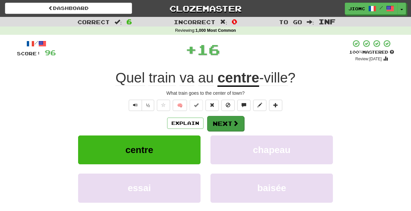
click at [230, 122] on button "Next" at bounding box center [225, 123] width 37 height 15
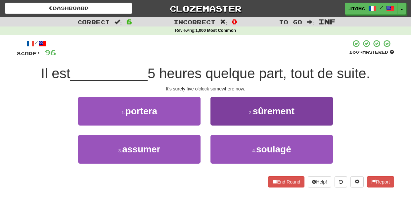
click at [218, 123] on button "2 . sûrement" at bounding box center [271, 111] width 122 height 29
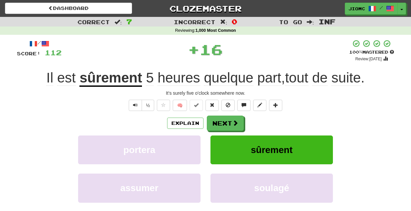
click at [218, 123] on button "Next" at bounding box center [225, 122] width 37 height 15
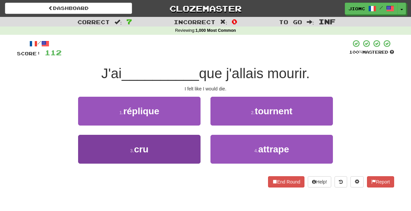
click at [192, 142] on button "3 . cru" at bounding box center [139, 149] width 122 height 29
click at [192, 125] on button "1 . réplique" at bounding box center [139, 111] width 122 height 29
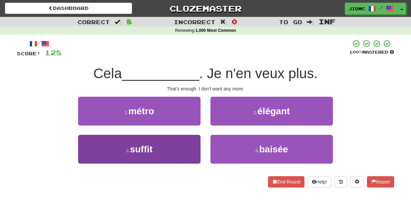
click at [193, 149] on button "3 . suffit" at bounding box center [139, 149] width 122 height 29
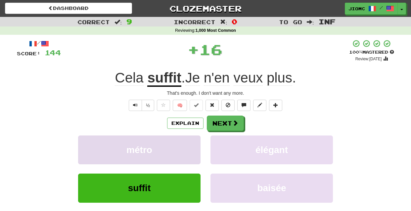
click at [193, 148] on button "métro" at bounding box center [139, 149] width 122 height 29
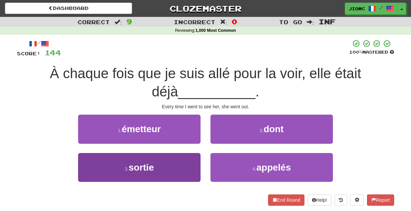
click at [193, 163] on button "3 . sortie" at bounding box center [139, 167] width 122 height 29
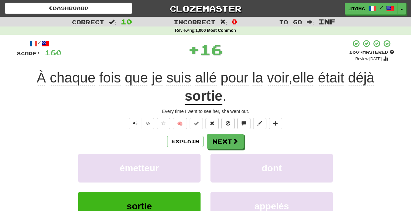
click at [193, 163] on button "émetteur" at bounding box center [139, 167] width 122 height 29
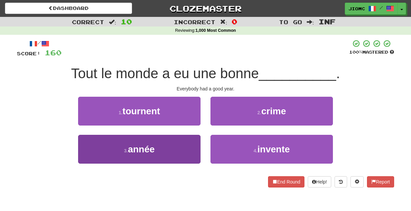
click at [192, 151] on button "3 . année" at bounding box center [139, 149] width 122 height 29
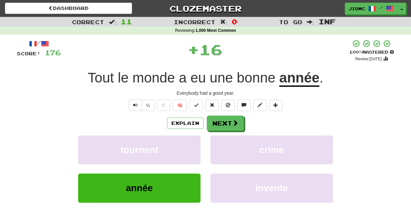
click at [192, 151] on button "tournent" at bounding box center [139, 149] width 122 height 29
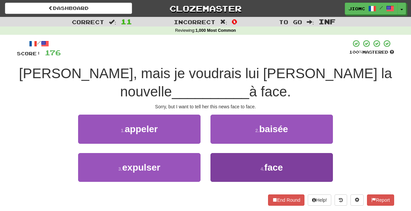
click at [218, 161] on button "4 . face" at bounding box center [271, 167] width 122 height 29
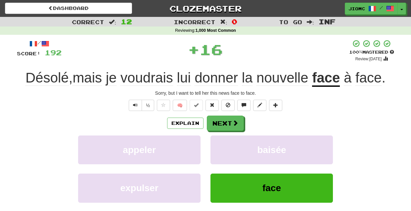
click at [218, 161] on button "baisée" at bounding box center [271, 149] width 122 height 29
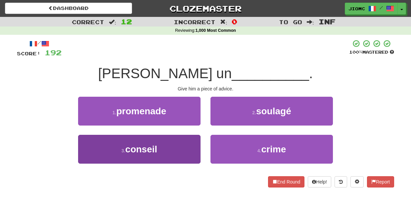
click at [191, 150] on button "3 . conseil" at bounding box center [139, 149] width 122 height 29
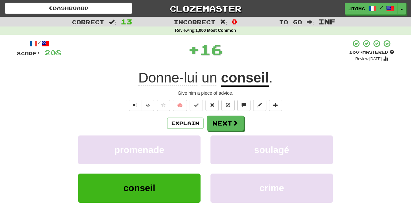
click at [191, 150] on button "promenade" at bounding box center [139, 149] width 122 height 29
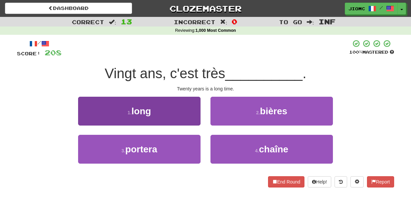
click at [193, 118] on button "1 . long" at bounding box center [139, 111] width 122 height 29
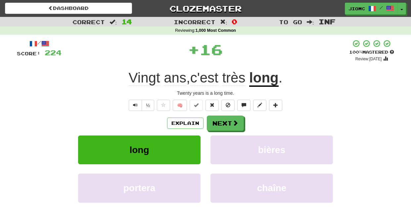
click at [217, 123] on button "Next" at bounding box center [225, 122] width 37 height 15
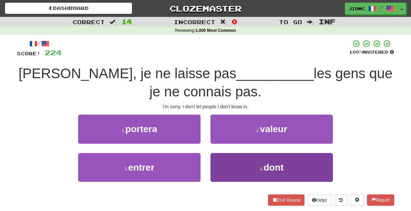
click at [220, 159] on button "4 . dont" at bounding box center [271, 167] width 122 height 29
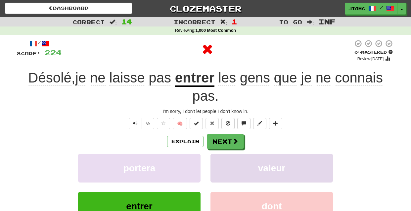
click at [220, 159] on button "valeur" at bounding box center [271, 167] width 122 height 29
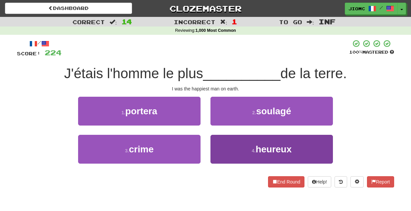
click at [219, 150] on button "4 . heureux" at bounding box center [271, 149] width 122 height 29
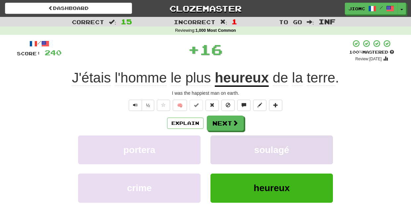
click at [219, 149] on button "soulagé" at bounding box center [271, 149] width 122 height 29
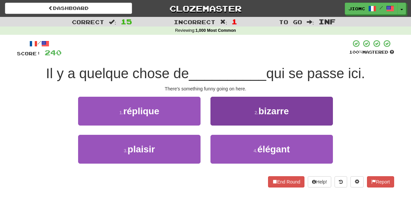
click at [221, 124] on button "2 . bizarre" at bounding box center [271, 111] width 122 height 29
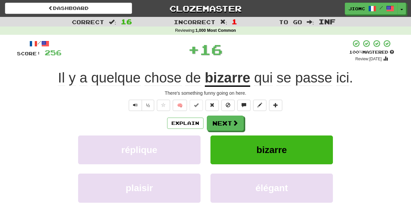
click at [221, 124] on button "Next" at bounding box center [225, 122] width 37 height 15
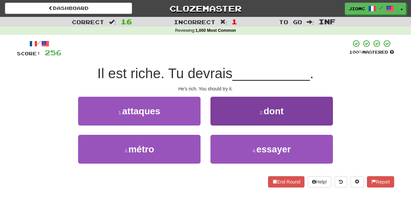
click at [213, 150] on button "4 . essayer" at bounding box center [271, 149] width 122 height 29
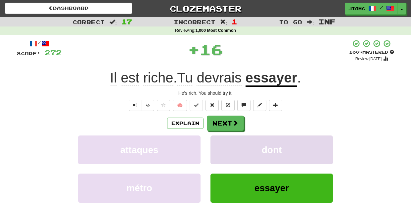
click at [214, 150] on button "dont" at bounding box center [271, 149] width 122 height 29
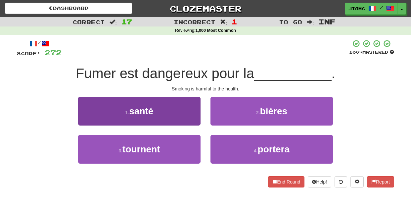
click at [180, 113] on button "1 . santé" at bounding box center [139, 111] width 122 height 29
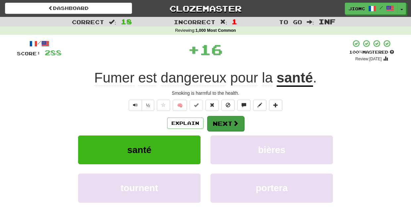
click at [214, 120] on button "Next" at bounding box center [225, 123] width 37 height 15
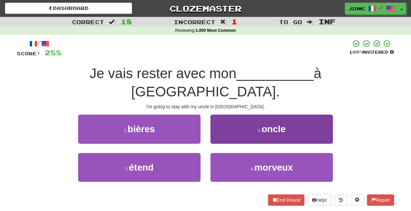
click at [217, 121] on button "2 . oncle" at bounding box center [271, 128] width 122 height 29
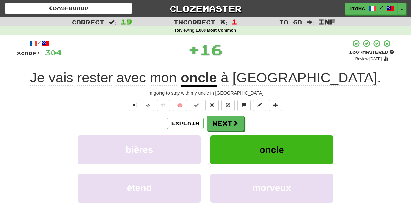
click at [217, 121] on button "Next" at bounding box center [225, 122] width 37 height 15
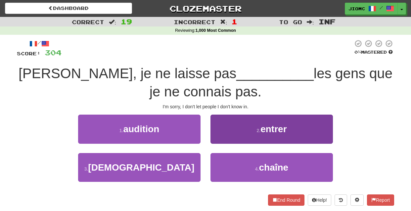
click at [219, 137] on button "2 . entrer" at bounding box center [271, 128] width 122 height 29
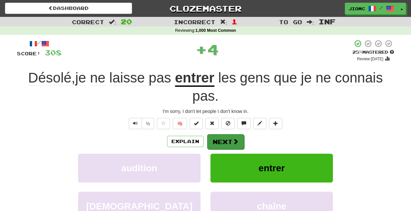
click at [218, 138] on button "Next" at bounding box center [225, 141] width 37 height 15
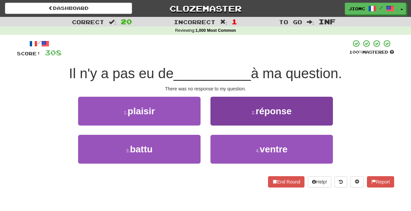
click at [219, 124] on button "2 . réponse" at bounding box center [271, 111] width 122 height 29
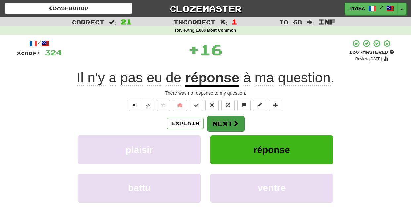
click at [217, 123] on button "Next" at bounding box center [225, 123] width 37 height 15
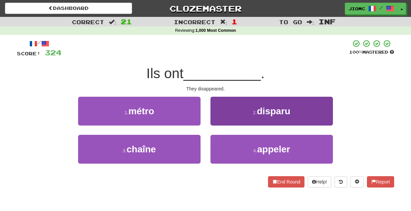
click at [217, 119] on button "2 . disparu" at bounding box center [271, 111] width 122 height 29
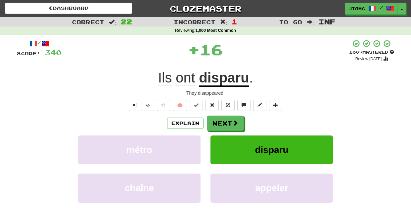
click at [217, 120] on button "Next" at bounding box center [225, 122] width 37 height 15
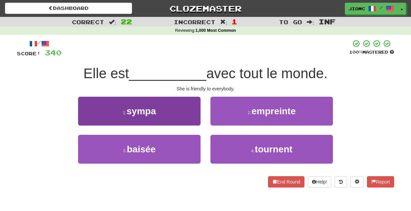
click at [191, 123] on button "1 . sympa" at bounding box center [139, 111] width 122 height 29
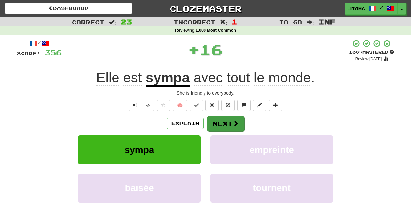
click at [212, 124] on button "Next" at bounding box center [225, 123] width 37 height 15
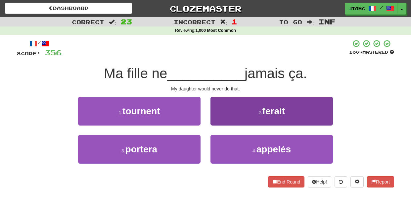
click at [216, 122] on button "2 . ferait" at bounding box center [271, 111] width 122 height 29
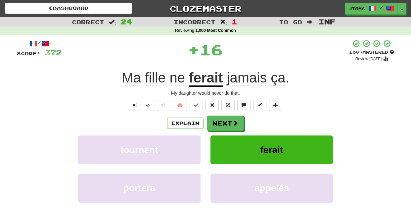
click at [216, 122] on button "Next" at bounding box center [225, 122] width 37 height 15
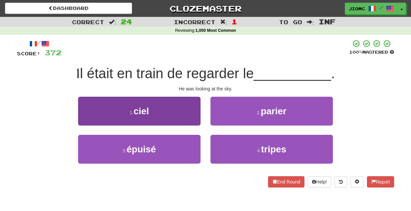
click at [185, 117] on button "1 . ciel" at bounding box center [139, 111] width 122 height 29
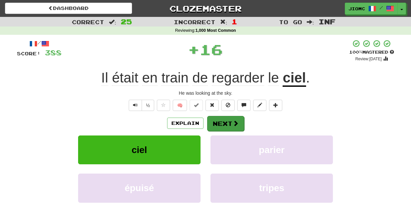
click at [215, 120] on button "Next" at bounding box center [225, 123] width 37 height 15
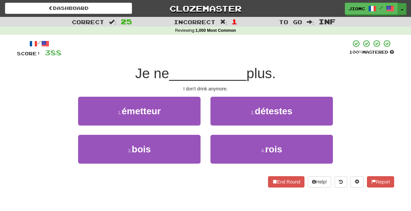
click at [402, 9] on button "Toggle Dropdown" at bounding box center [401, 9] width 9 height 12
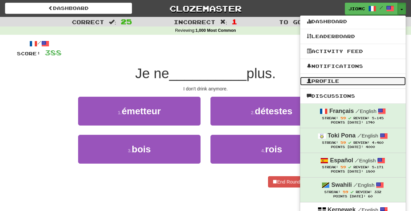
click at [359, 78] on link "Profile" at bounding box center [352, 81] width 105 height 9
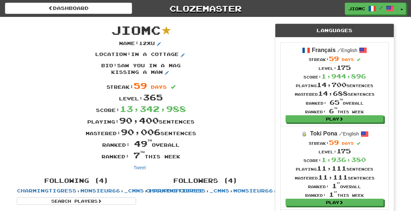
click at [401, 11] on button "Toggle Dropdown" at bounding box center [401, 9] width 9 height 12
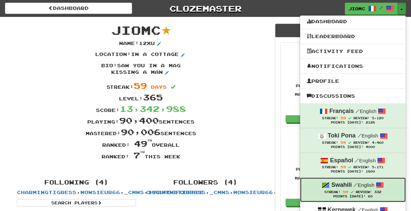
click at [362, 186] on small "/ English" at bounding box center [363, 185] width 21 height 6
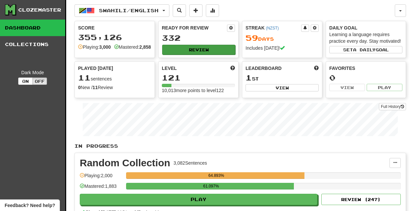
click at [180, 48] on button "Review" at bounding box center [198, 50] width 73 height 10
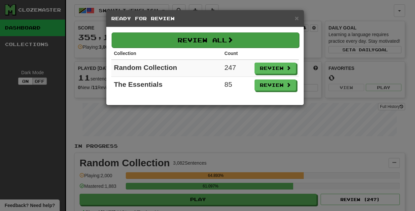
click at [183, 40] on button "Review All" at bounding box center [206, 39] width 188 height 15
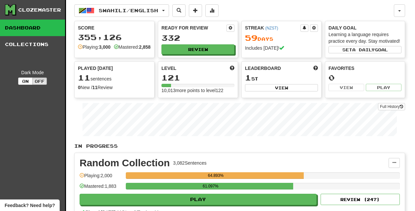
select select "********"
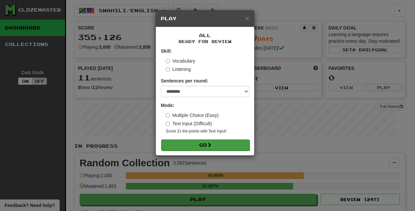
click at [221, 142] on button "Go" at bounding box center [205, 144] width 89 height 11
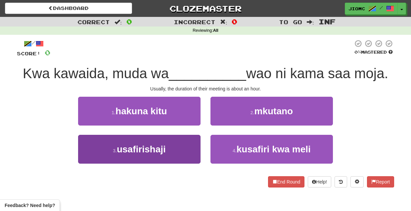
click at [187, 150] on button "3 . usafirishaji" at bounding box center [139, 149] width 122 height 29
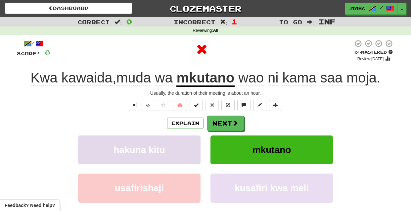
click at [188, 150] on button "hakuna kitu" at bounding box center [139, 149] width 122 height 29
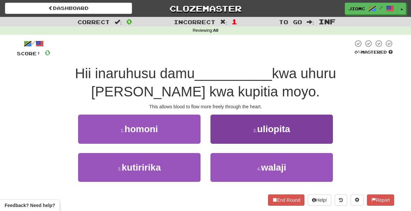
click at [215, 137] on button "2 . uliopita" at bounding box center [271, 128] width 122 height 29
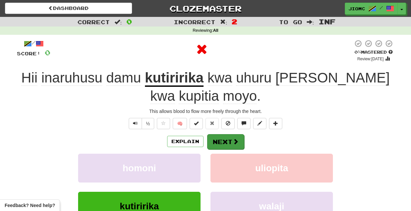
click at [215, 138] on button "Next" at bounding box center [225, 141] width 37 height 15
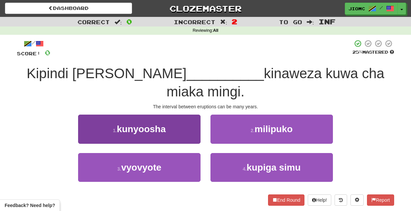
click at [193, 122] on button "1 . kunyoosha" at bounding box center [139, 128] width 122 height 29
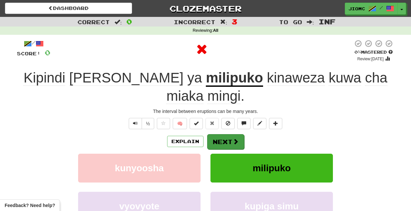
click at [213, 134] on button "Next" at bounding box center [225, 141] width 37 height 15
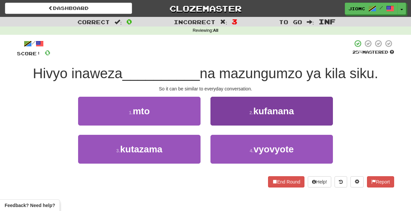
click at [215, 122] on button "2 . kufanana" at bounding box center [271, 111] width 122 height 29
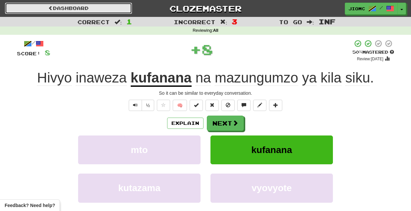
click at [90, 10] on link "Dashboard" at bounding box center [68, 8] width 127 height 11
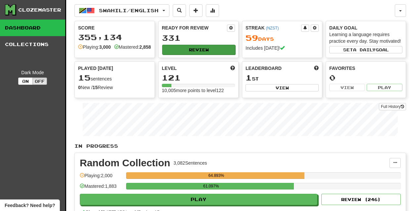
click at [182, 48] on button "Review" at bounding box center [198, 50] width 73 height 10
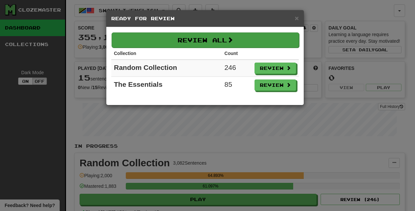
click at [186, 42] on button "Review All" at bounding box center [206, 39] width 188 height 15
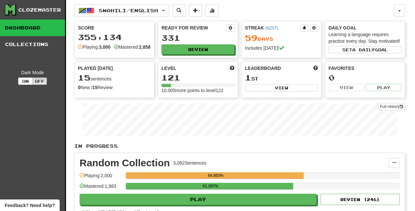
select select "********"
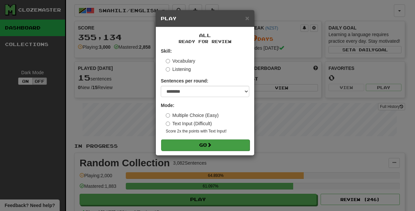
click at [207, 140] on button "Go" at bounding box center [205, 144] width 89 height 11
click at [208, 141] on button "Go" at bounding box center [205, 144] width 89 height 11
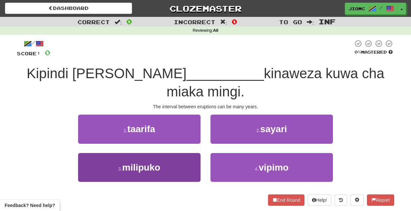
click at [176, 153] on button "3 . milipuko" at bounding box center [139, 167] width 122 height 29
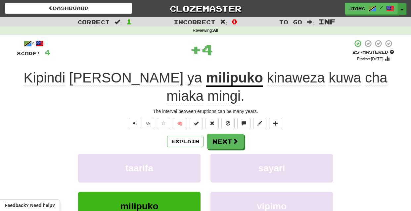
click at [404, 8] on button "Toggle Dropdown" at bounding box center [401, 9] width 9 height 12
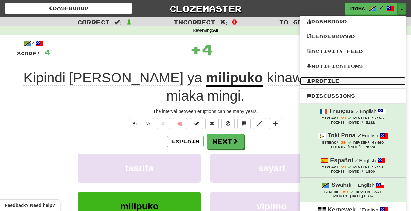
click at [347, 80] on link "Profile" at bounding box center [352, 81] width 105 height 9
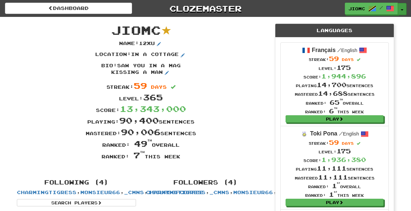
click at [400, 6] on button "Toggle Dropdown" at bounding box center [401, 9] width 9 height 12
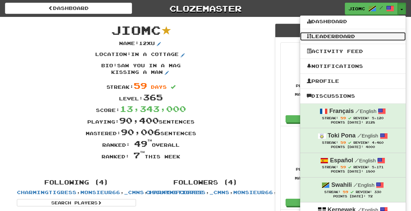
click at [352, 34] on link "Leaderboard" at bounding box center [352, 36] width 105 height 9
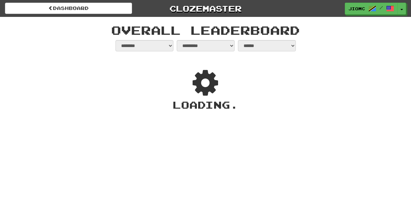
select select "**********"
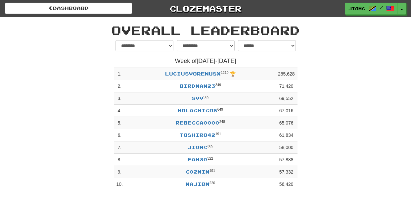
click at [337, 130] on div "**********" at bounding box center [205, 116] width 387 height 153
click at [335, 135] on div "**********" at bounding box center [205, 116] width 387 height 153
click at [400, 10] on button "Toggle Dropdown" at bounding box center [401, 9] width 9 height 12
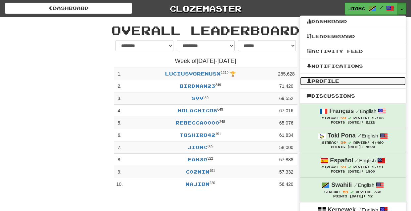
click at [350, 80] on link "Profile" at bounding box center [352, 81] width 105 height 9
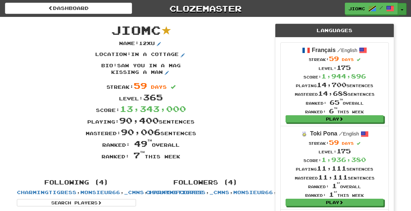
click at [403, 9] on button "Toggle Dropdown" at bounding box center [401, 9] width 9 height 12
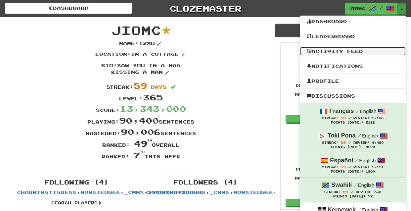
click at [348, 51] on link "Activity Feed" at bounding box center [352, 51] width 105 height 9
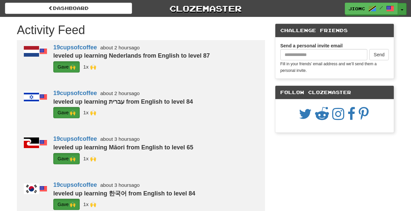
click at [400, 8] on button "Toggle Dropdown" at bounding box center [401, 9] width 9 height 12
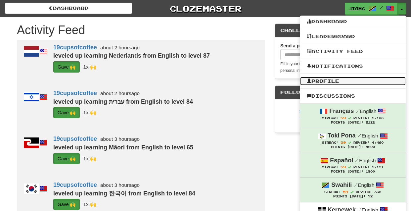
click at [351, 79] on link "Profile" at bounding box center [352, 81] width 105 height 9
